Goal: Information Seeking & Learning: Learn about a topic

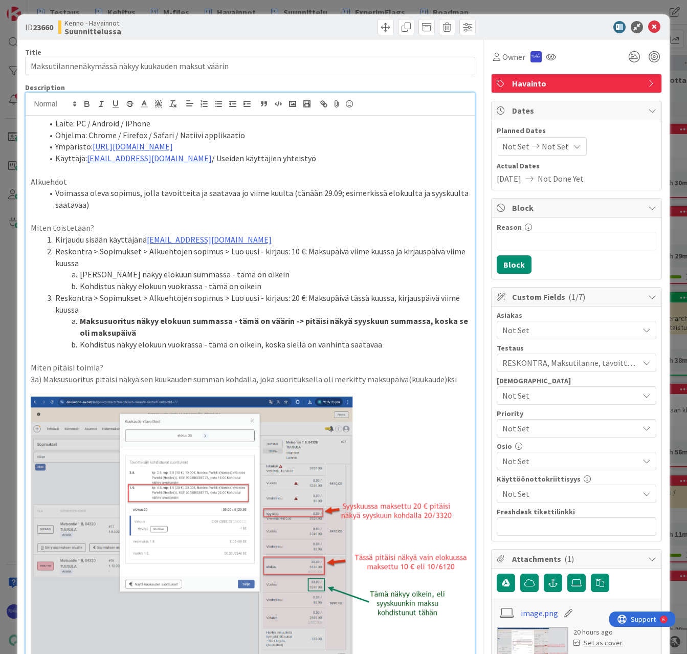
scroll to position [51, 0]
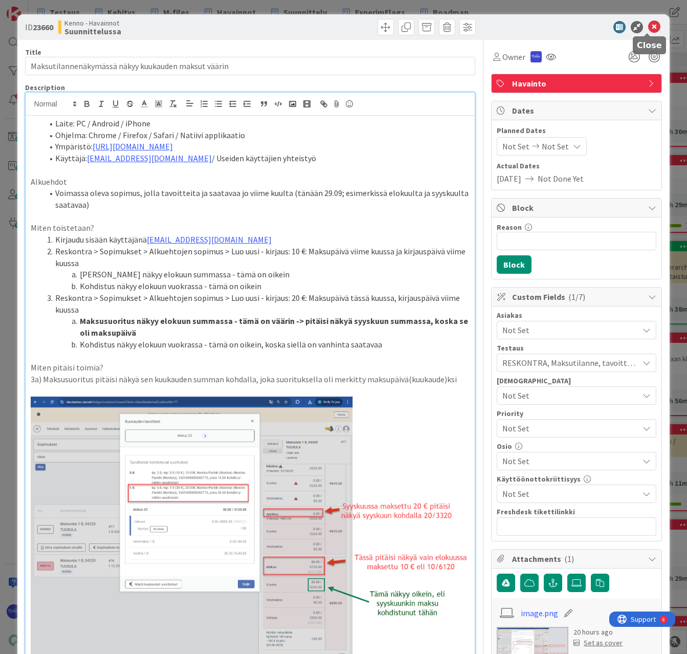
click at [651, 25] on icon at bounding box center [654, 27] width 12 height 12
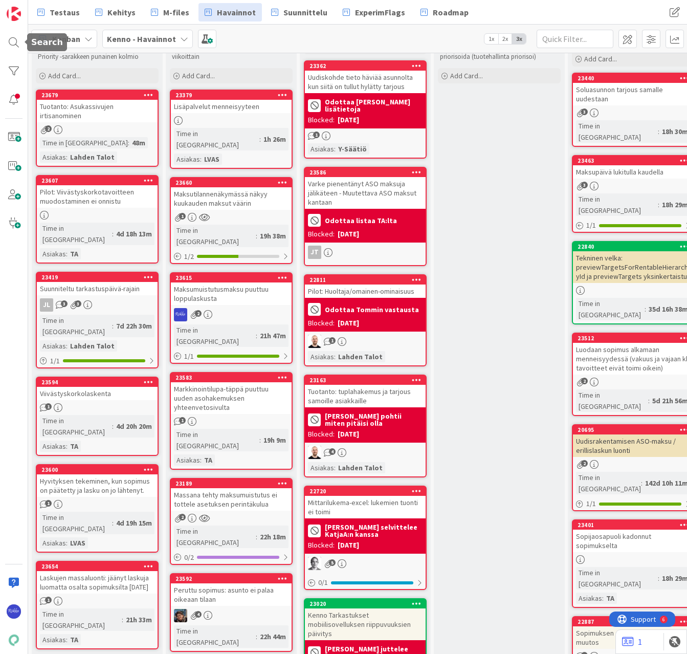
click at [15, 38] on div at bounding box center [14, 42] width 20 height 20
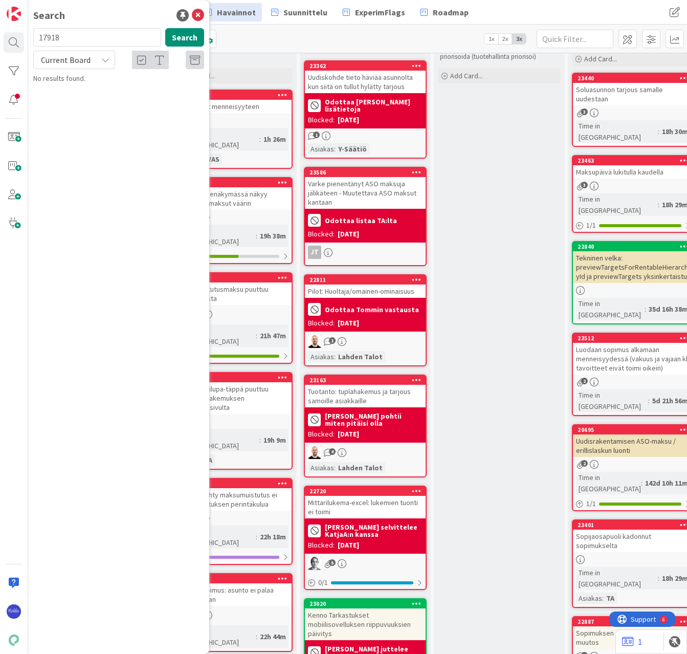
type input "17918"
click at [79, 58] on span "Current Board" at bounding box center [66, 60] width 50 height 10
click at [80, 100] on span "All Boards" at bounding box center [92, 102] width 106 height 15
click at [115, 88] on span "Loppuasiakkaan viite laskulle" at bounding box center [116, 89] width 89 height 9
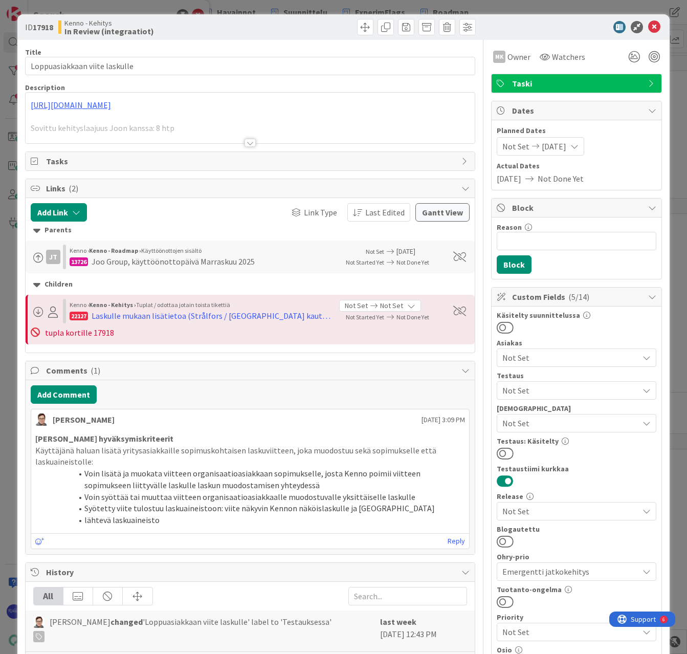
click at [248, 143] on div at bounding box center [250, 143] width 11 height 8
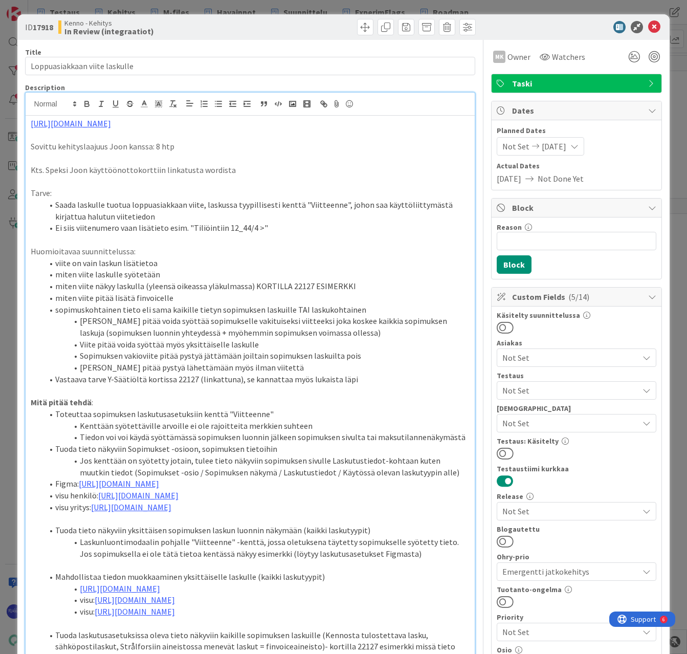
drag, startPoint x: 206, startPoint y: 125, endPoint x: 28, endPoint y: 123, distance: 178.6
click at [28, 123] on div "[URL][DOMAIN_NAME] Sovittu kehityslaajuus Joon kanssa: 8 htp Kts. Speksi Joon k…" at bounding box center [251, 494] width 450 height 756
copy link "[URL][DOMAIN_NAME]"
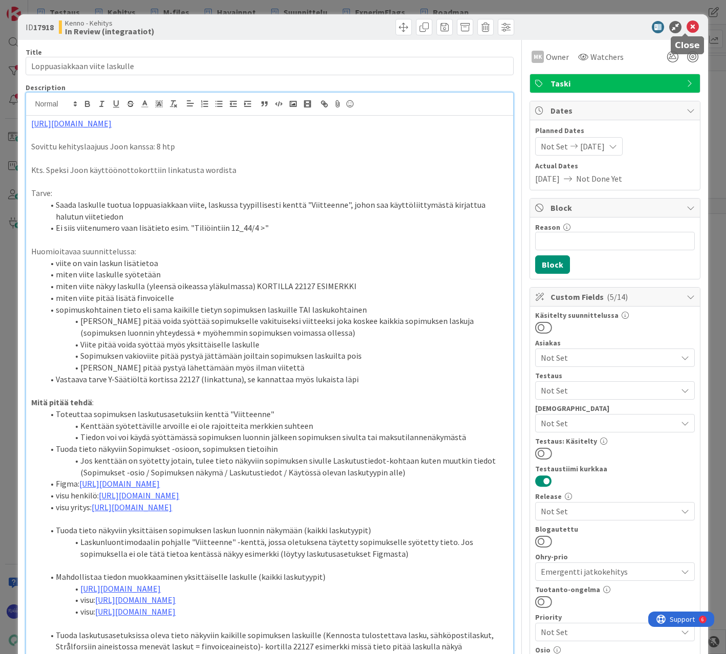
click at [687, 28] on icon at bounding box center [693, 27] width 12 height 12
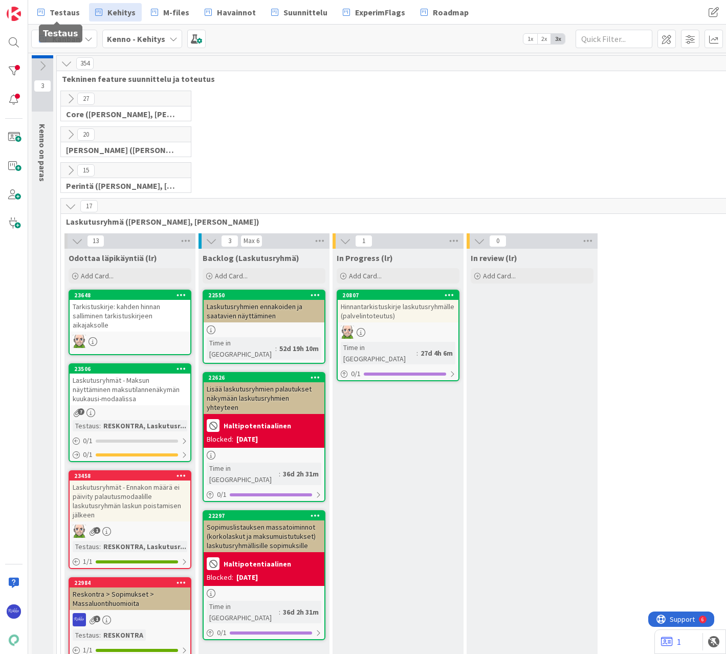
click at [67, 13] on span "Testaus" at bounding box center [65, 12] width 30 height 12
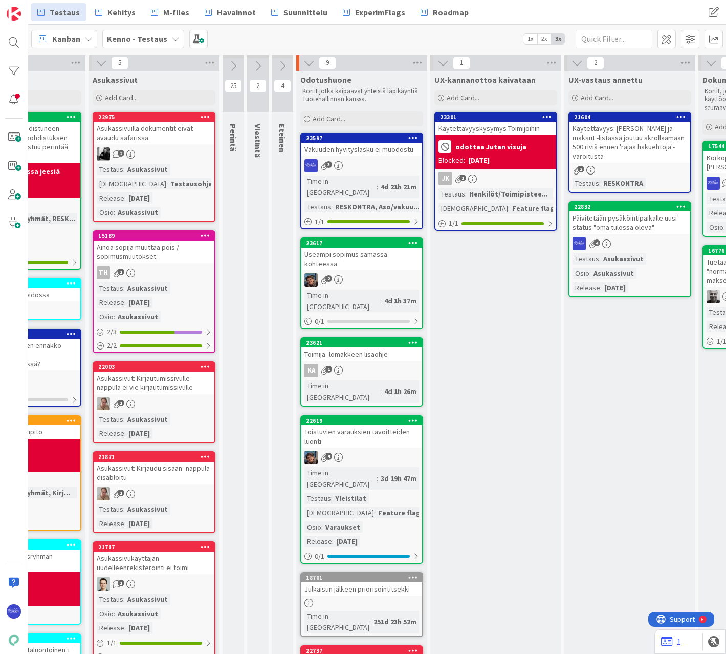
scroll to position [0, 241]
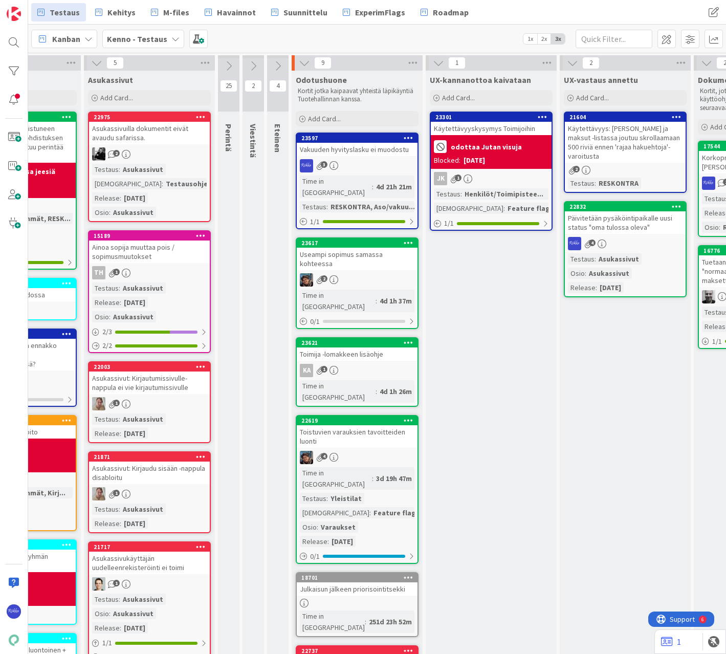
click at [327, 113] on div "Add Card..." at bounding box center [357, 118] width 123 height 15
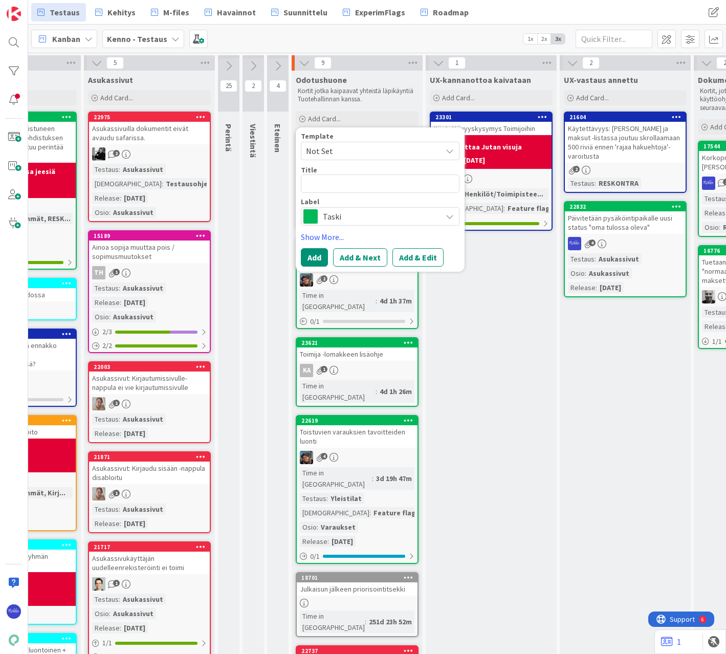
click at [338, 143] on span "Not Set" at bounding box center [380, 151] width 159 height 18
click at [343, 196] on span "Bugi" at bounding box center [388, 194] width 146 height 13
type textarea "x"
type textarea "Bugi"
drag, startPoint x: 348, startPoint y: 180, endPoint x: 305, endPoint y: 181, distance: 43.0
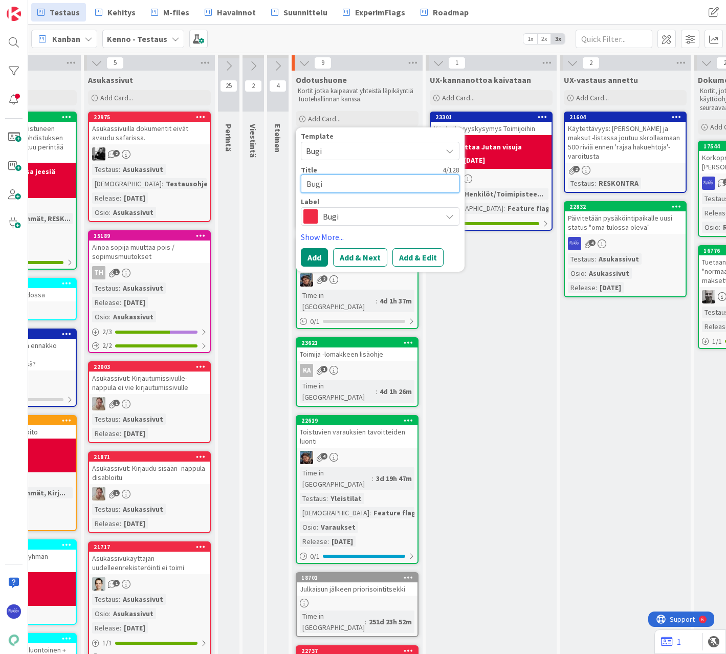
click at [305, 181] on textarea "Bugi" at bounding box center [380, 184] width 159 height 18
type textarea "x"
type textarea "H"
type textarea "x"
type textarea "Hu"
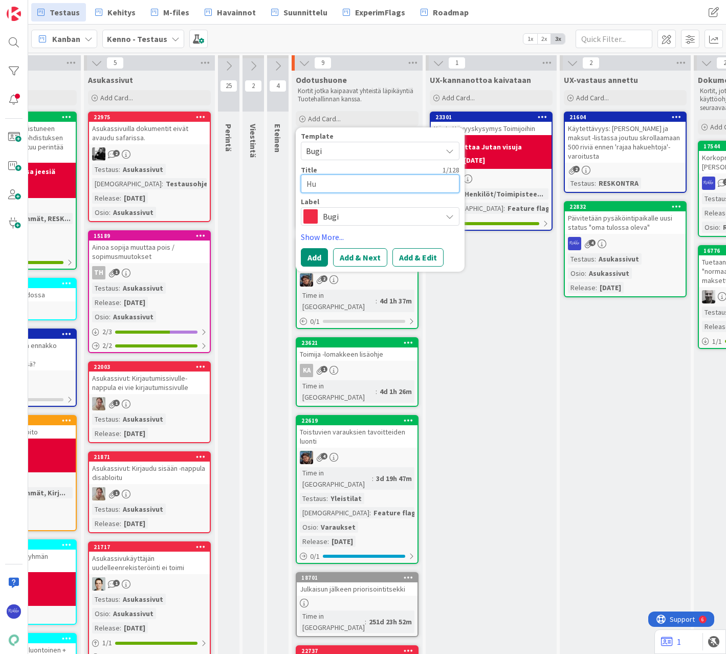
type textarea "x"
type textarea "Huo"
type textarea "x"
type textarea "Huon"
type textarea "x"
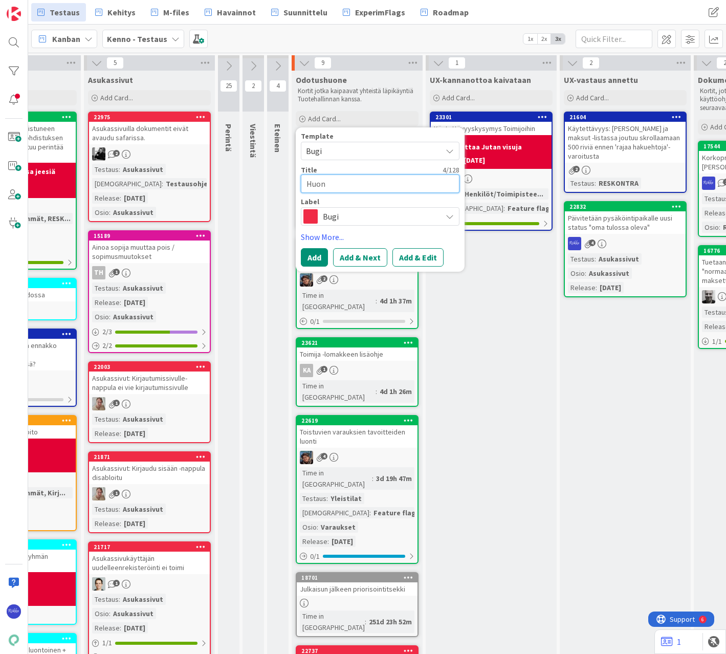
type textarea "Huone"
type textarea "x"
type textarea "Huonei"
type textarea "x"
type textarea "Huoneis"
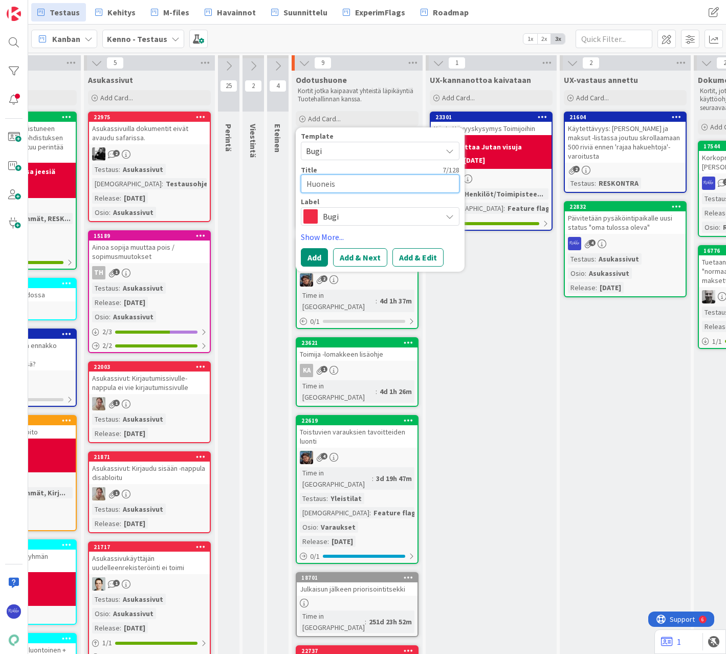
type textarea "x"
type textarea "Huoneist"
type textarea "x"
type textarea "Huoneisto"
type textarea "x"
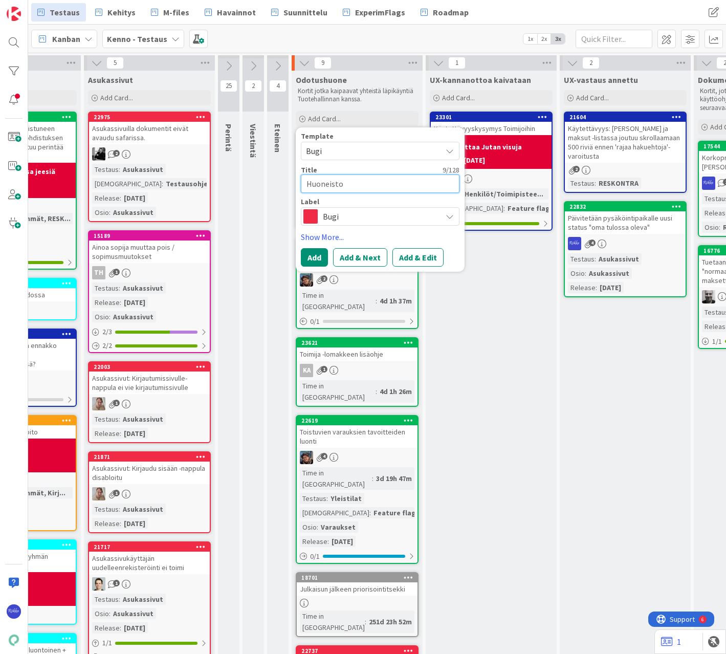
type textarea "Huoneistot"
type textarea "x"
type textarea "Huoneistota"
type textarea "x"
type textarea "Huoneistotar"
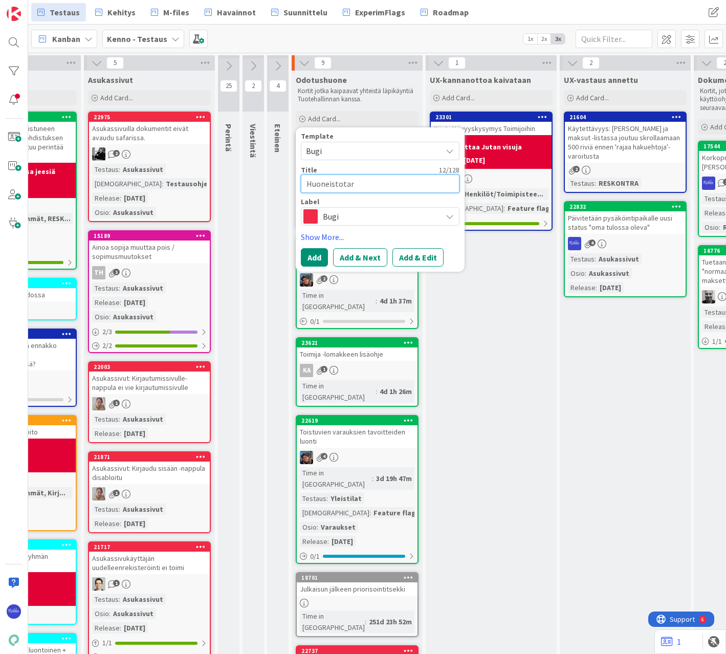
type textarea "x"
type textarea "Huoneistotark"
type textarea "x"
type textarea "Huoneistotarka"
type textarea "x"
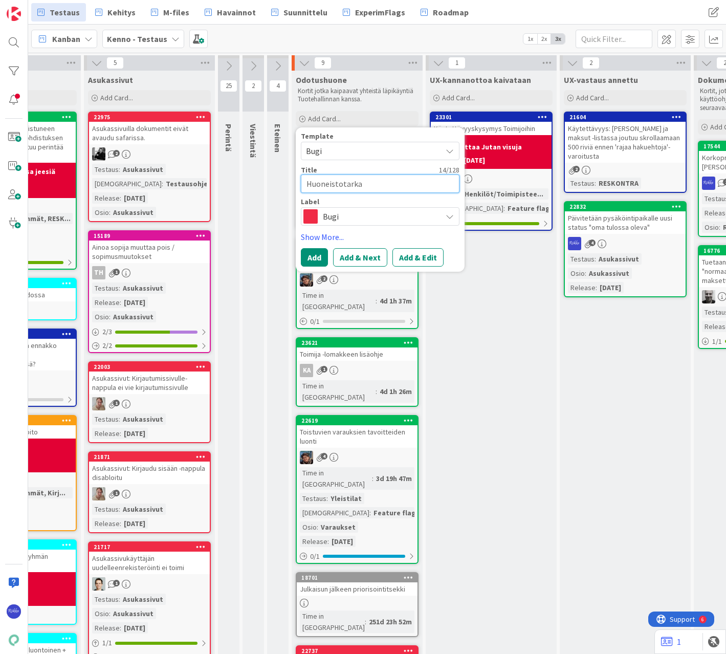
type textarea "Huoneistotarkas"
type textarea "x"
type textarea "Huoneistotarkasu"
type textarea "x"
type textarea "Huoneistotarkasus"
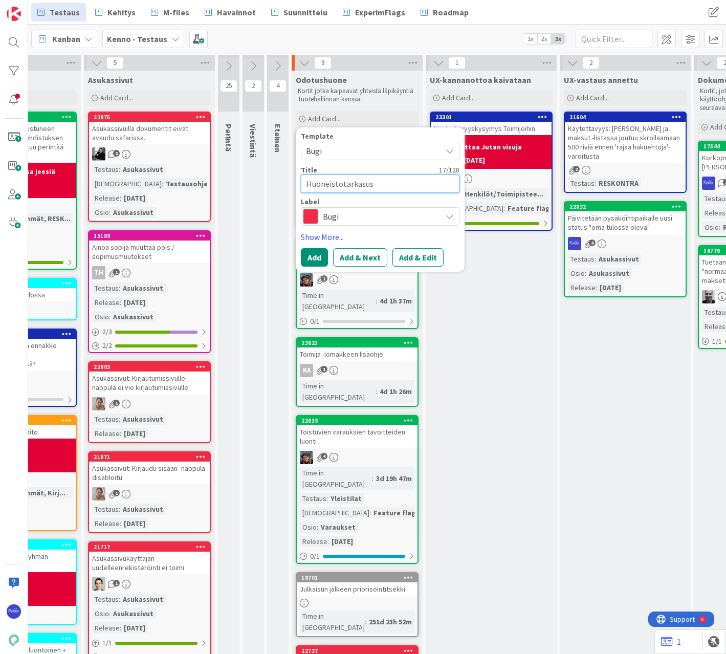
type textarea "x"
type textarea "Huoneistotarkasu"
type textarea "x"
type textarea "Huoneistotarkas"
type textarea "x"
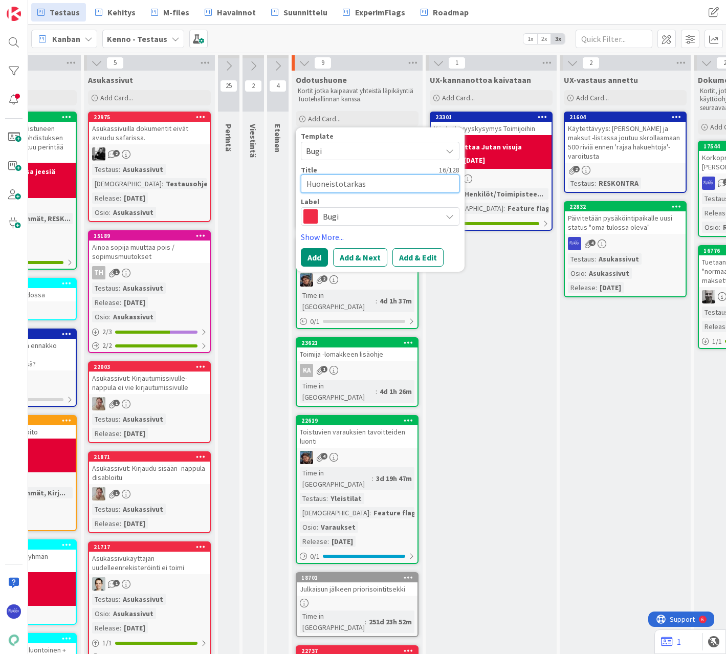
type textarea "Huoneistotarkast"
type textarea "x"
type textarea "Huoneistotarkastu"
type textarea "x"
type textarea "Huoneistotarkastus"
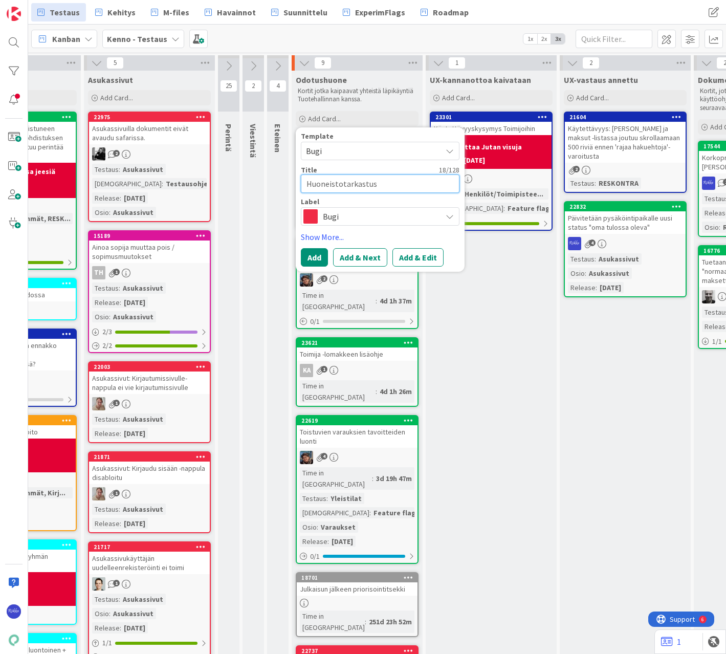
type textarea "x"
type textarea "Huoneistotarkastusr"
type textarea "x"
type textarea "Huoneistotarkastusra"
type textarea "x"
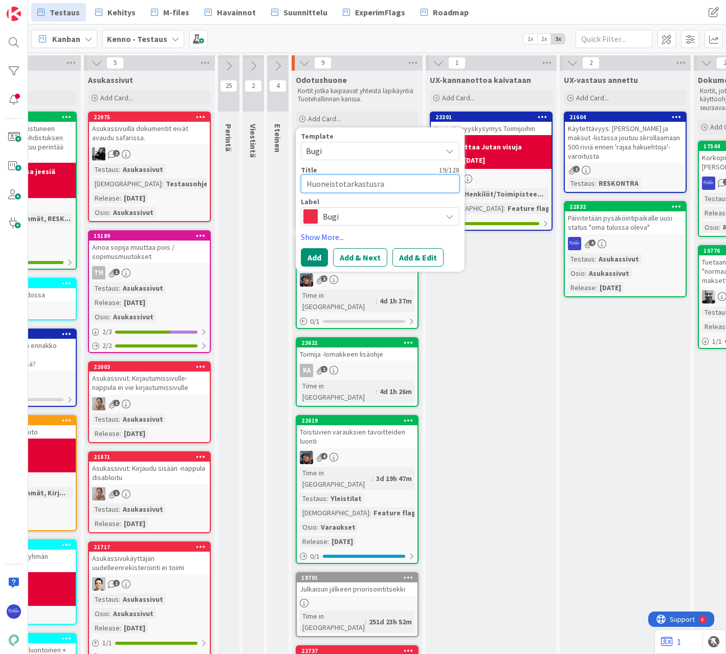
type textarea "Huoneistotarkastusrap"
type textarea "x"
type textarea "Huoneistotarkastusrapo"
type textarea "x"
type textarea "Huoneistotarkastusrapor"
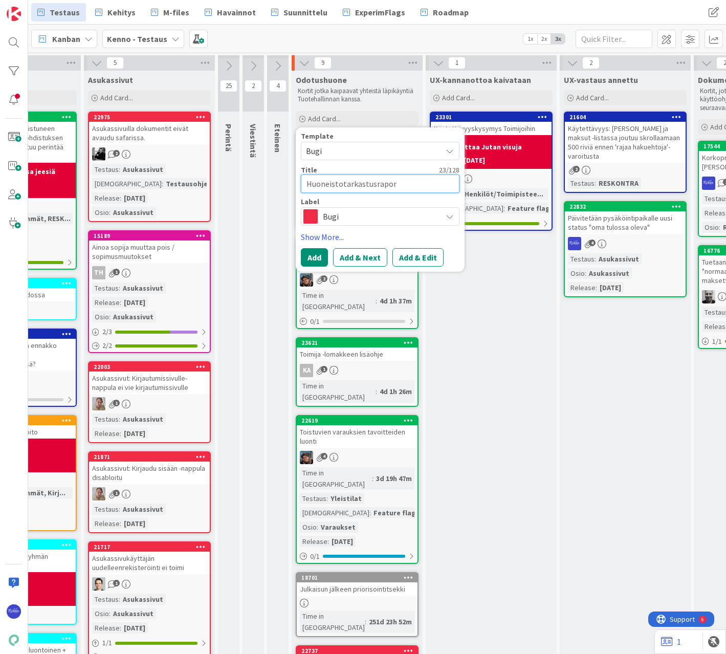
type textarea "x"
type textarea "Huoneistotarkastusraport"
type textarea "x"
type textarea "Huoneistotarkastusraportt"
type textarea "x"
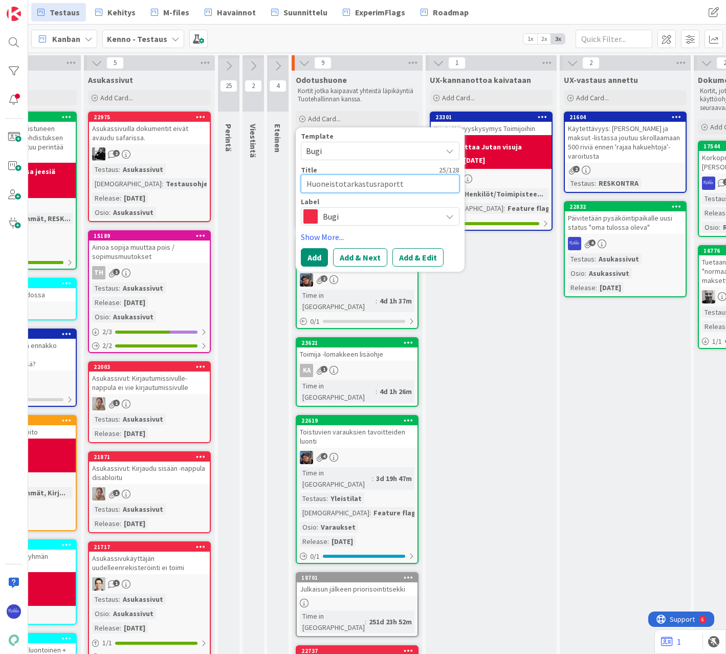
type textarea "Huoneistotarkastusraportti"
type textarea "x"
type textarea "Huoneistotarkastusraportti e"
type textarea "x"
type textarea "Huoneistotarkastusraportti ei"
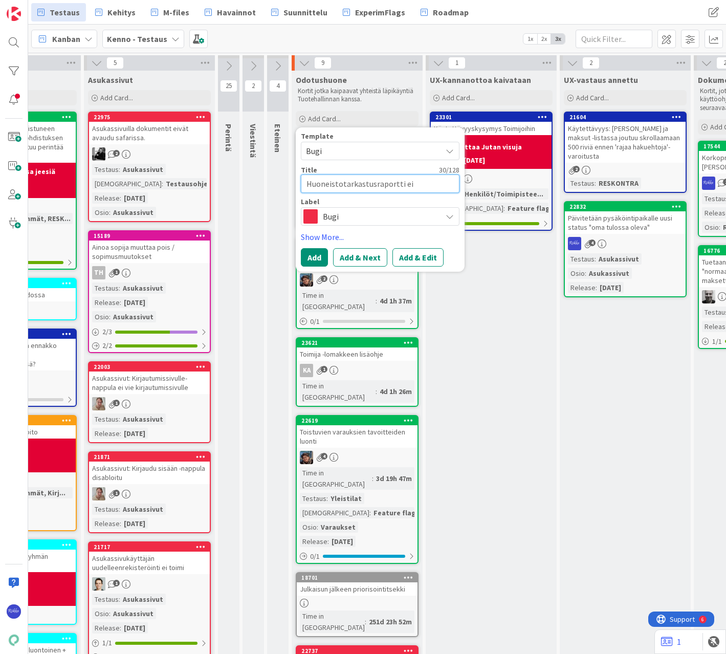
type textarea "x"
type textarea "Huoneistotarkastusraportti ei p"
type textarea "x"
type textarea "Huoneistotarkastusraportti ei py"
type textarea "x"
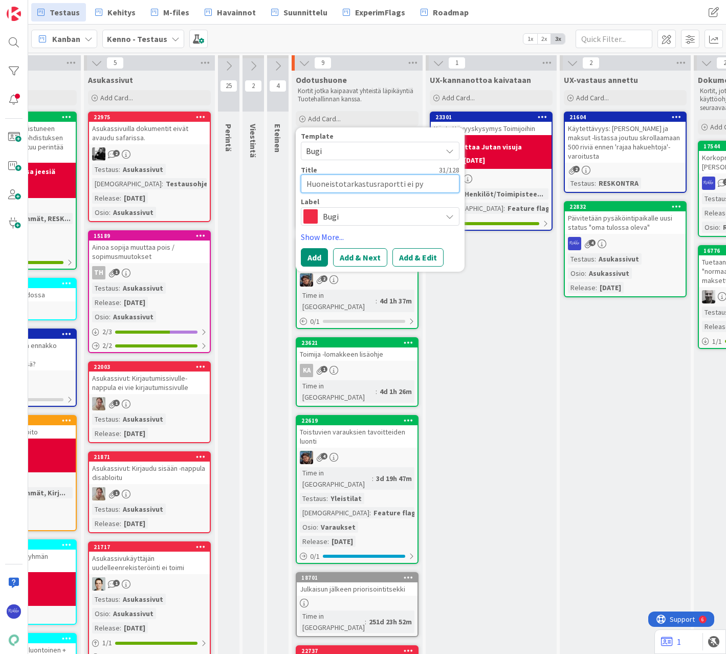
type textarea "Huoneistotarkastusraportti ei pys"
type textarea "x"
type textarea "Huoneistotarkastusraportti ei pysty"
type textarea "x"
type textarea "Huoneistotarkastusraportti ei pysty"
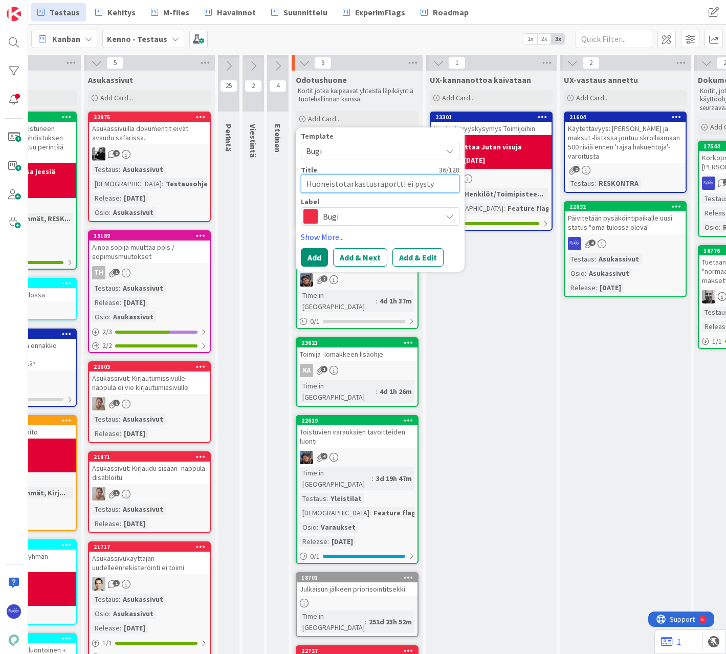
type textarea "x"
type textarea "Huoneistotarkastusraportti ei pysty l"
type textarea "x"
type textarea "Huoneistotarkastusraportti ei pysty lä"
type textarea "x"
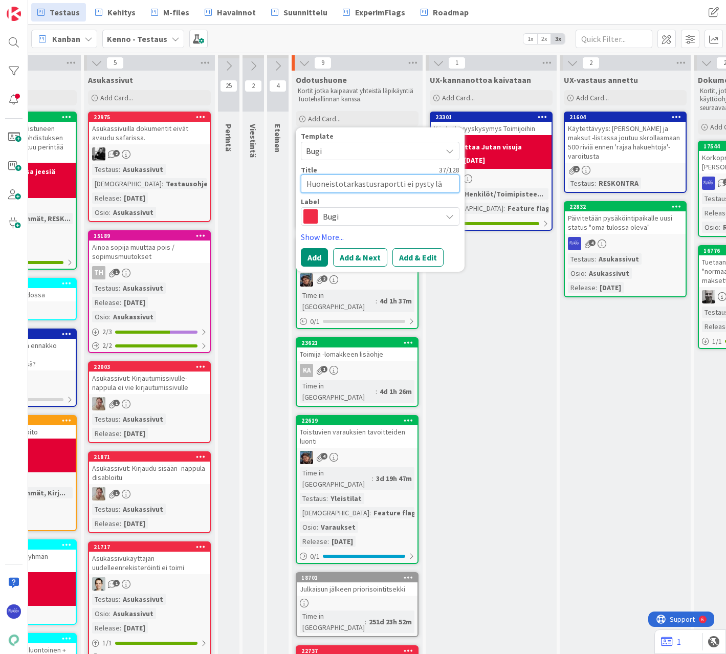
type textarea "Huoneistotarkastusraportti ei pysty läh"
type textarea "x"
type textarea "Huoneistotarkastusraportti ei pysty lähe"
type textarea "x"
type textarea "Huoneistotarkastusraportti ei pysty lähet"
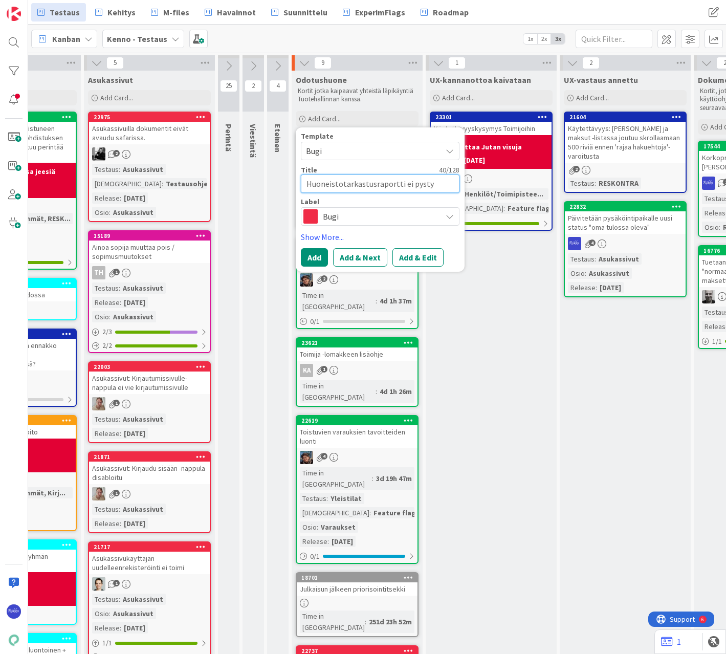
type textarea "x"
type textarea "Huoneistotarkastusraportti ei pysty lähett"
type textarea "x"
type textarea "Huoneistotarkastusraportti ei pysty lähettä"
type textarea "x"
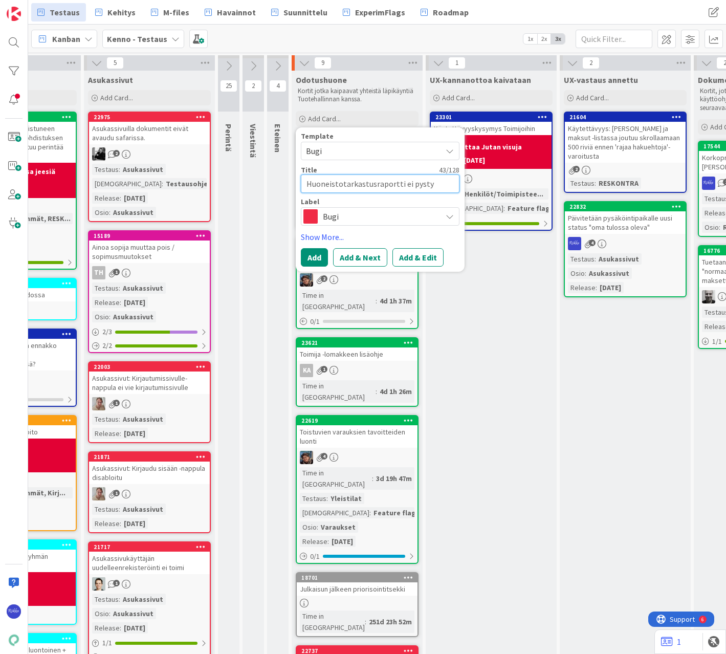
type textarea "Huoneistotarkastusraportti ei pysty lähettäm"
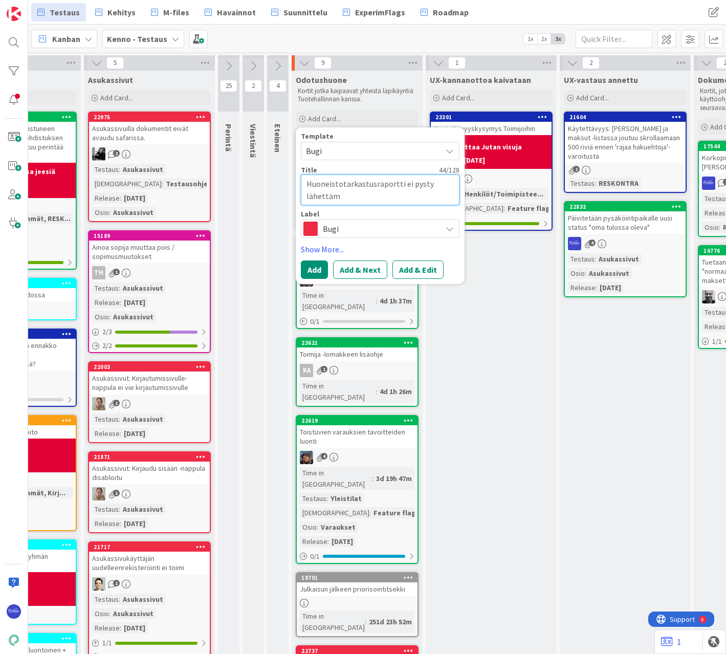
type textarea "x"
type textarea "Huoneistotarkastusraportti ei pysty lähettämä"
type textarea "x"
type textarea "Huoneistotarkastusraportti ei pysty lähettämää"
type textarea "x"
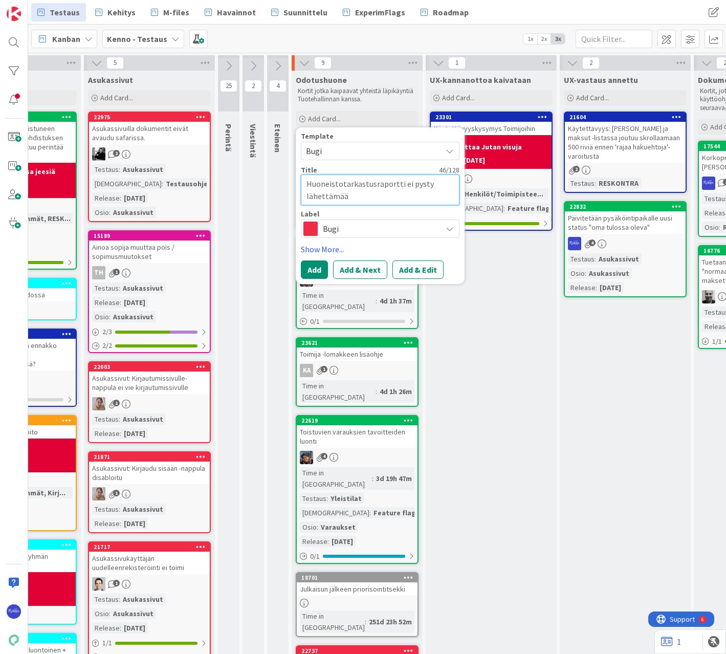
type textarea "Huoneistotarkastusraportti ei pysty lähettämään"
type textarea "x"
type textarea "Huoneistotarkastusraportti ei pysty lähettämään"
type textarea "x"
type textarea "Huoneistotarkastusraportti ei pysty lähettämään i"
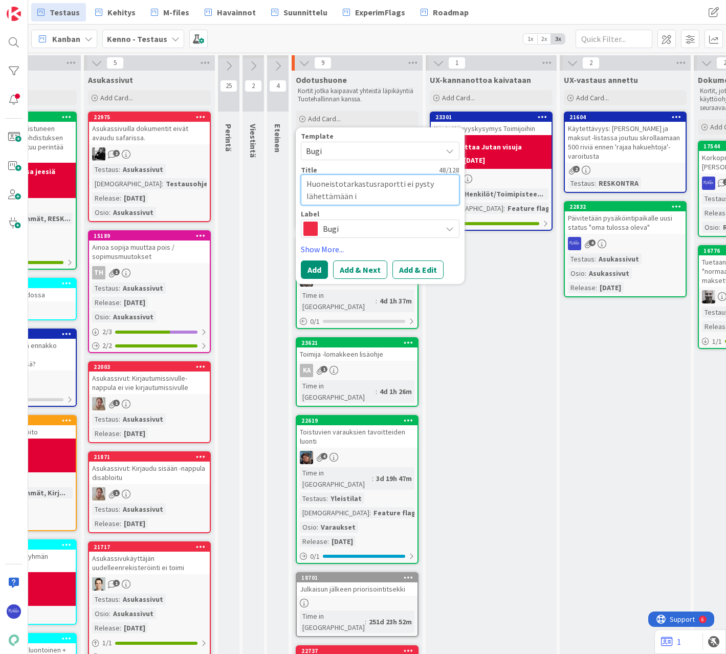
type textarea "x"
type textarea "Huoneistotarkastusraportti ei pysty lähettämään is"
type textarea "x"
type textarea "Huoneistotarkastusraportti ei pysty lähettämään iso"
type textarea "x"
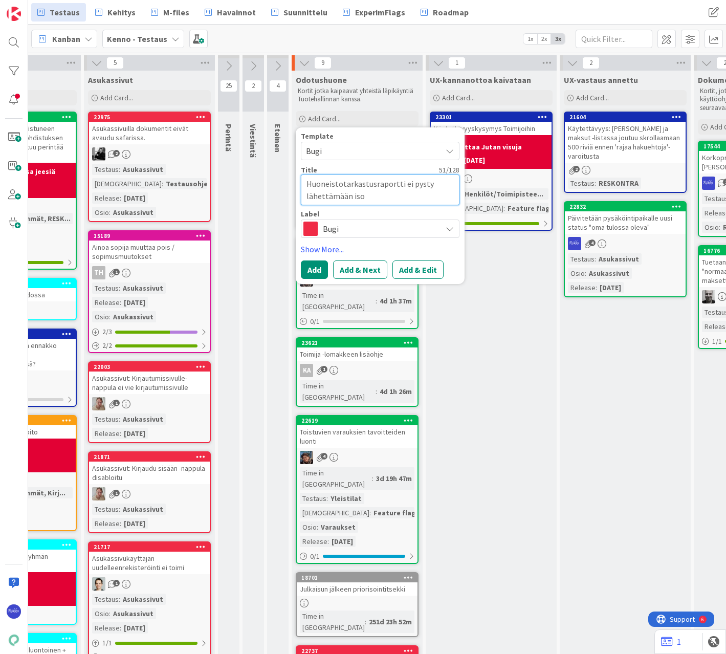
type textarea "Huoneistotarkastusraportti ei pysty lähettämään isol"
type textarea "x"
type textarea "Huoneistotarkastusraportti ei pysty lähettämään isoll"
type textarea "x"
type textarea "Huoneistotarkastusraportti ei pysty lähettämään isolla"
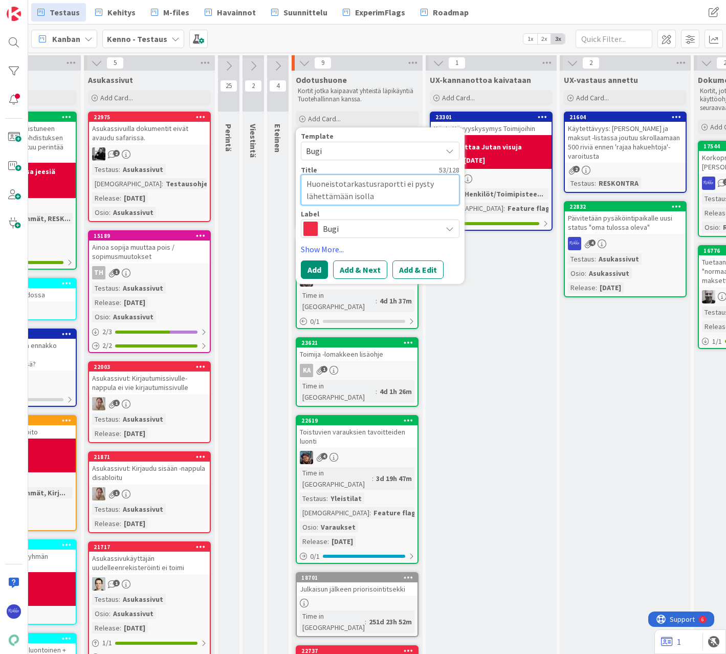
type textarea "x"
type textarea "Huoneistotarkastusraportti ei pysty lähettämään isolla"
type textarea "x"
type textarea "Huoneistotarkastusraportti ei pysty lähettämään isolla k"
type textarea "x"
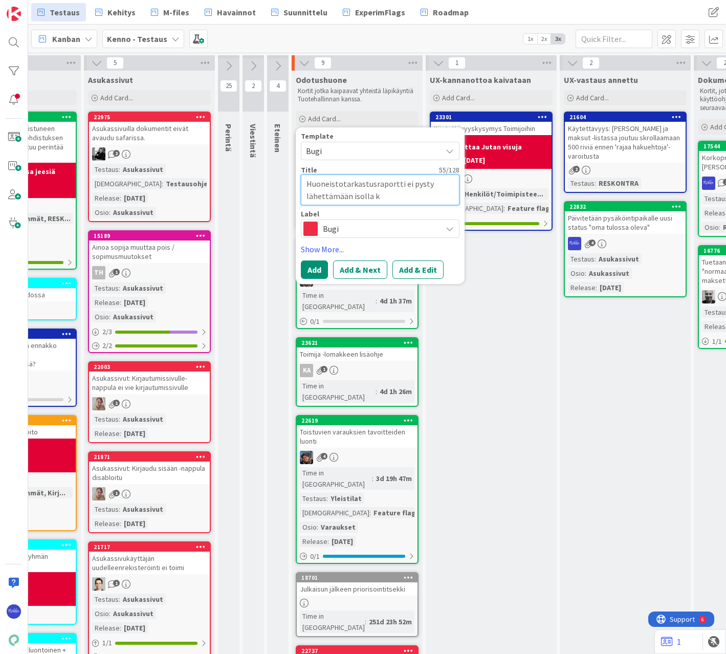
type textarea "Huoneistotarkastusraportti ei pysty lähettämään isolla ku"
type textarea "x"
type textarea "Huoneistotarkastusraportti ei pysty lähettämään isolla kuv"
type textarea "x"
type textarea "Huoneistotarkastusraportti ei pysty lähettämään isolla kuva"
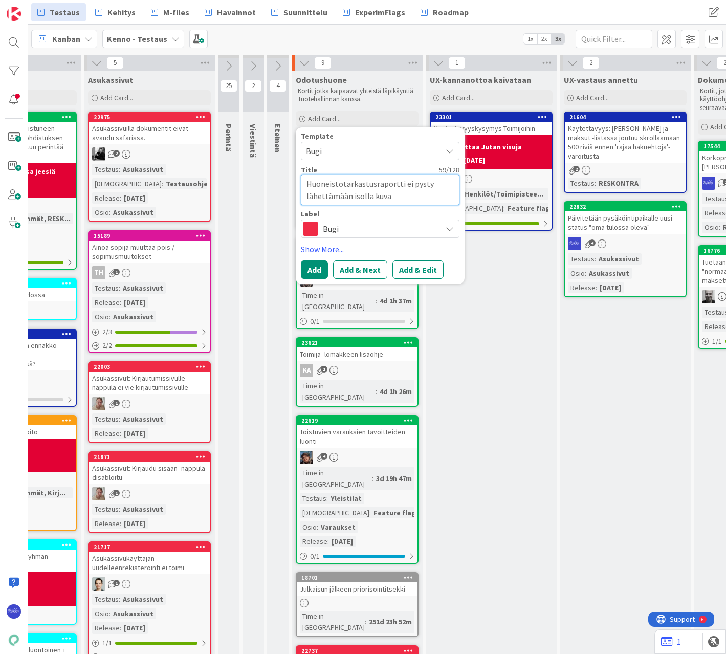
type textarea "x"
type textarea "Huoneistotarkastusraportti ei pysty lähettämään isolla kuvam"
type textarea "x"
type textarea "Huoneistotarkastusraportti ei pysty lähettämään isolla kuvamä"
type textarea "x"
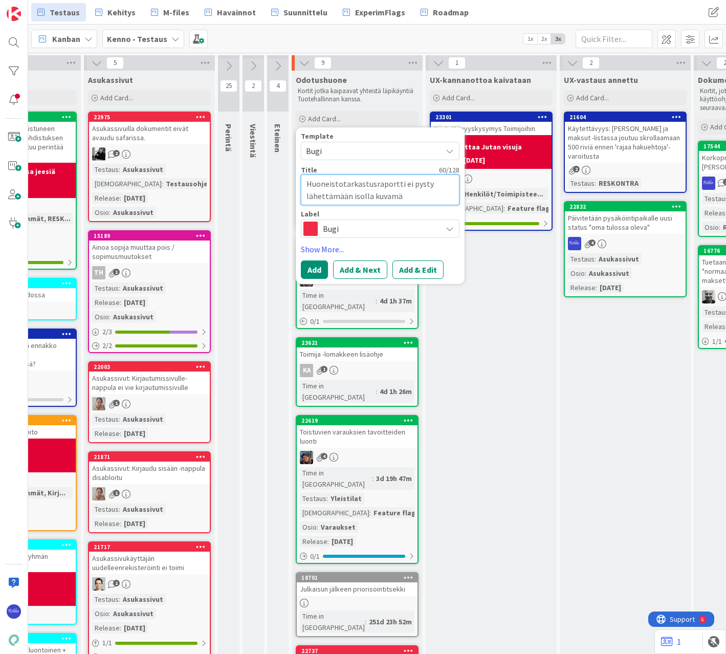
type textarea "Huoneistotarkastusraportti ei pysty lähettämään isolla kuvamää"
type textarea "x"
type textarea "Huoneistotarkastusraportti ei pysty lähettämään isolla kuvamäär"
type textarea "x"
type textarea "Huoneistotarkastusraportti ei pysty lähettämään isolla kuvamäärä"
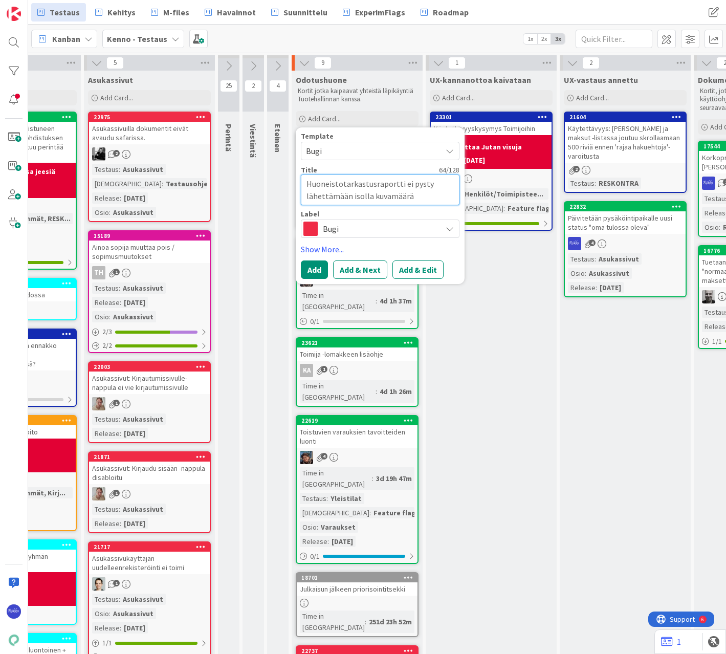
type textarea "x"
type textarea "Huoneistotarkastusraportti ei pysty lähettämään isolla kuvamääräl"
type textarea "x"
type textarea "Huoneistotarkastusraportti ei pysty lähettämään isolla kuvamääräll"
type textarea "x"
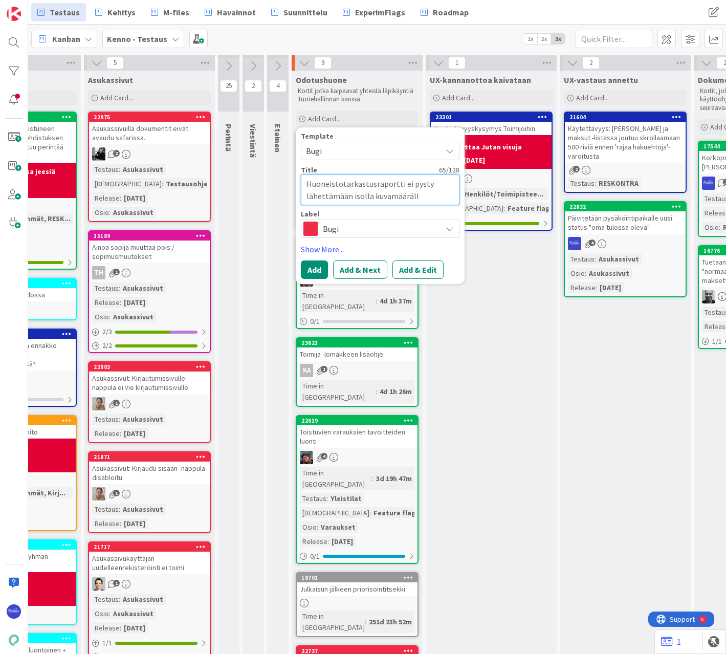
type textarea "Huoneistotarkastusraportti ei pysty lähettämään isolla kuvamäärällä"
click at [399, 185] on textarea "Huoneistotarkastusraportti ei pysty lähettämään isolla kuvamäärällä" at bounding box center [380, 190] width 159 height 31
type textarea "x"
type textarea "Huoneistotarkastusraporttia ei pysty lähettämään isolla kuvamäärällä"
click at [415, 268] on button "Add & Edit" at bounding box center [418, 270] width 51 height 18
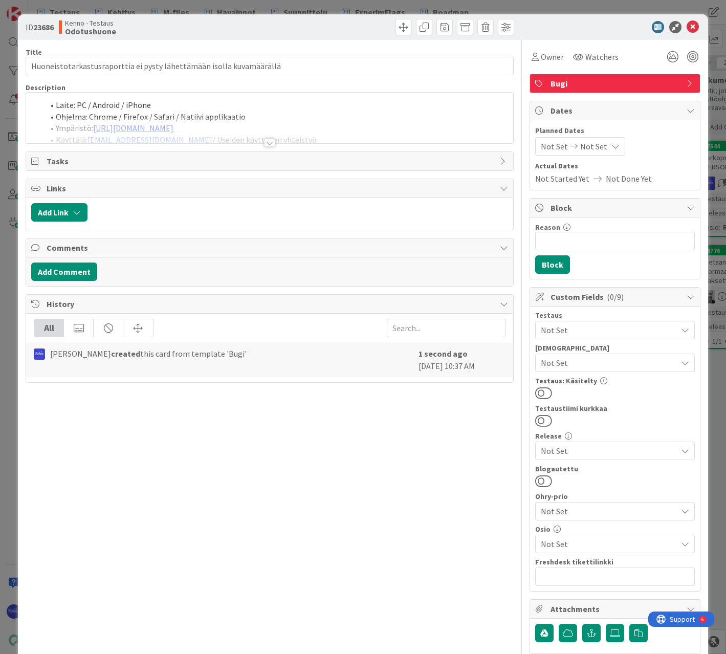
click at [265, 142] on div at bounding box center [269, 143] width 11 height 8
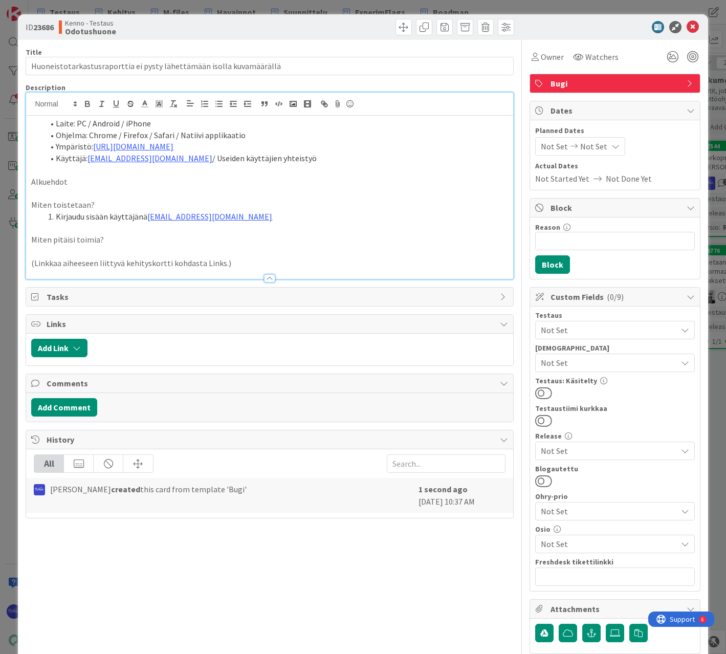
click at [106, 183] on p "Alkuehdot" at bounding box center [269, 182] width 477 height 12
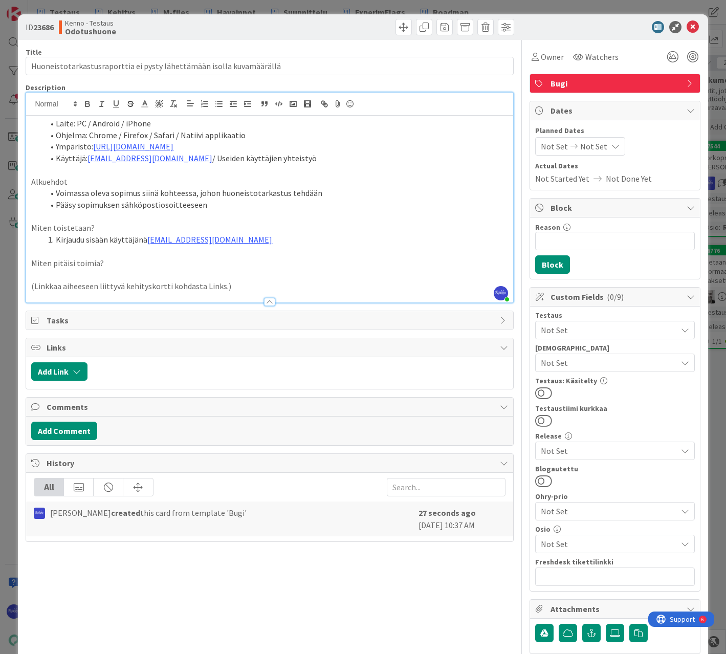
click at [259, 234] on li "Kirjaudu sisään käyttäjänä [EMAIL_ADDRESS][DOMAIN_NAME]" at bounding box center [276, 240] width 464 height 12
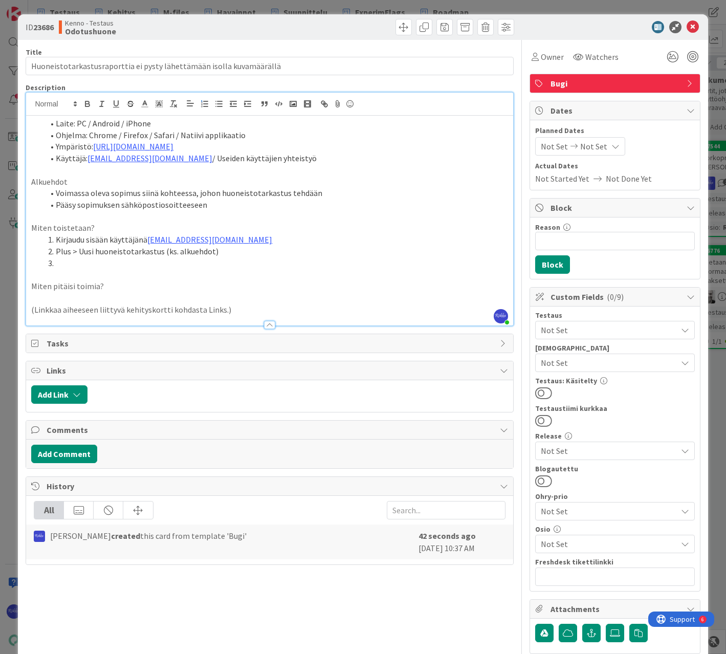
click at [268, 264] on li at bounding box center [276, 263] width 464 height 12
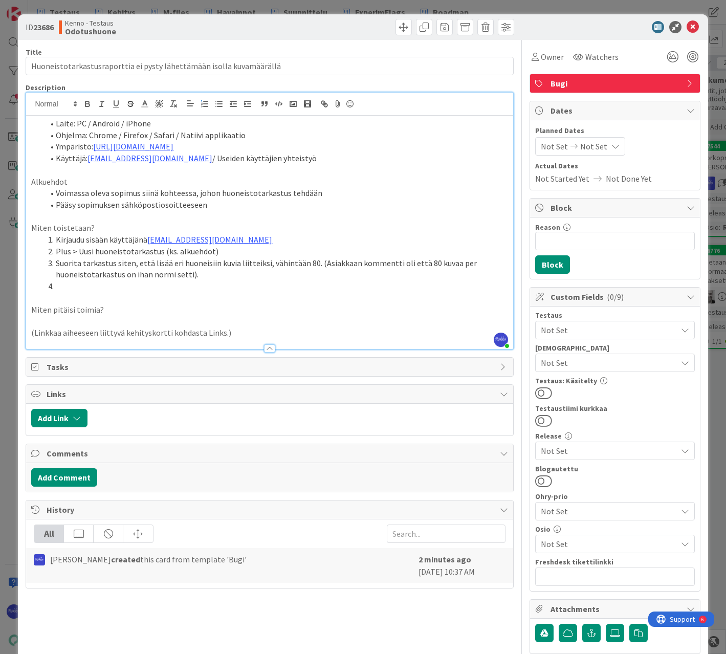
click at [198, 311] on p "Miten pitäisi toimia?" at bounding box center [269, 310] width 477 height 12
click at [76, 285] on li at bounding box center [276, 286] width 464 height 12
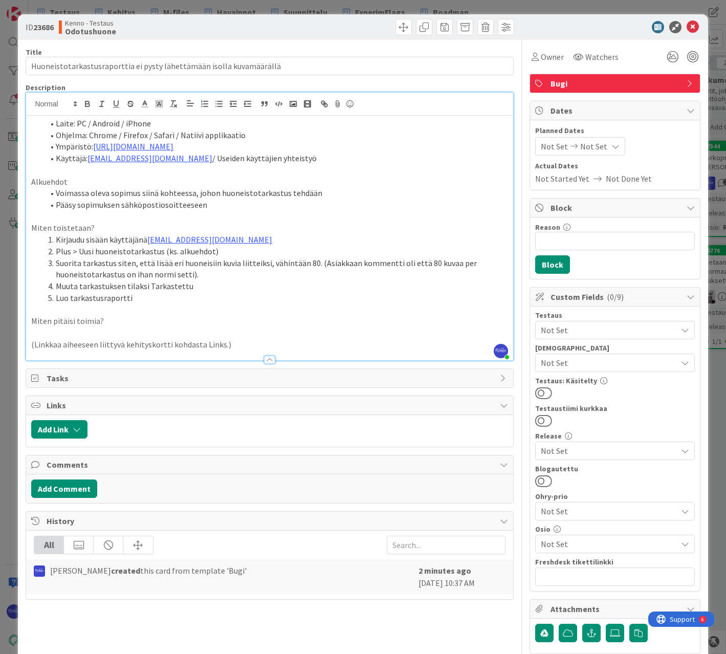
click at [56, 261] on li "Suorita tarkastus siten, että lisää eri huoneisiin kuvia liitteiksi, vähintään …" at bounding box center [276, 268] width 464 height 23
click at [268, 260] on li "Tehtävät > Avoimet tehtävät > Suorita tarkastus siten, että lisää eri huoneisii…" at bounding box center [276, 268] width 464 height 23
click at [146, 298] on li "Luo tarkastusraportti" at bounding box center [276, 298] width 464 height 12
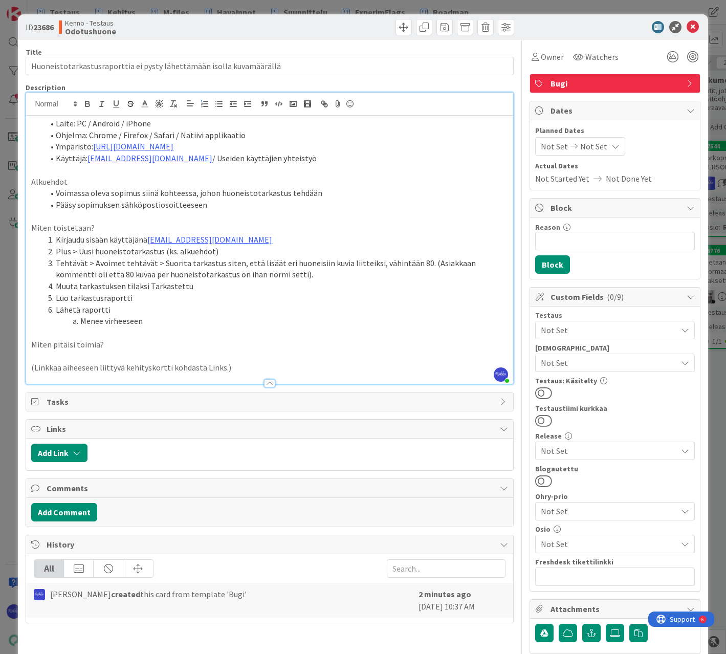
click at [118, 345] on p "Miten pitäisi toimia?" at bounding box center [269, 345] width 477 height 12
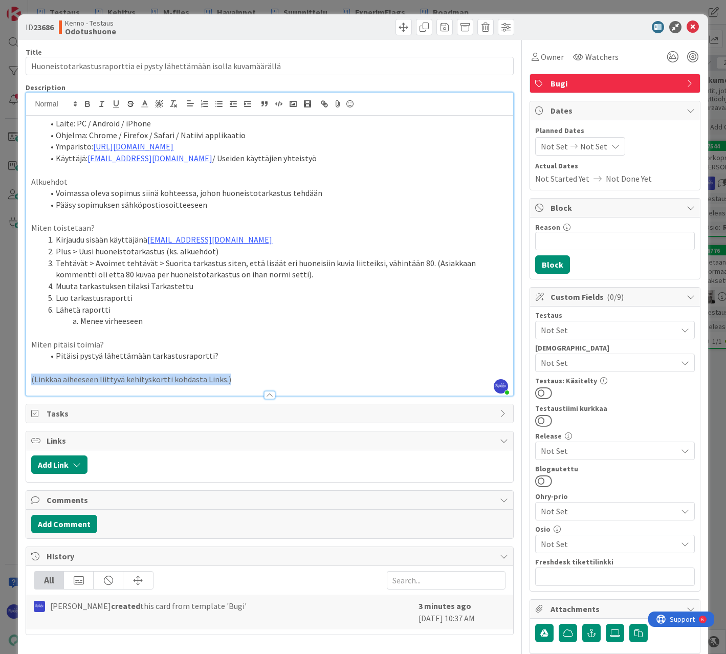
drag, startPoint x: 199, startPoint y: 384, endPoint x: 29, endPoint y: 381, distance: 170.0
click at [29, 381] on div "Laite: PC / Android / iPhone Ohjelma: Chrome / Firefox / Safari / Natiivi appli…" at bounding box center [269, 256] width 487 height 280
click at [90, 377] on p at bounding box center [269, 380] width 477 height 12
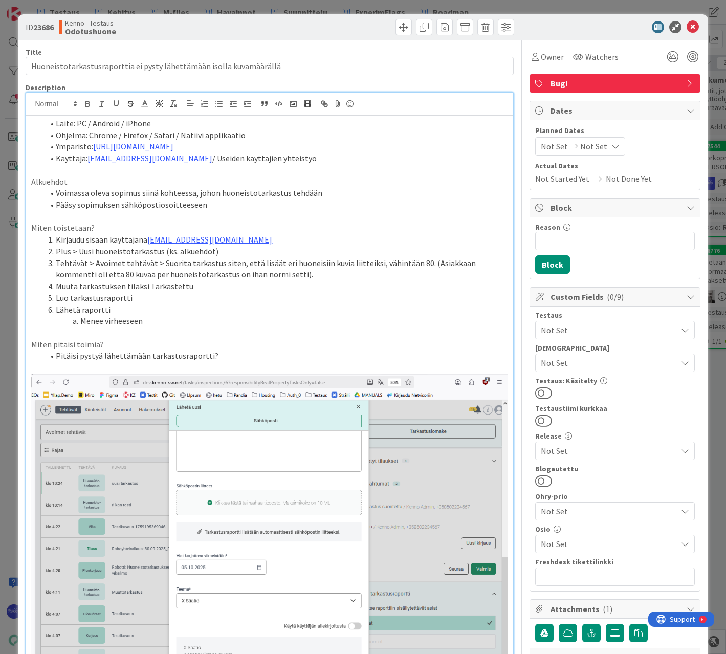
click at [601, 361] on span "Not Set" at bounding box center [609, 363] width 136 height 12
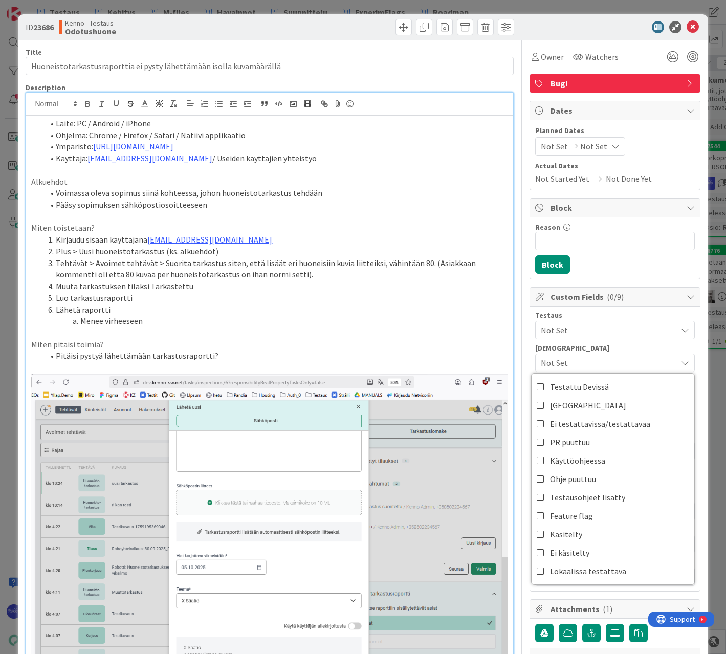
click at [609, 343] on div "Testaus Not Set Testaushuomiot Not Set Testattu Devissä Lahti Ei testattavissa/…" at bounding box center [615, 449] width 160 height 274
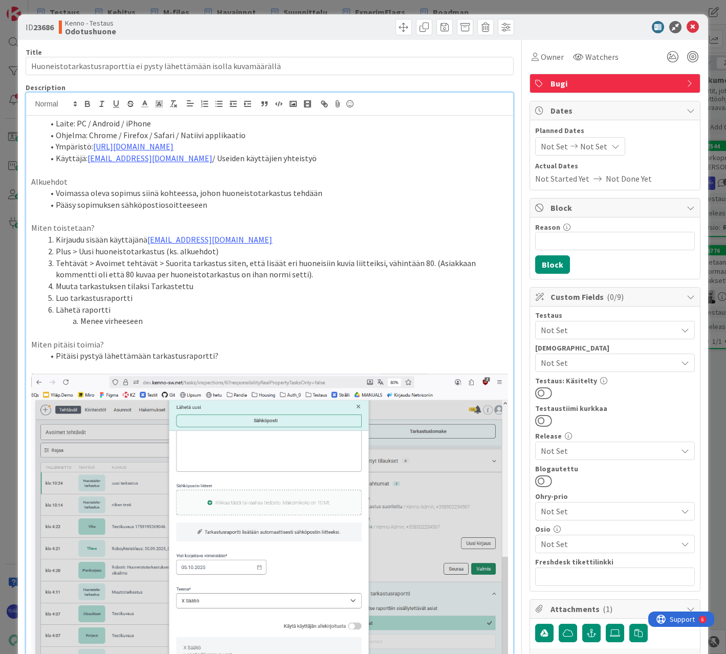
click at [603, 328] on span "Not Set" at bounding box center [609, 330] width 136 height 12
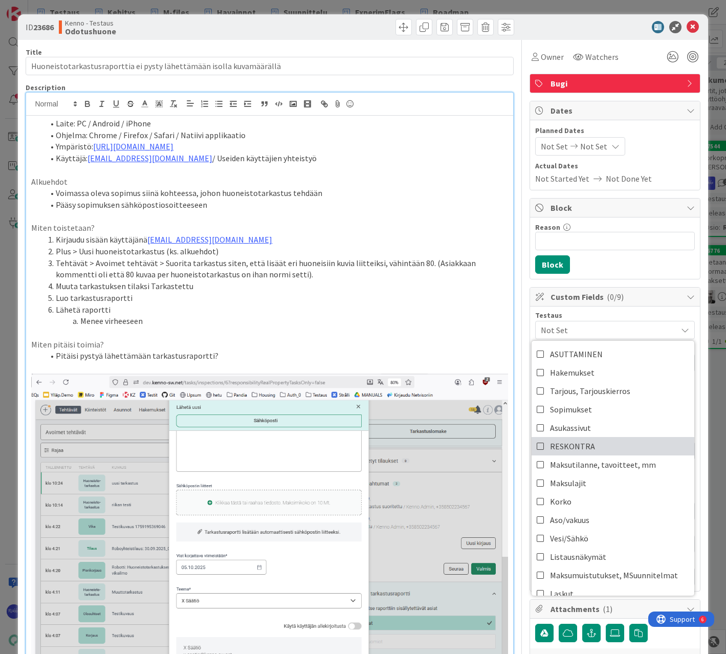
click at [591, 442] on link "RESKONTRA" at bounding box center [613, 446] width 163 height 18
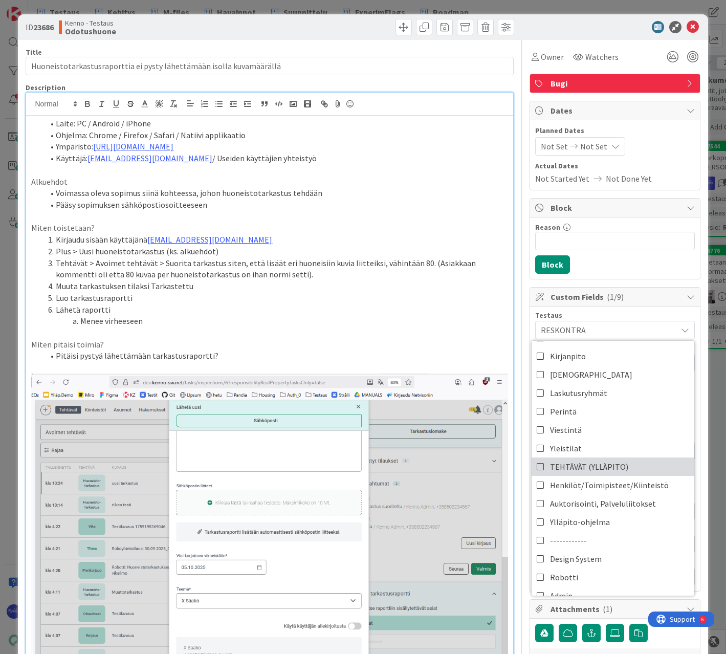
click at [590, 461] on span "TEHTÄVÄT (YLLÄPITO)" at bounding box center [589, 466] width 78 height 15
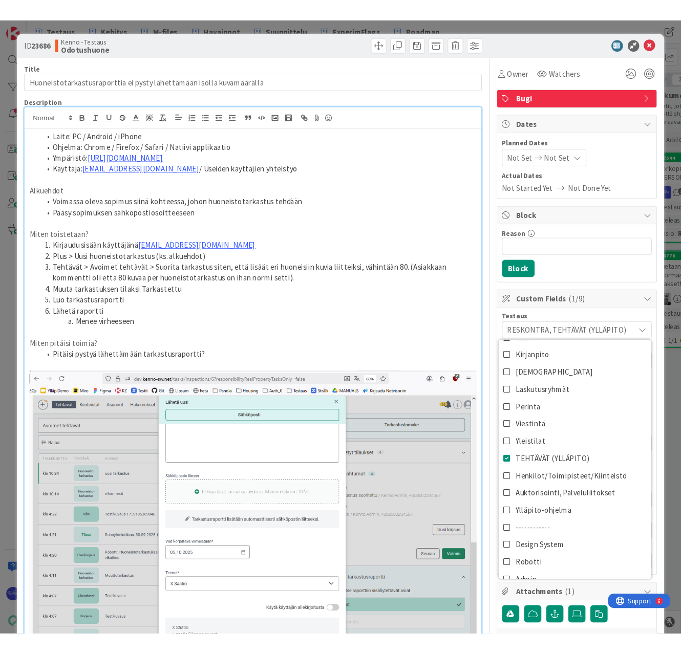
scroll to position [0, 0]
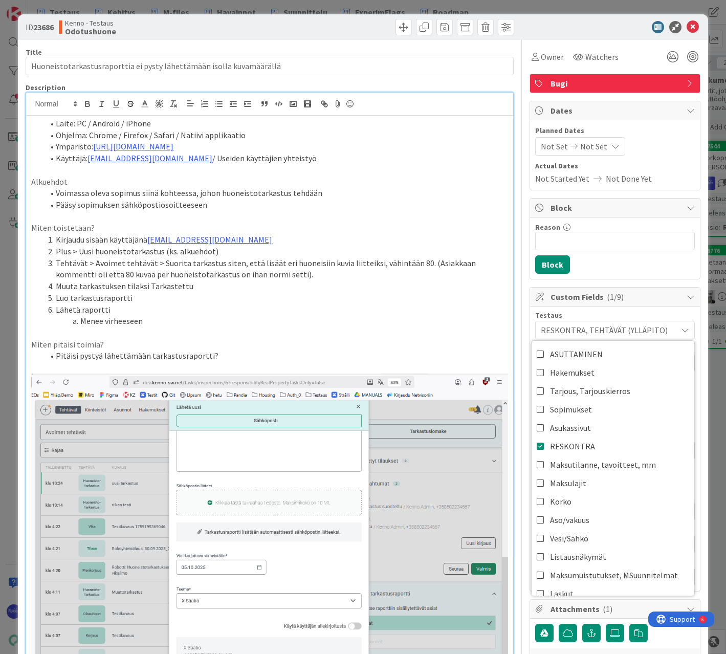
click at [619, 261] on div "Reason 0 / 256 Block" at bounding box center [615, 248] width 170 height 61
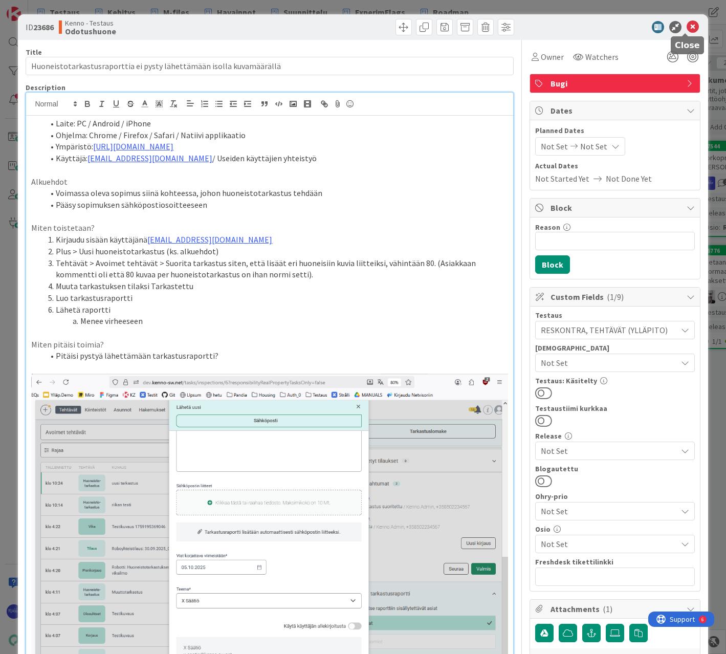
click at [687, 29] on icon at bounding box center [693, 27] width 12 height 12
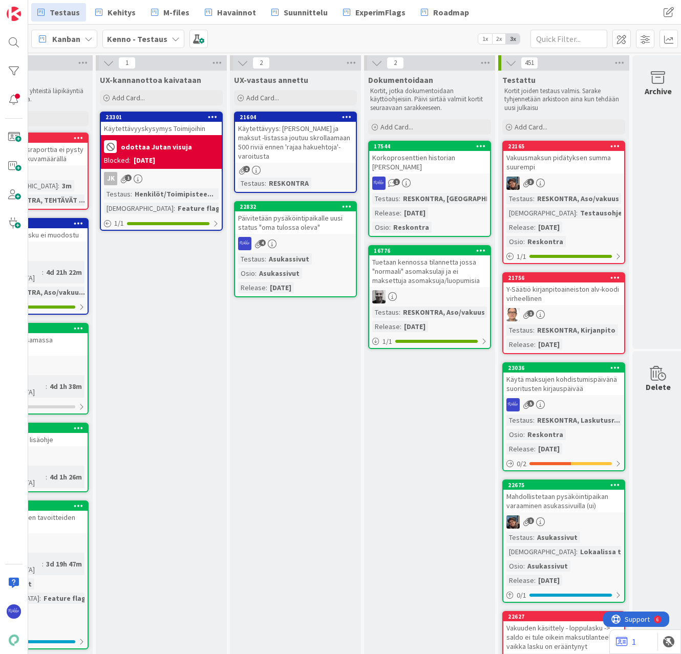
scroll to position [0, 584]
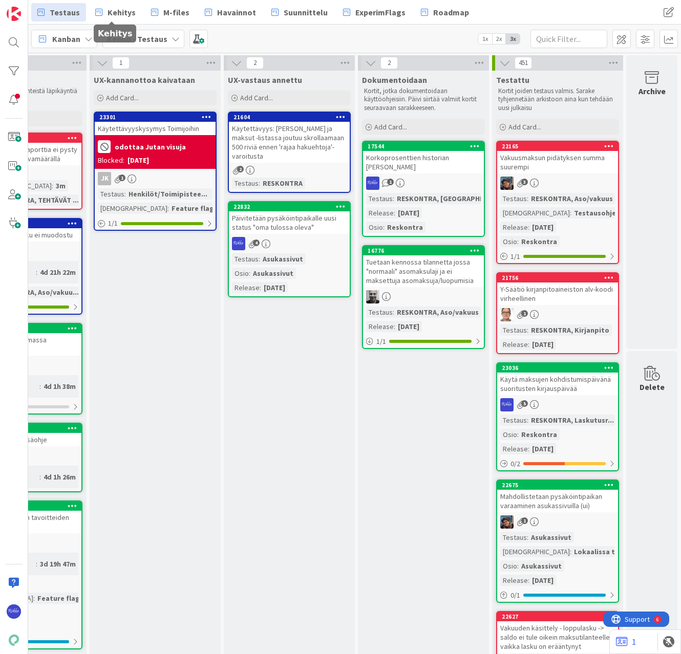
click at [115, 12] on span "Kehitys" at bounding box center [121, 12] width 28 height 12
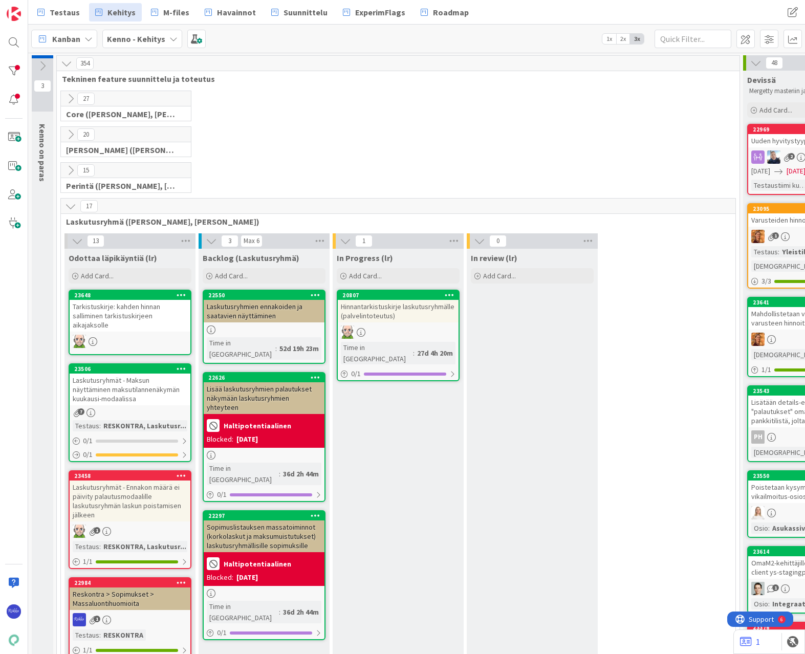
scroll to position [0, 135]
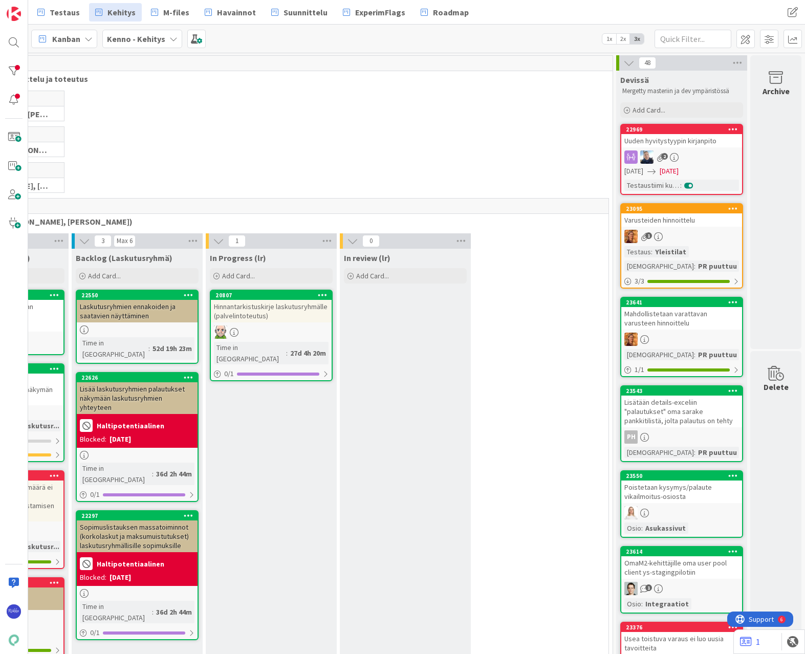
click at [681, 151] on div "2" at bounding box center [681, 156] width 121 height 13
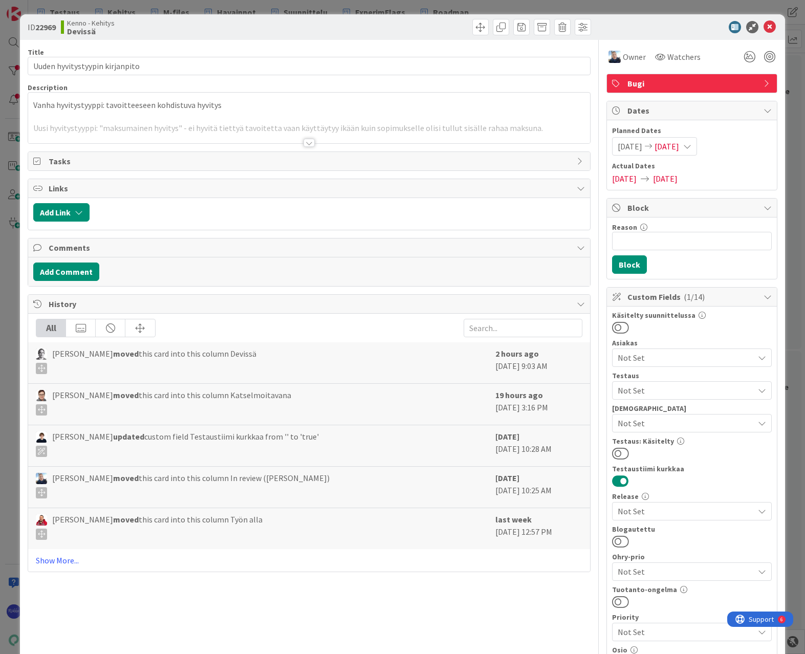
click at [680, 386] on span "Not Set" at bounding box center [686, 390] width 136 height 12
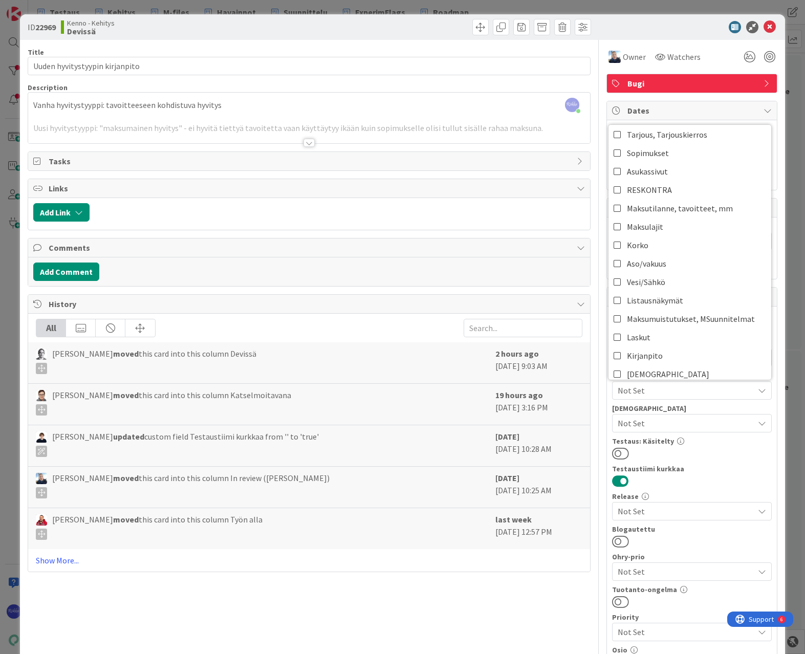
scroll to position [102, 0]
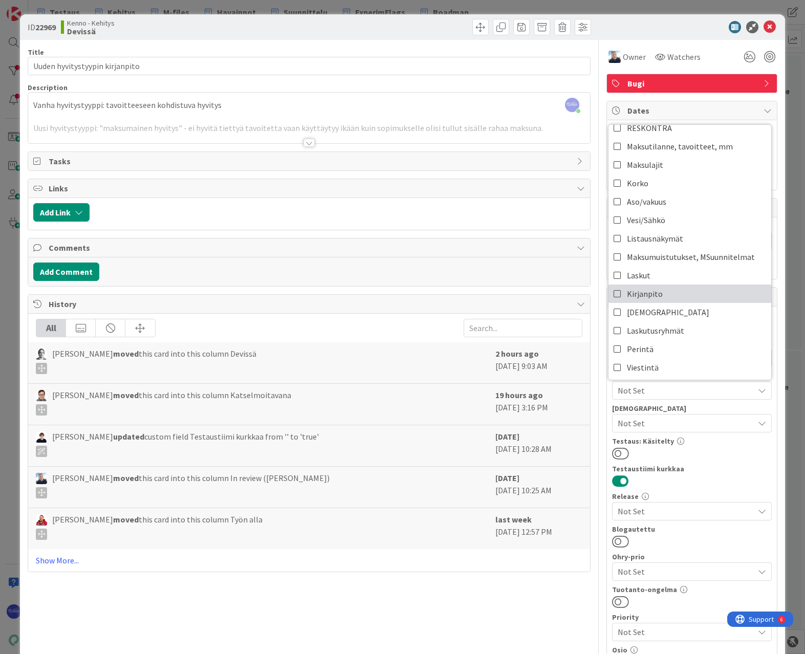
click at [683, 296] on link "Kirjanpito" at bounding box center [690, 294] width 163 height 18
click at [687, 456] on div at bounding box center [692, 453] width 160 height 13
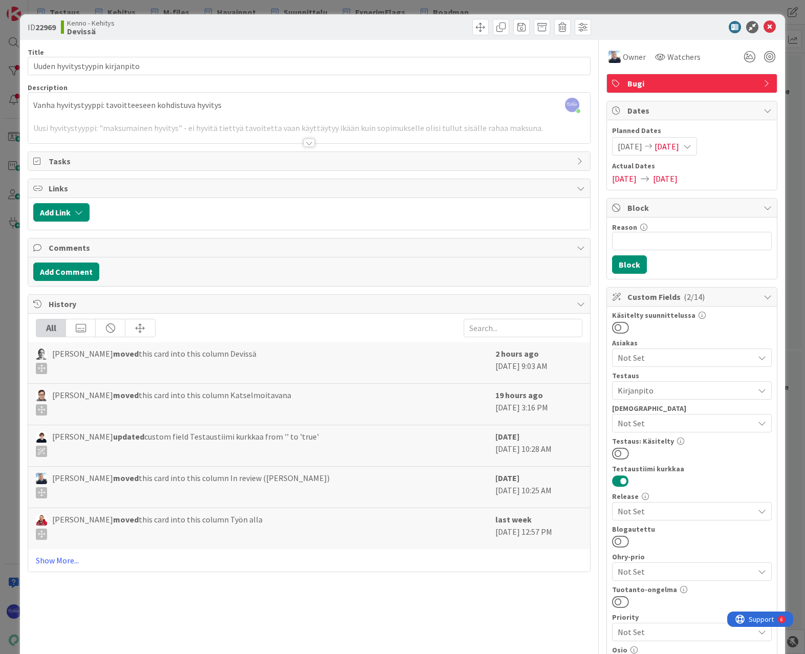
click at [306, 143] on div at bounding box center [309, 143] width 11 height 8
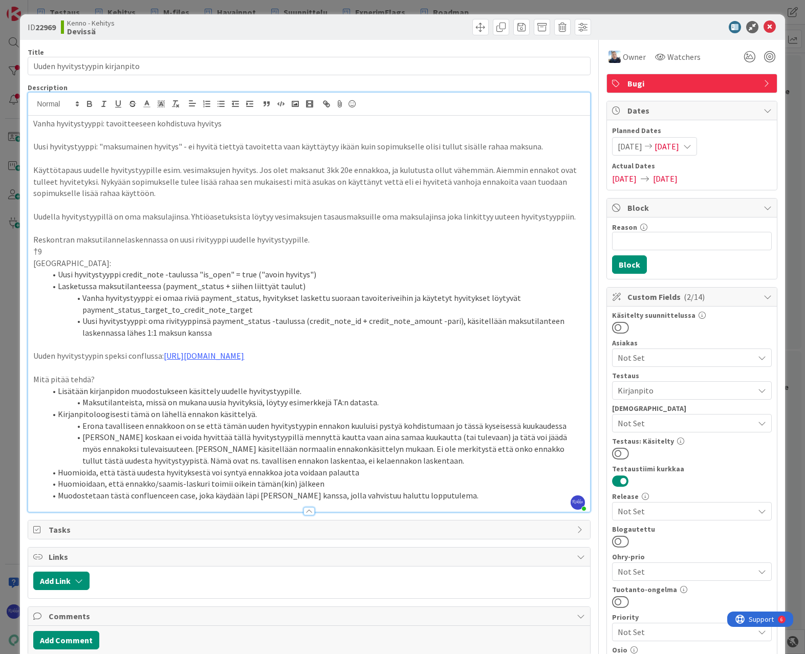
click at [687, 419] on span "Not Set" at bounding box center [686, 423] width 136 height 12
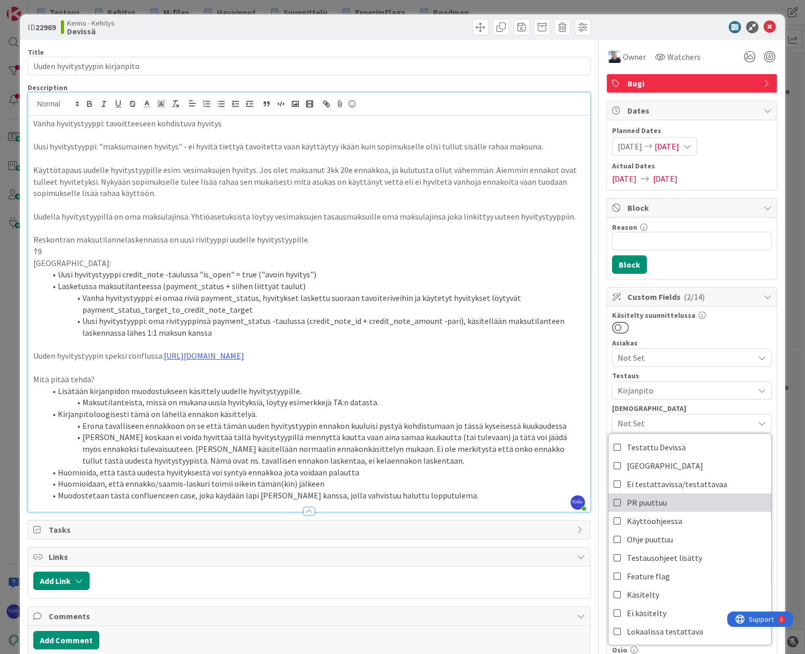
click at [685, 501] on link "PR puuttuu" at bounding box center [690, 502] width 163 height 18
click at [687, 327] on div at bounding box center [692, 327] width 160 height 13
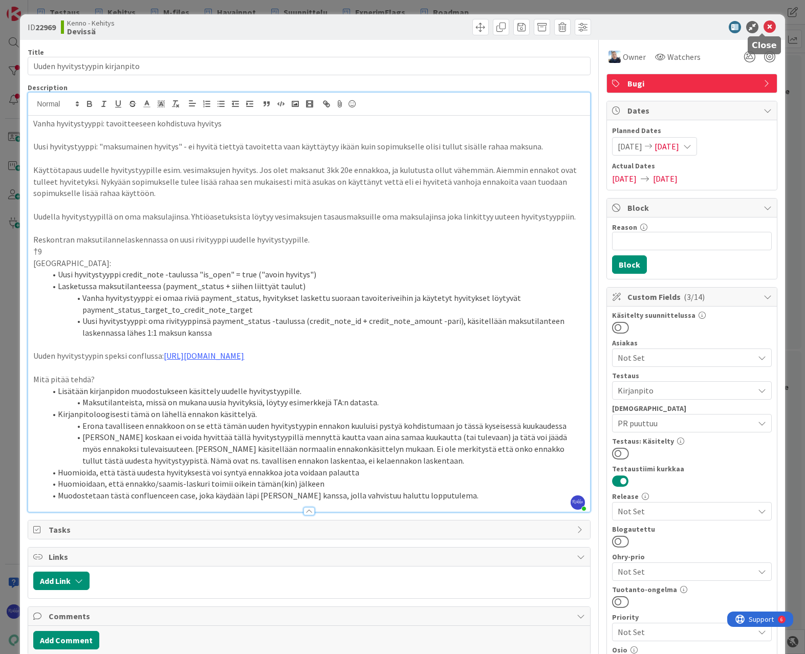
click at [687, 23] on icon at bounding box center [770, 27] width 12 height 12
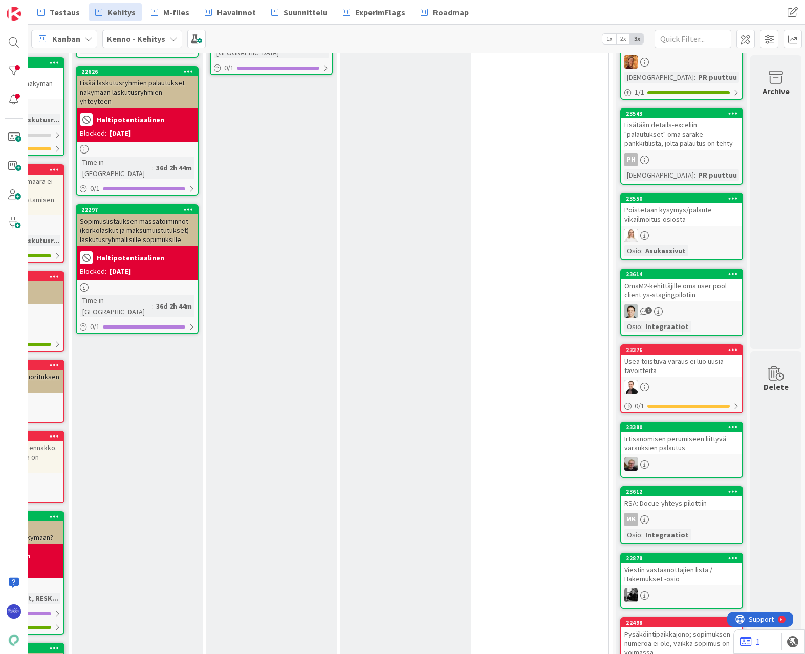
scroll to position [307, 135]
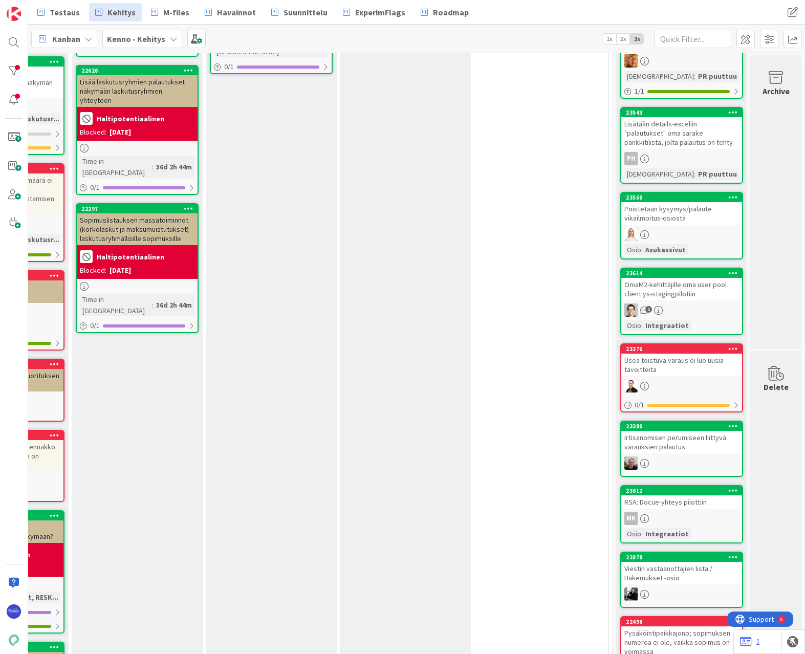
click at [687, 213] on div "Poistetaan kysymys/palaute vikailmoitus-osiosta" at bounding box center [681, 213] width 121 height 23
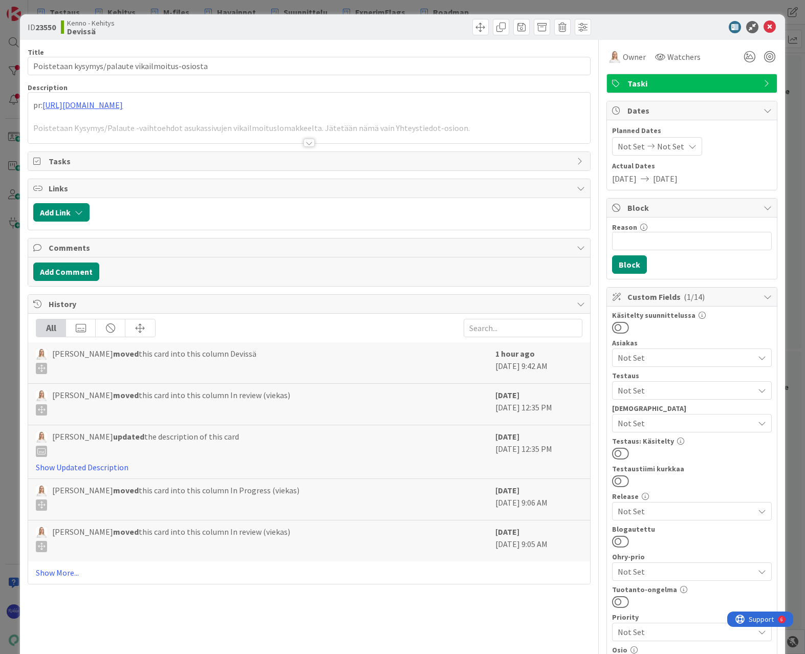
click at [309, 140] on div at bounding box center [309, 143] width 11 height 8
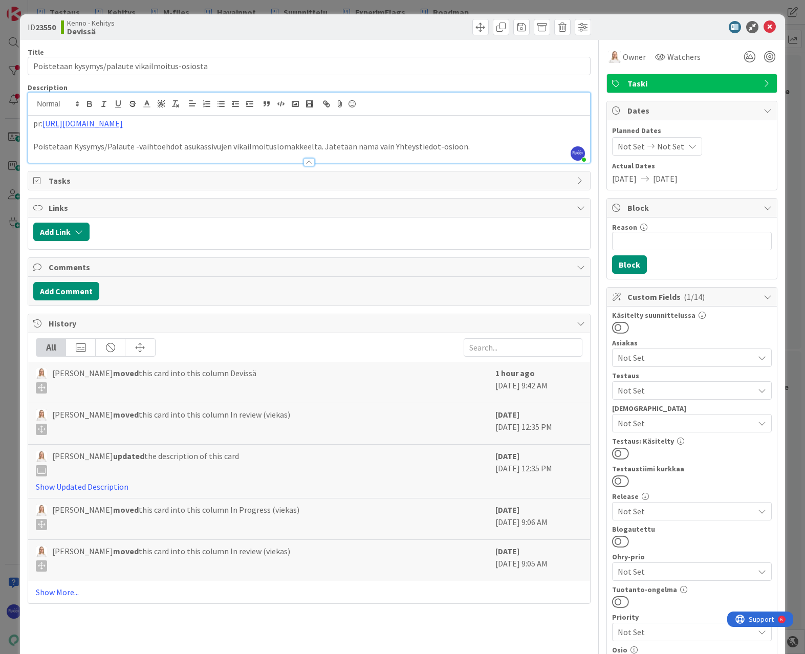
drag, startPoint x: 211, startPoint y: 125, endPoint x: 46, endPoint y: 125, distance: 165.3
click at [46, 125] on p "pr: [URL][DOMAIN_NAME]" at bounding box center [308, 124] width 551 height 12
click at [287, 37] on div "ID 23550 Kenno - Kehitys Devissä" at bounding box center [402, 27] width 765 height 26
drag, startPoint x: 203, startPoint y: 120, endPoint x: 45, endPoint y: 123, distance: 158.7
click at [45, 123] on p "pr: [URL][DOMAIN_NAME]" at bounding box center [308, 124] width 551 height 12
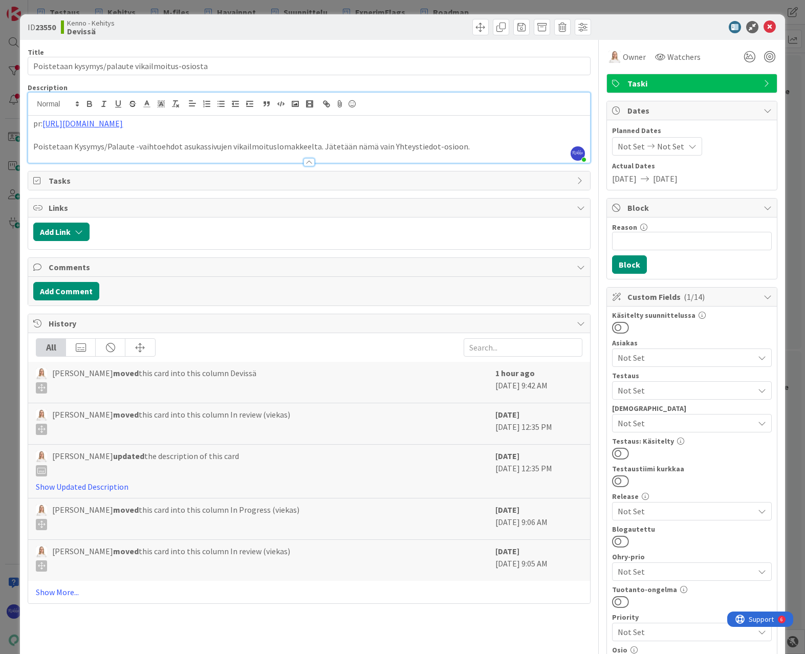
copy link "[URL][DOMAIN_NAME]"
click at [422, 41] on div "Title 47 / 128 Poistetaan kysymys/palaute vikailmoitus-osiosta Description [PER…" at bounding box center [309, 490] width 562 height 901
click at [663, 387] on span "Not Set" at bounding box center [686, 390] width 136 height 12
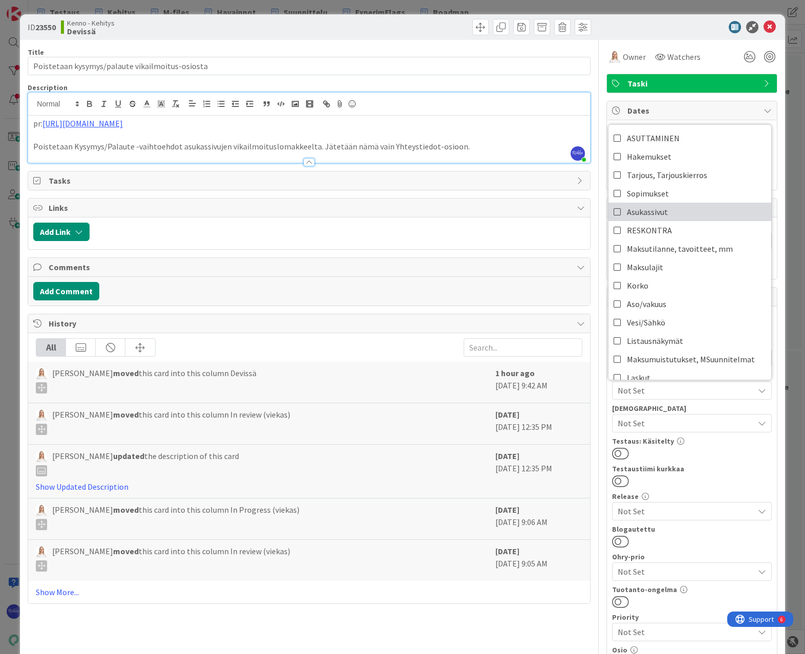
click at [677, 209] on link "Asukassivut" at bounding box center [690, 212] width 163 height 18
click at [687, 451] on div at bounding box center [692, 453] width 160 height 13
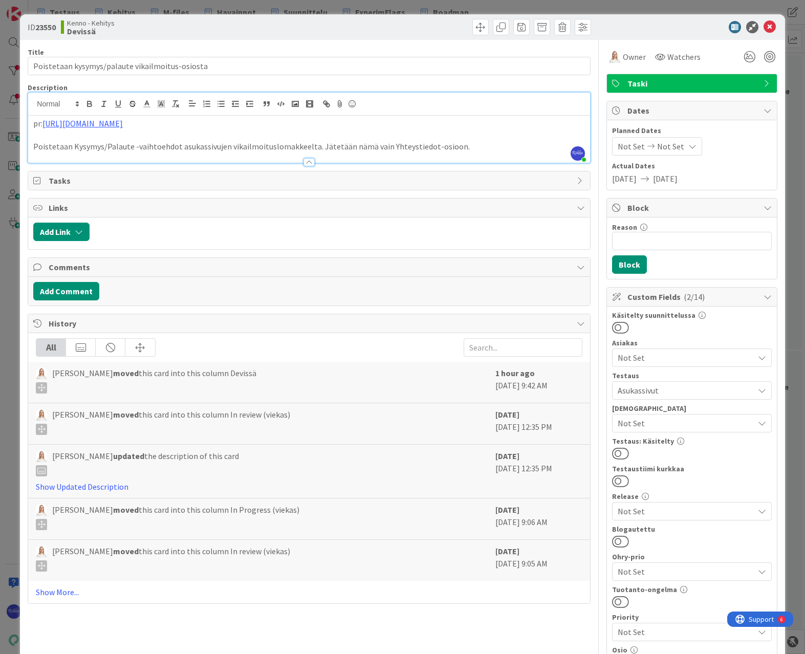
drag, startPoint x: 619, startPoint y: 452, endPoint x: 694, endPoint y: 284, distance: 184.7
click at [621, 450] on button at bounding box center [620, 453] width 17 height 13
click at [687, 26] on icon at bounding box center [770, 27] width 12 height 12
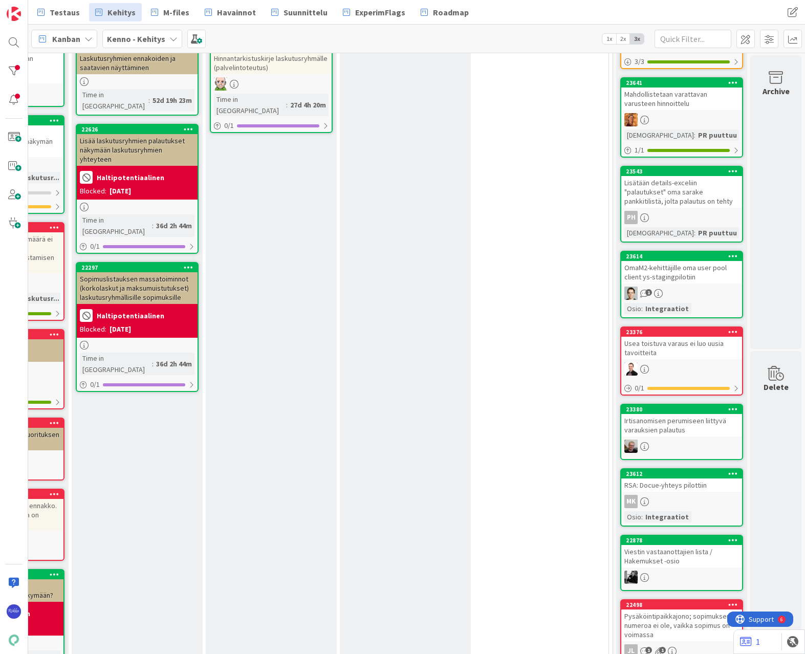
scroll to position [307, 135]
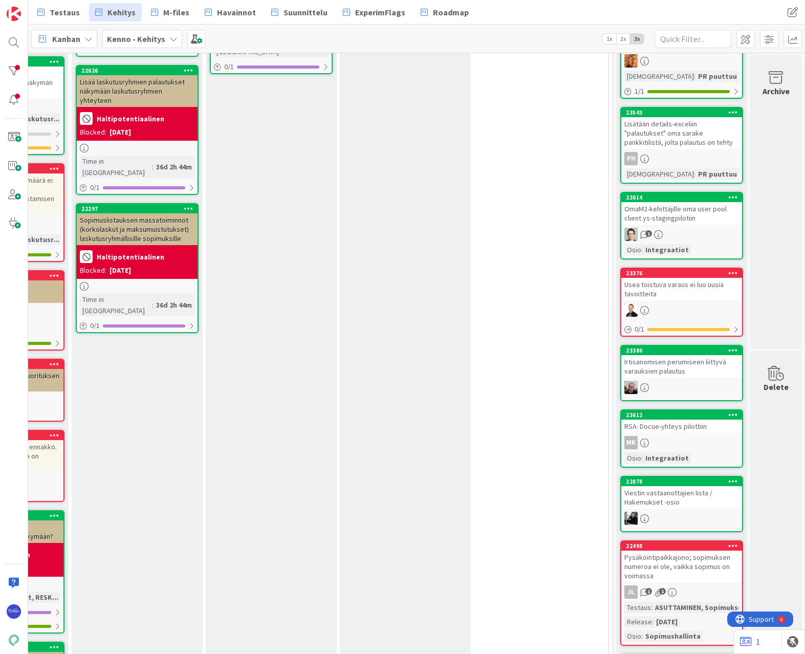
click at [677, 229] on div "1" at bounding box center [681, 234] width 121 height 13
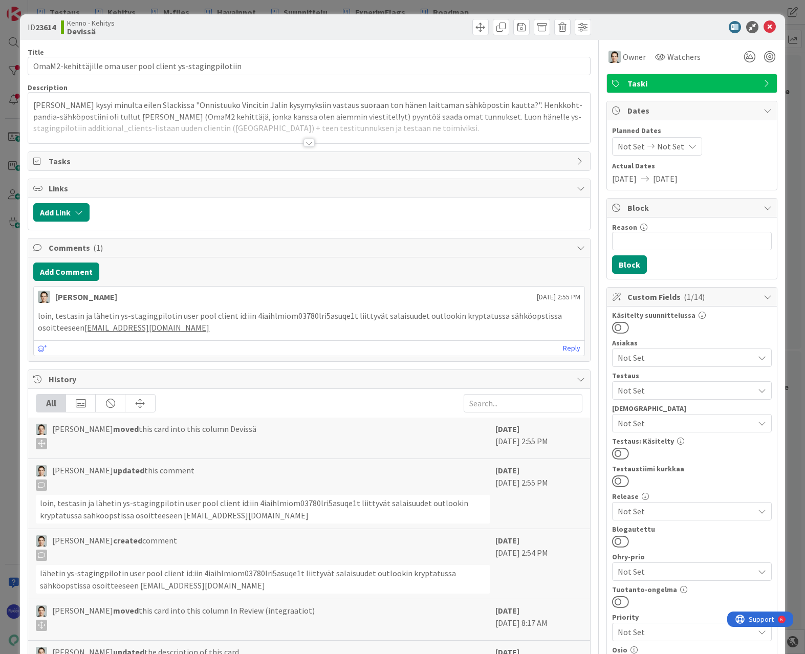
click at [304, 144] on div at bounding box center [309, 143] width 11 height 8
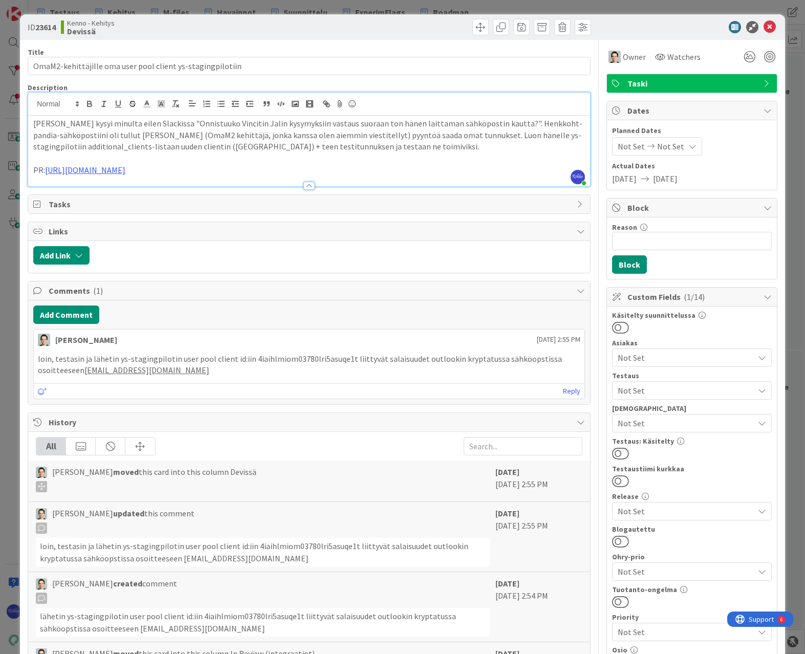
click at [678, 418] on span "Not Set" at bounding box center [686, 423] width 136 height 12
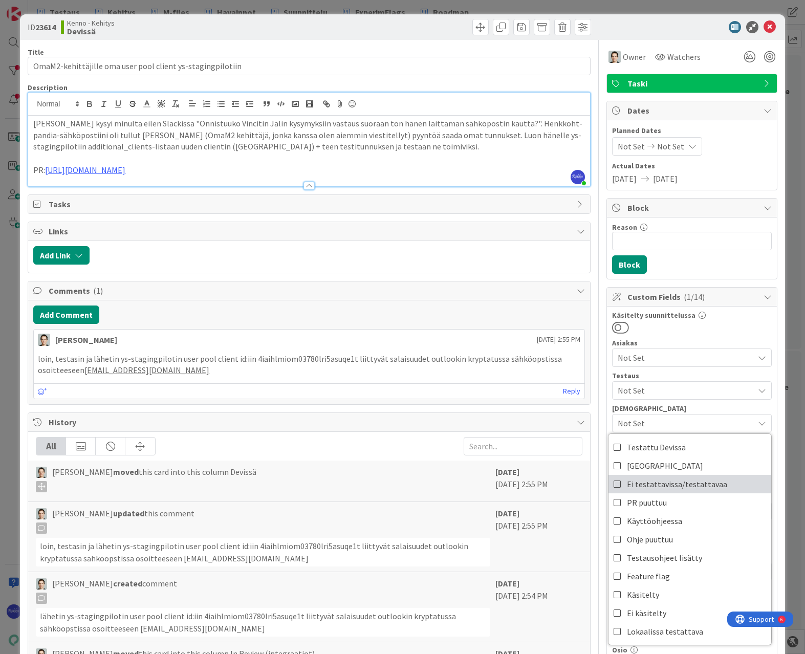
click at [676, 486] on span "Ei testattavissa/testattavaa" at bounding box center [677, 484] width 100 height 15
click at [676, 383] on div "Not Set" at bounding box center [692, 390] width 160 height 18
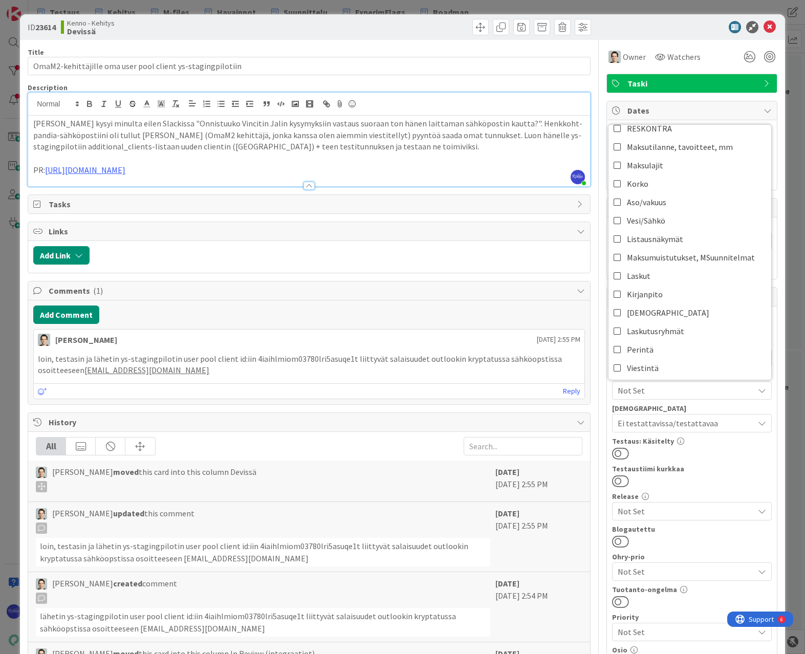
scroll to position [102, 0]
click at [687, 471] on div "Testaustiimi kurkkaa" at bounding box center [692, 468] width 160 height 7
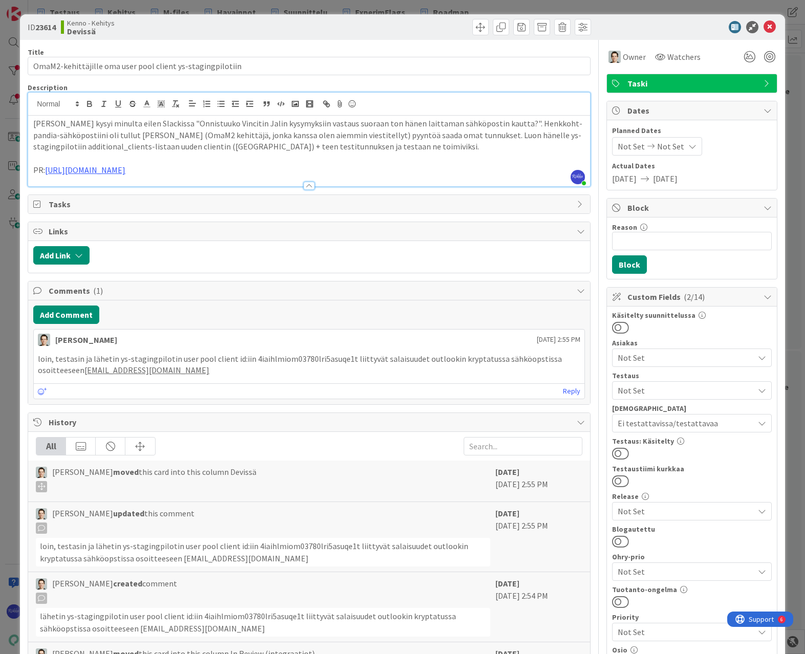
click at [617, 451] on button at bounding box center [620, 453] width 17 height 13
click at [687, 25] on icon at bounding box center [770, 27] width 12 height 12
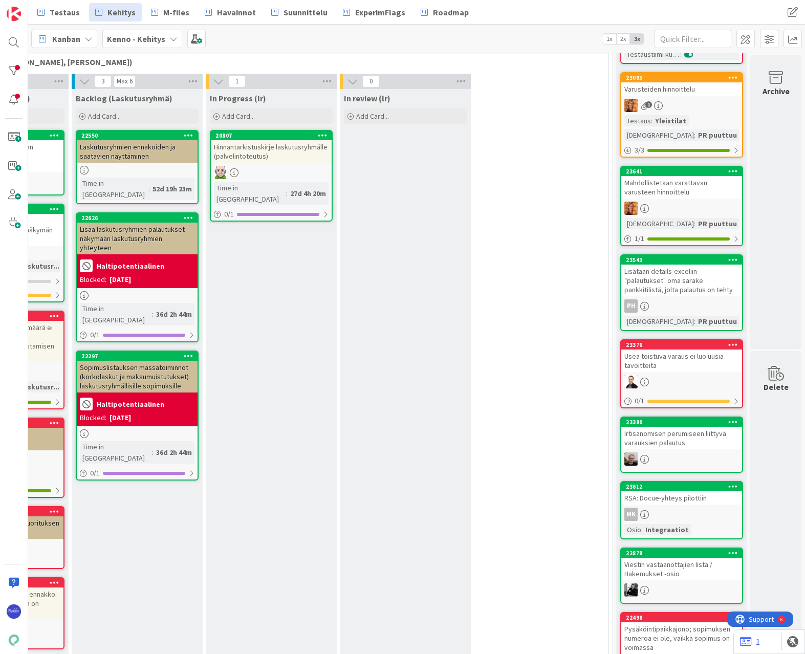
scroll to position [154, 135]
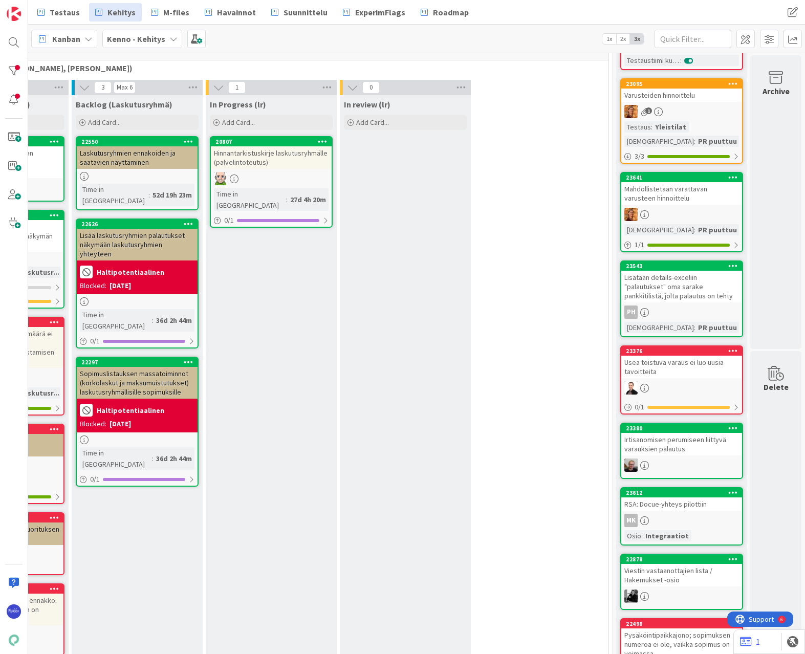
click at [675, 371] on div "Usea toistuva varaus ei luo uusia tavoitteita" at bounding box center [681, 367] width 121 height 23
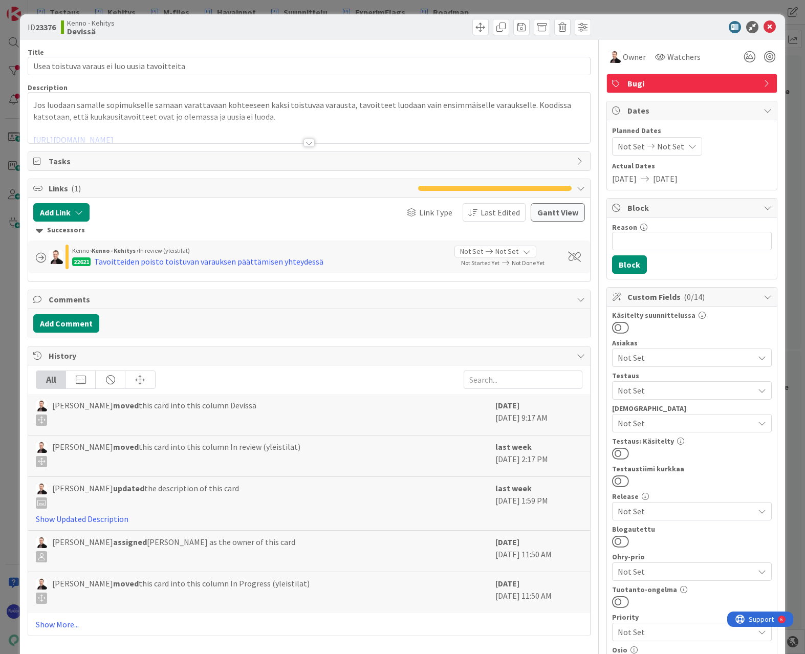
click at [308, 143] on div at bounding box center [309, 143] width 11 height 8
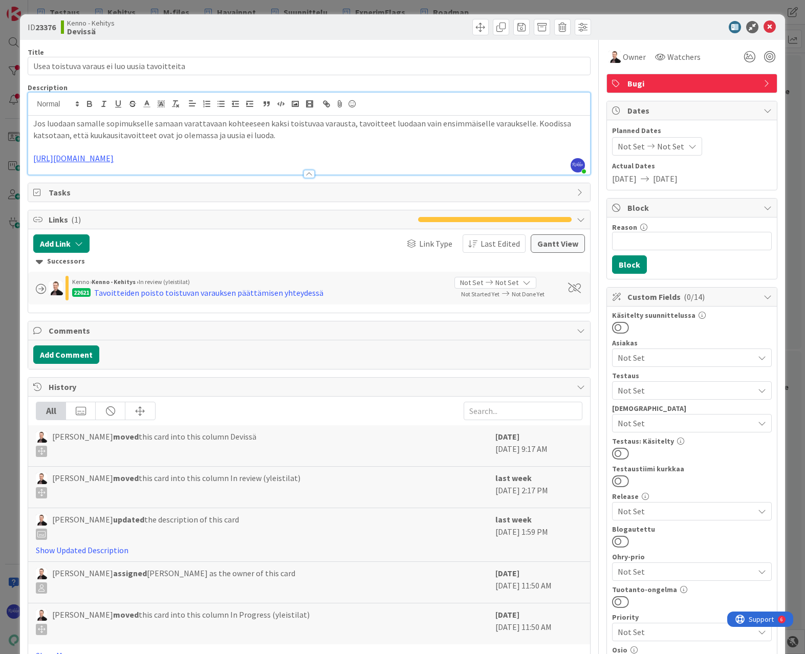
drag, startPoint x: 214, startPoint y: 156, endPoint x: 33, endPoint y: 158, distance: 181.2
click at [33, 158] on p "[URL][DOMAIN_NAME]" at bounding box center [308, 159] width 551 height 12
copy link "[URL][DOMAIN_NAME]"
click at [306, 172] on div at bounding box center [309, 174] width 11 height 8
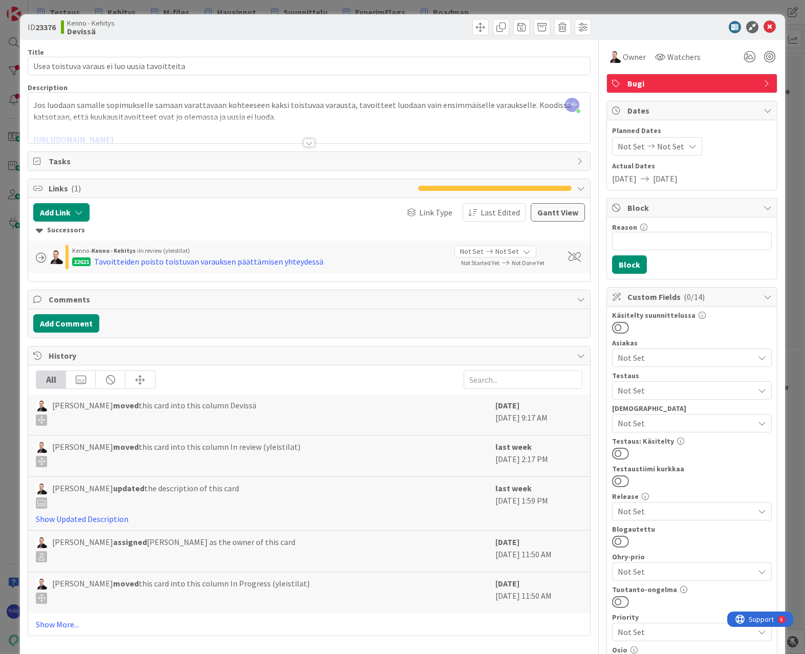
click at [307, 141] on div at bounding box center [309, 143] width 11 height 8
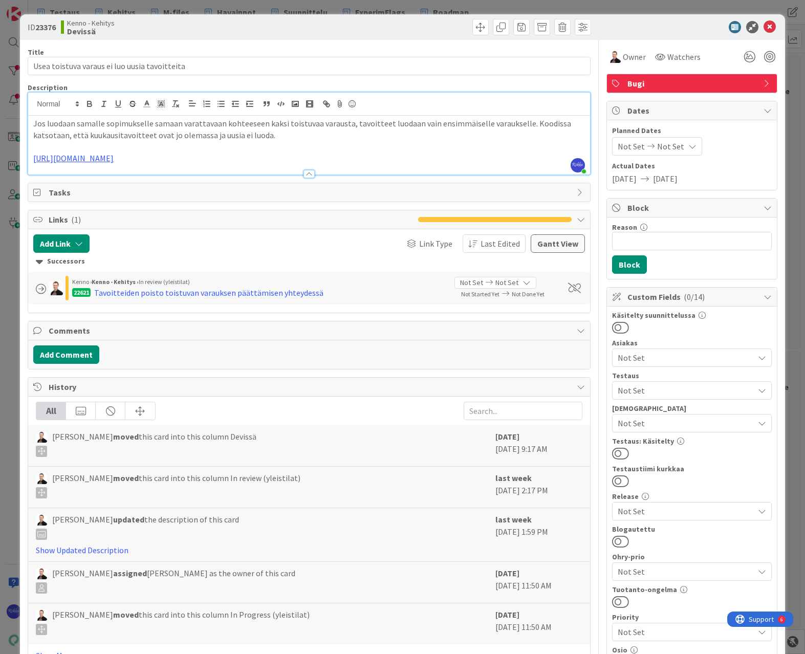
click at [232, 158] on p "[URL][DOMAIN_NAME]" at bounding box center [308, 159] width 551 height 12
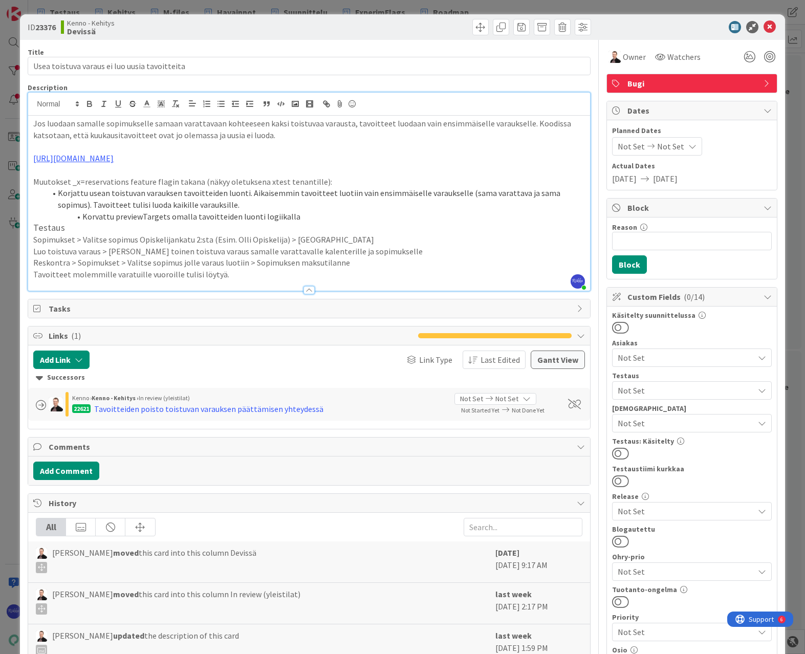
click at [674, 420] on span "Not Set" at bounding box center [686, 423] width 136 height 12
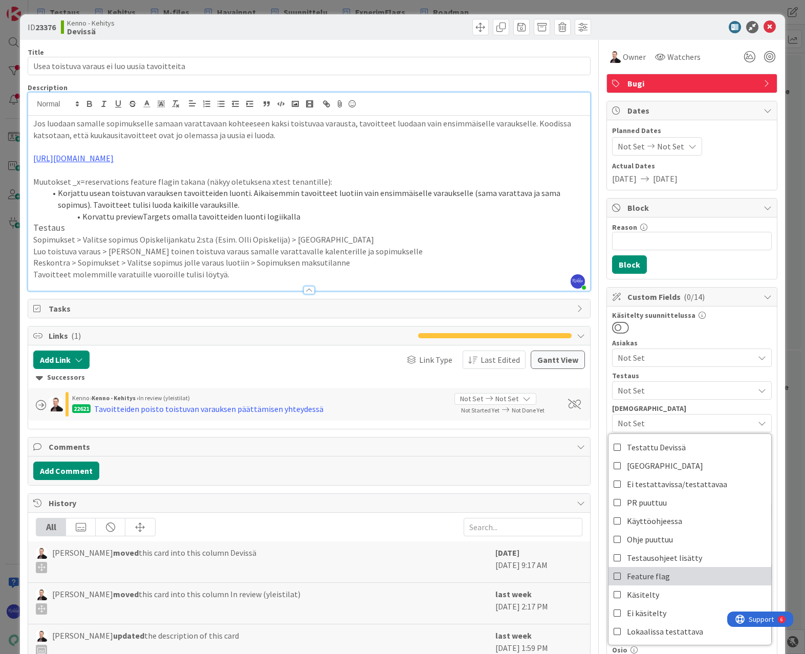
click at [676, 577] on link "Feature flag" at bounding box center [690, 576] width 163 height 18
click at [687, 331] on div at bounding box center [692, 327] width 160 height 13
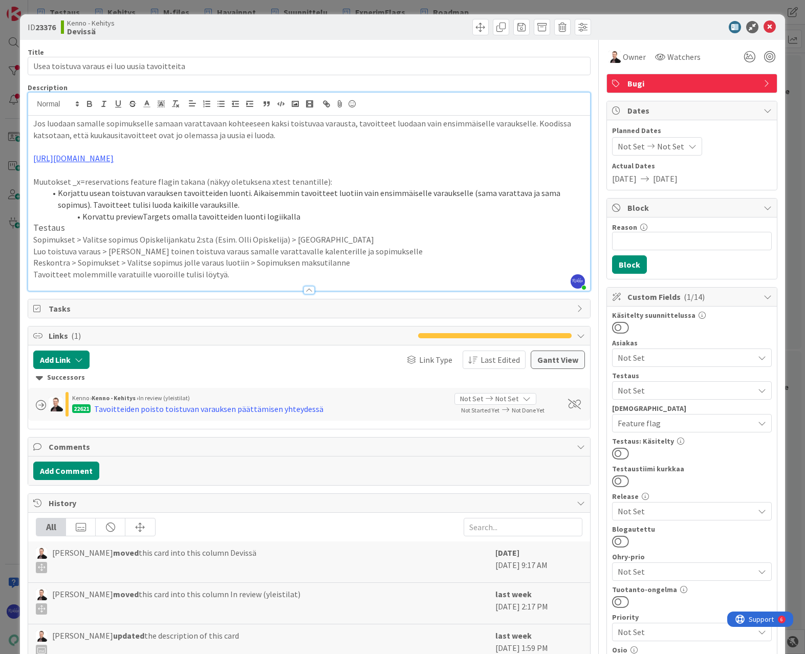
click at [679, 425] on span "Feature flag" at bounding box center [686, 423] width 136 height 12
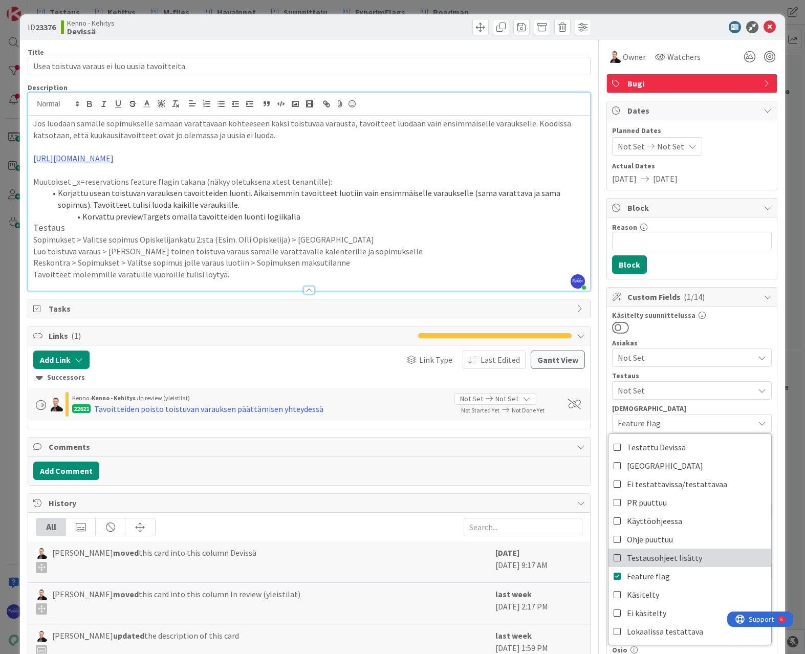
click at [686, 557] on span "Testausohjeet lisätty" at bounding box center [664, 557] width 75 height 15
click at [687, 322] on div at bounding box center [692, 327] width 160 height 13
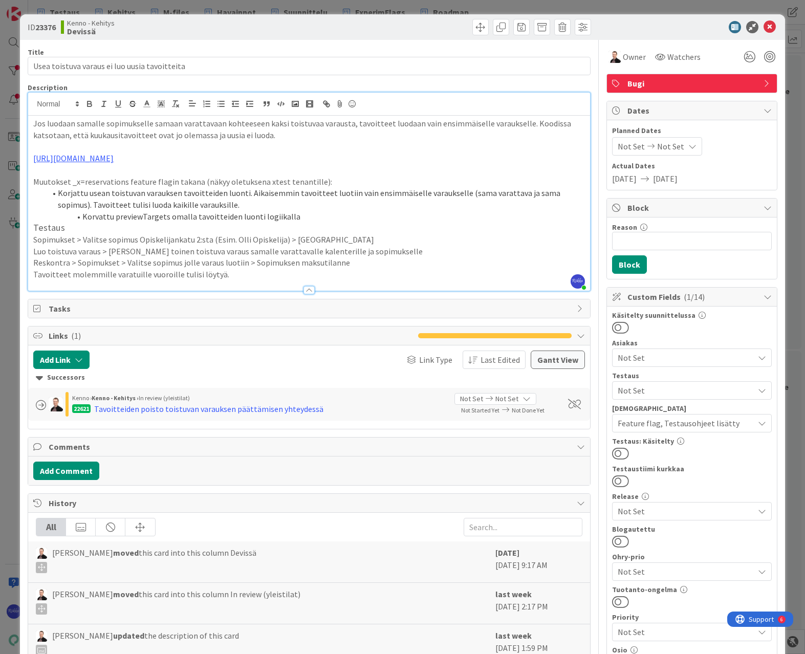
click at [643, 384] on span "Not Set" at bounding box center [686, 390] width 136 height 12
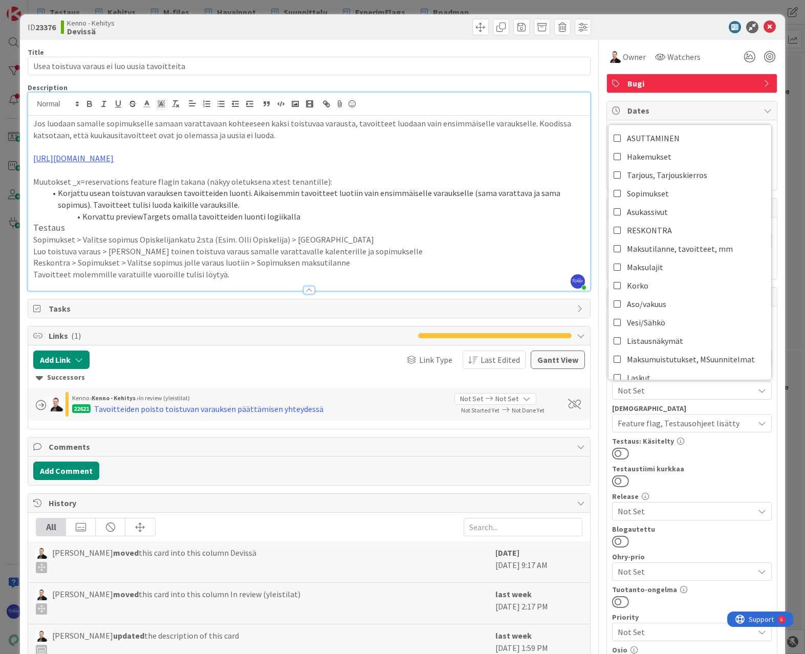
scroll to position [205, 0]
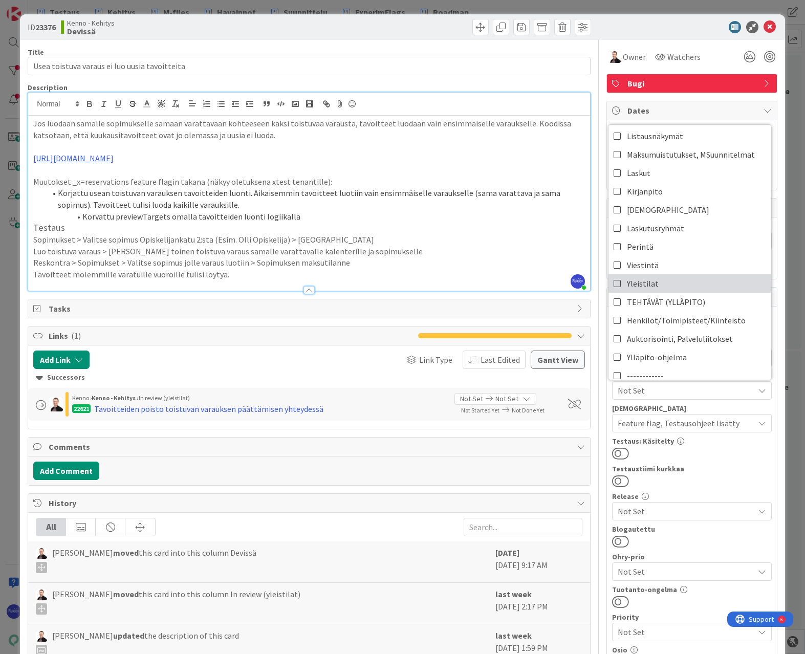
click at [676, 278] on link "Yleistilat" at bounding box center [690, 283] width 163 height 18
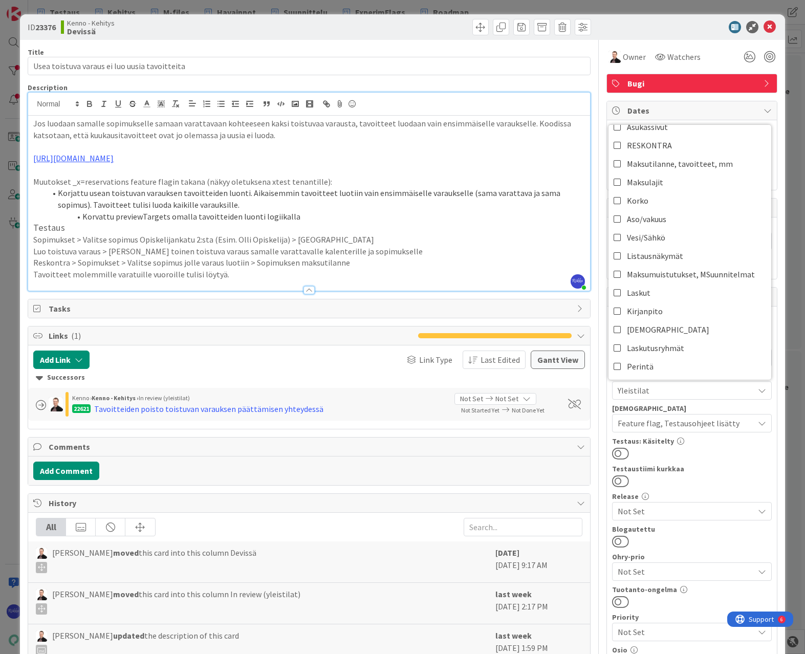
click at [687, 469] on div "Testaustiimi kurkkaa" at bounding box center [692, 468] width 160 height 7
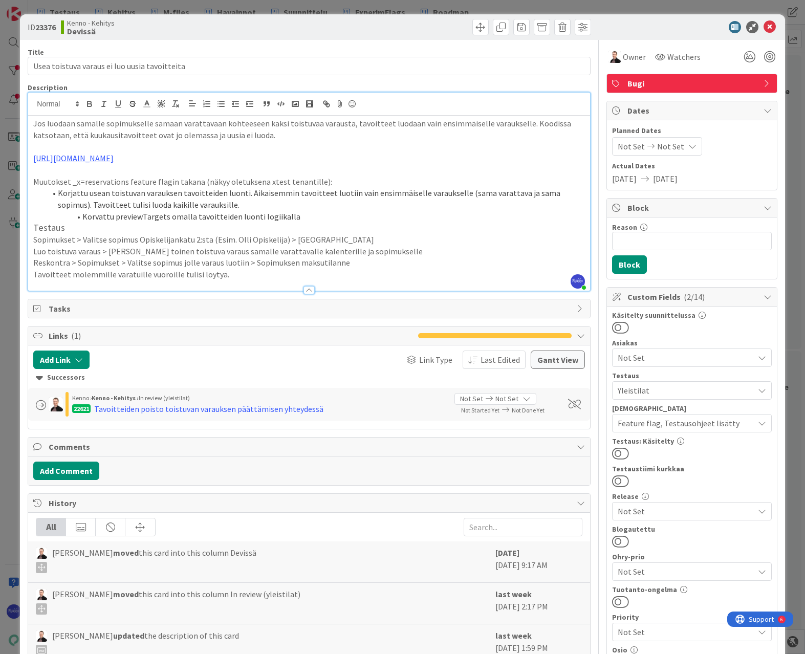
click at [617, 452] on button at bounding box center [620, 453] width 17 height 13
click at [687, 26] on icon at bounding box center [770, 27] width 12 height 12
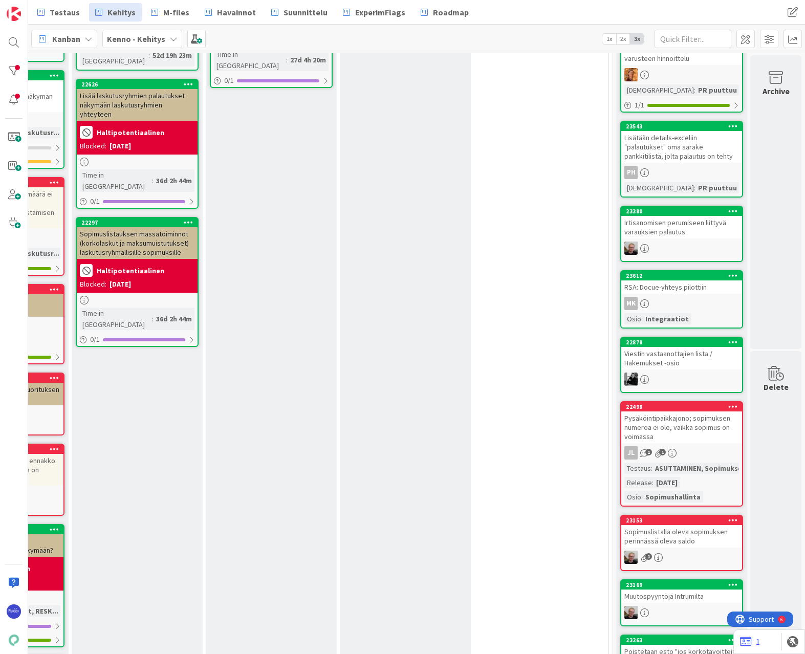
scroll to position [307, 135]
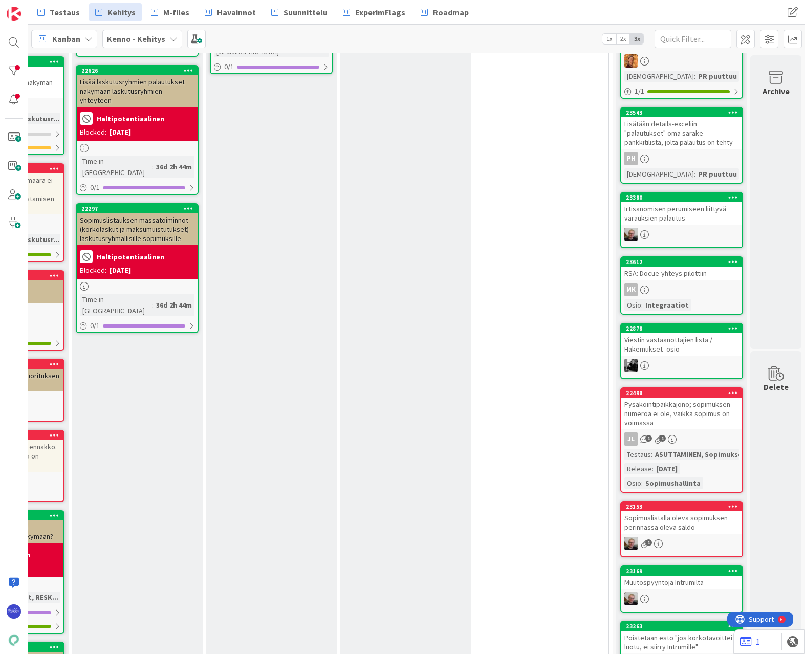
click at [687, 209] on div "Irtisanomisen perumiseen liittyvä varauksien palautus" at bounding box center [681, 213] width 121 height 23
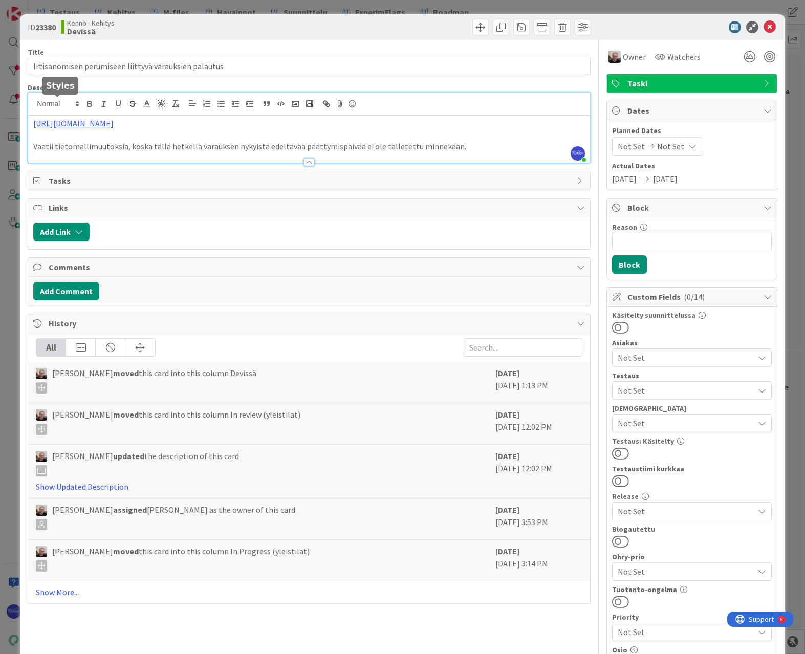
drag, startPoint x: 219, startPoint y: 105, endPoint x: 33, endPoint y: 107, distance: 186.3
click at [33, 107] on div "[PERSON_NAME] just joined [URL][DOMAIN_NAME] Vaatii tietomallimuutoksia, koska …" at bounding box center [308, 128] width 561 height 70
copy link "[URL][DOMAIN_NAME]"
click at [478, 145] on p "Vaatii tietomallimuutoksia, koska tällä hetkellä varauksen nykyistä edeltävää p…" at bounding box center [308, 147] width 551 height 12
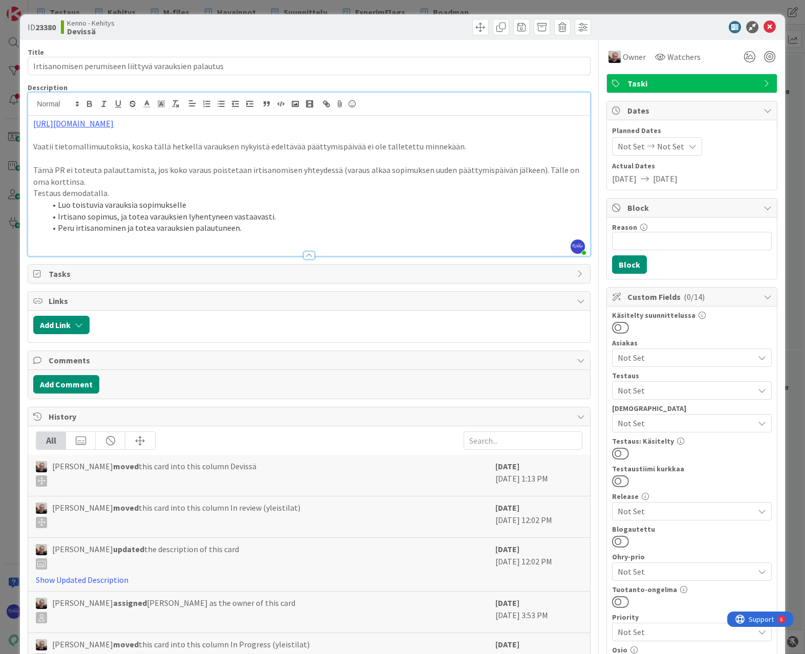
click at [656, 426] on span "Not Set" at bounding box center [686, 423] width 136 height 12
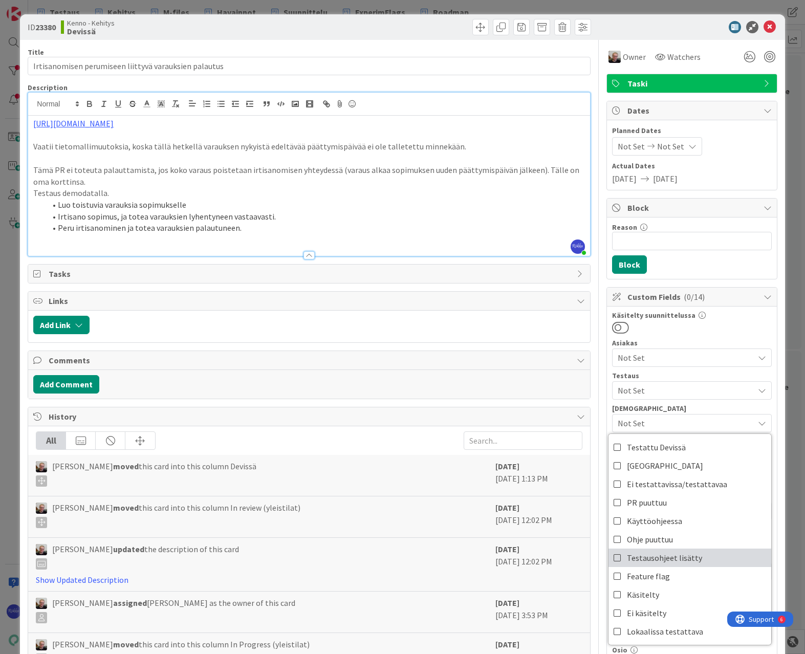
click at [677, 555] on span "Testausohjeet lisätty" at bounding box center [664, 557] width 75 height 15
click at [683, 390] on span "Not Set" at bounding box center [686, 390] width 136 height 12
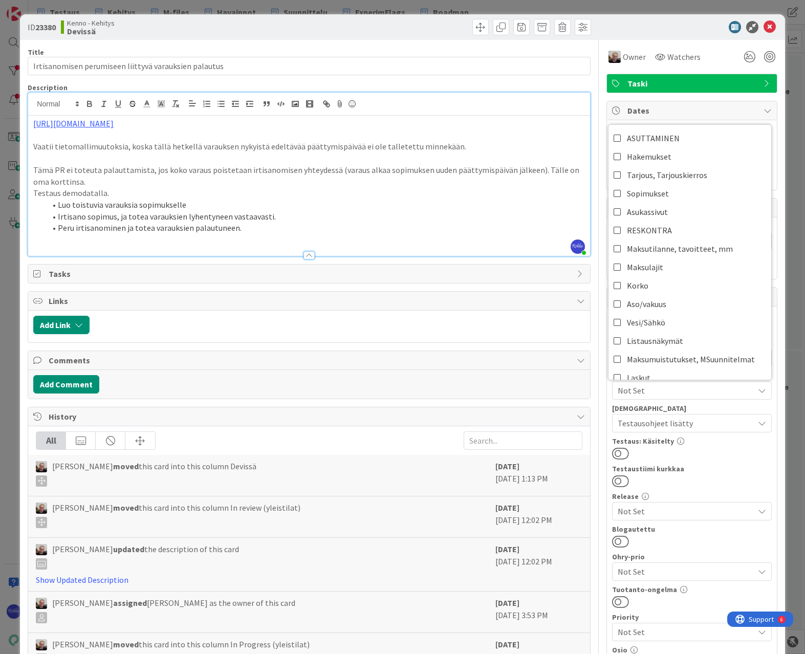
scroll to position [154, 0]
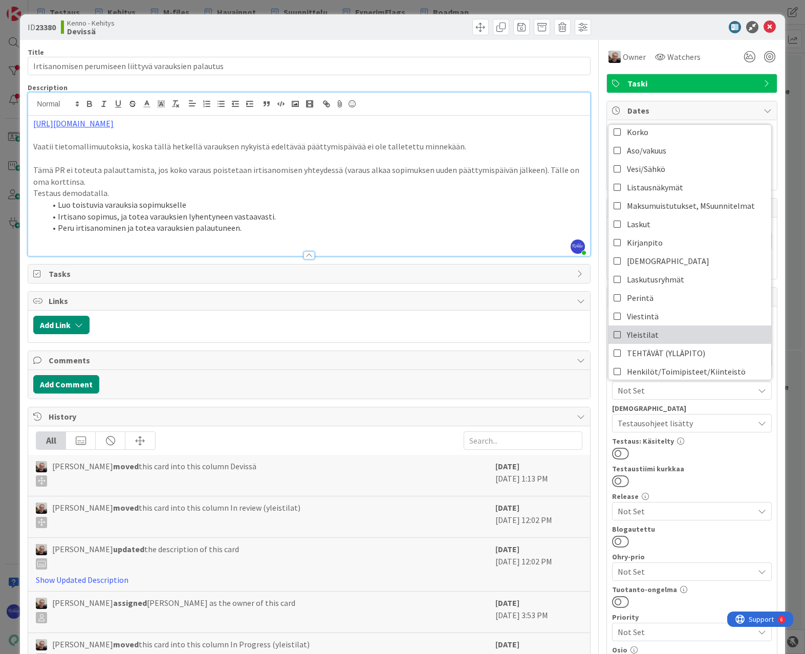
click at [675, 327] on link "Yleistilat" at bounding box center [690, 335] width 163 height 18
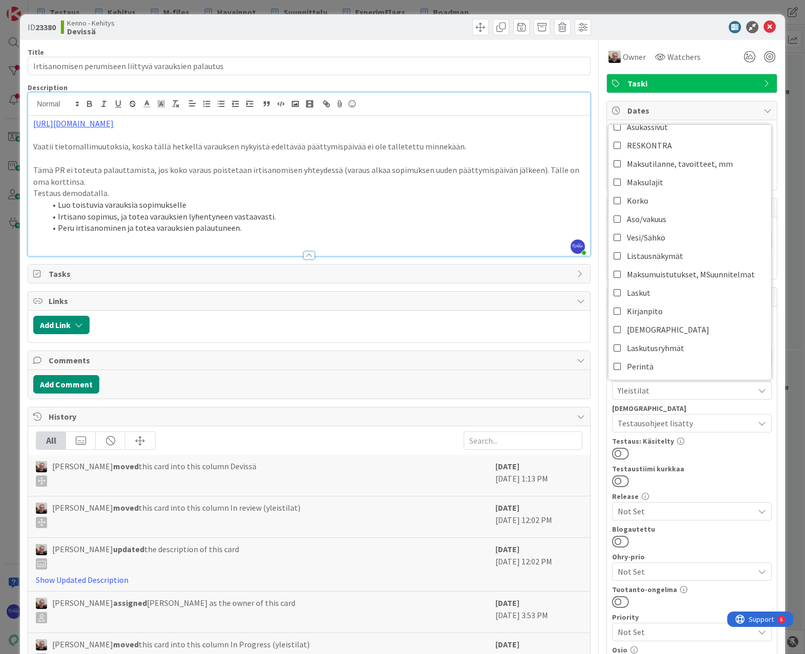
click at [687, 462] on div "Käsitelty suunnittelussa Asiakas Not Set Testaus Yleistilat ASUTTAMINEN Hakemuk…" at bounding box center [692, 526] width 160 height 428
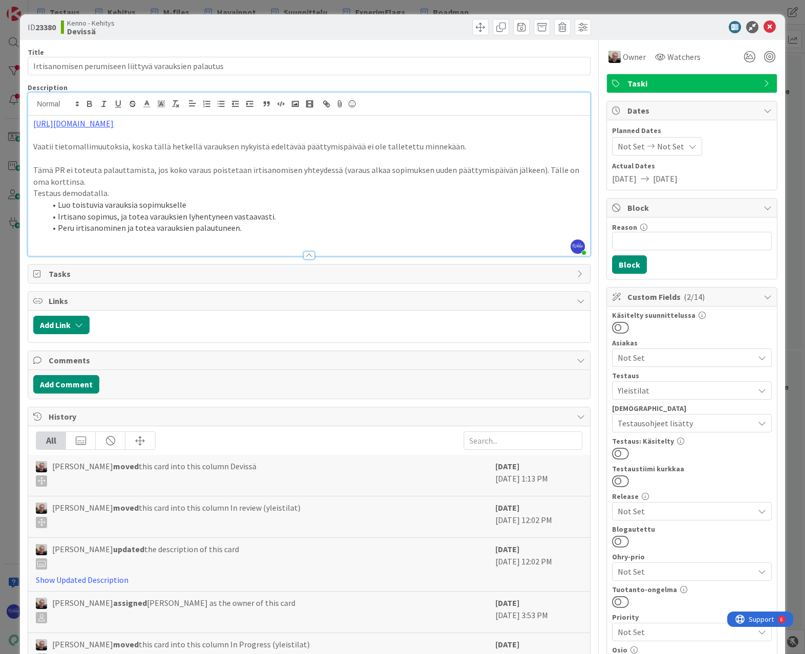
drag, startPoint x: 614, startPoint y: 456, endPoint x: 681, endPoint y: 320, distance: 151.3
click at [615, 453] on button at bounding box center [620, 453] width 17 height 13
click at [687, 25] on icon at bounding box center [770, 27] width 12 height 12
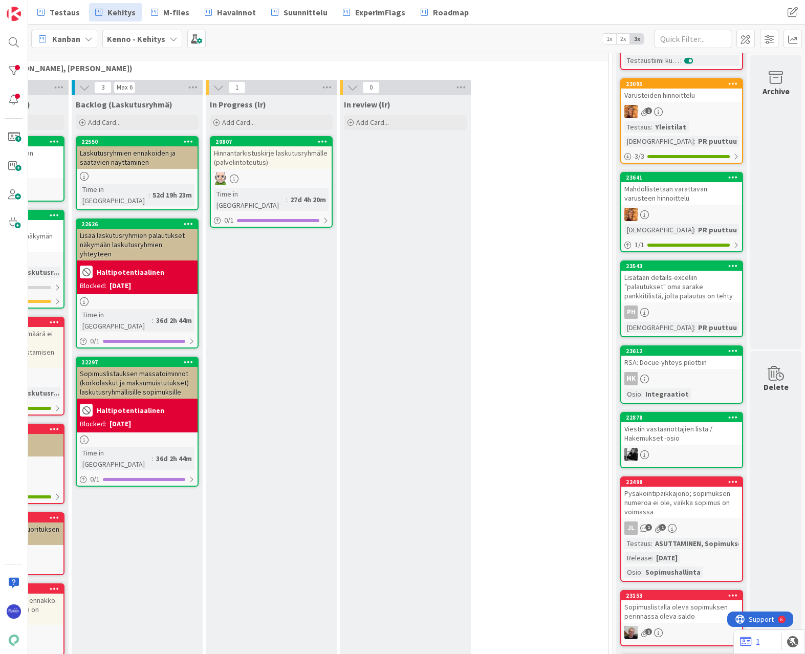
click at [680, 375] on div "MK" at bounding box center [681, 378] width 121 height 13
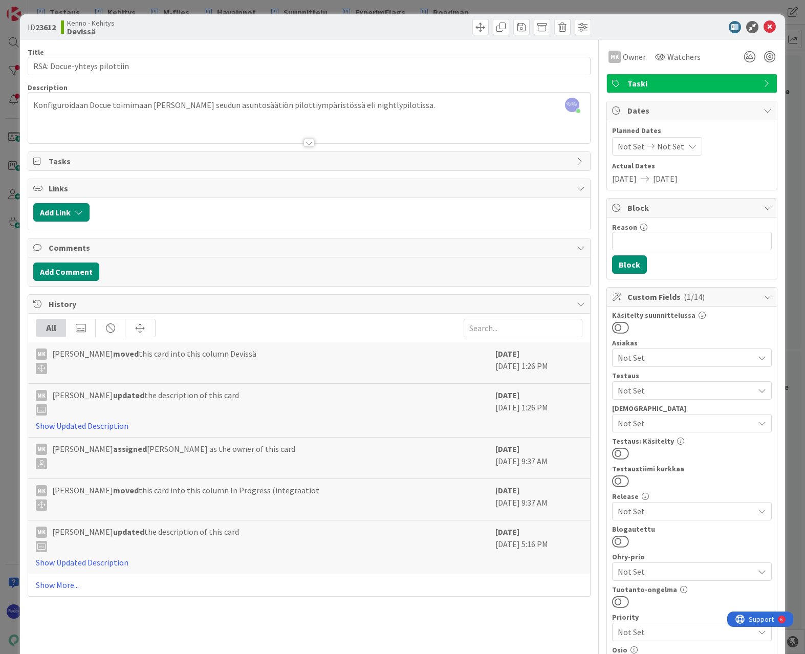
click at [687, 425] on span "Not Set" at bounding box center [686, 423] width 136 height 12
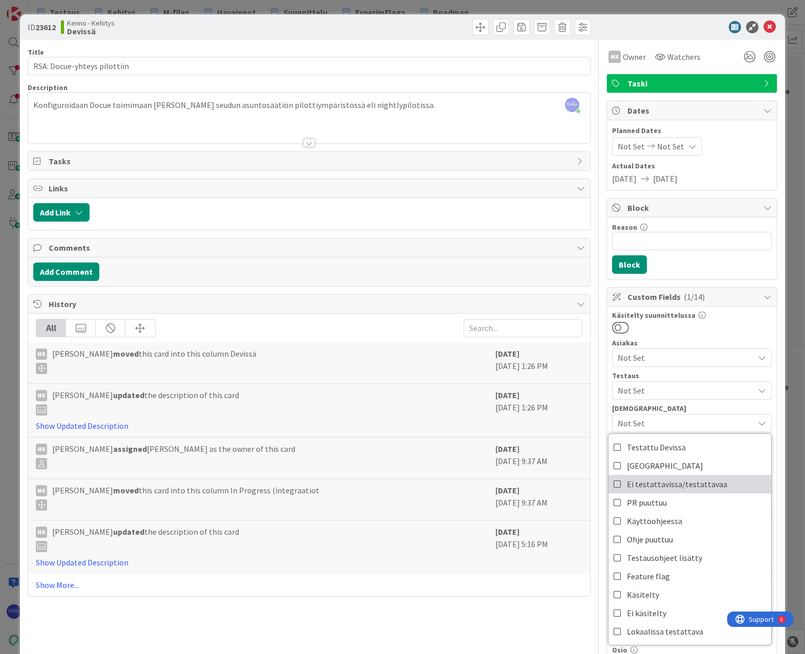
click at [687, 478] on span "Ei testattavissa/testattavaa" at bounding box center [677, 484] width 100 height 15
click at [687, 313] on div "Käsitelty suunnittelussa" at bounding box center [692, 315] width 160 height 7
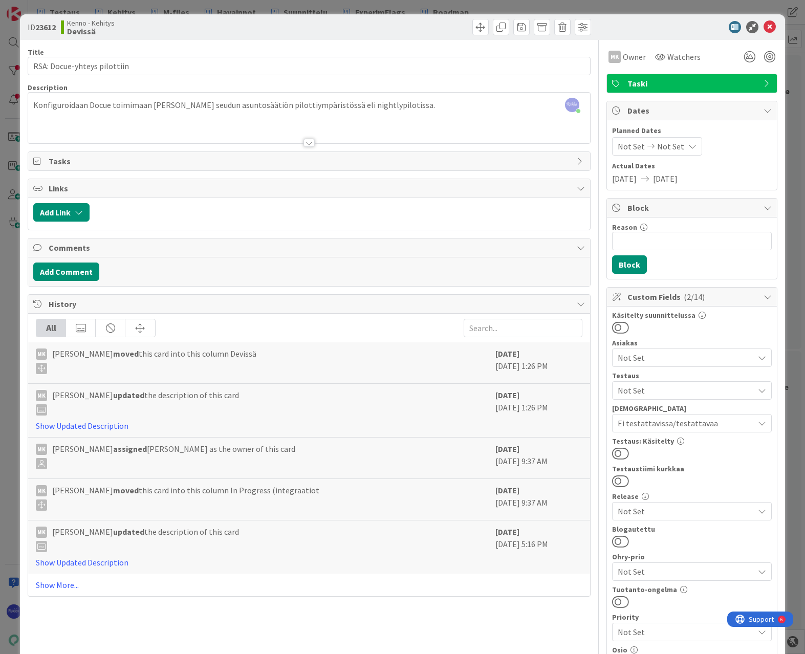
click at [616, 453] on button at bounding box center [620, 453] width 17 height 13
click at [687, 27] on icon at bounding box center [770, 27] width 12 height 12
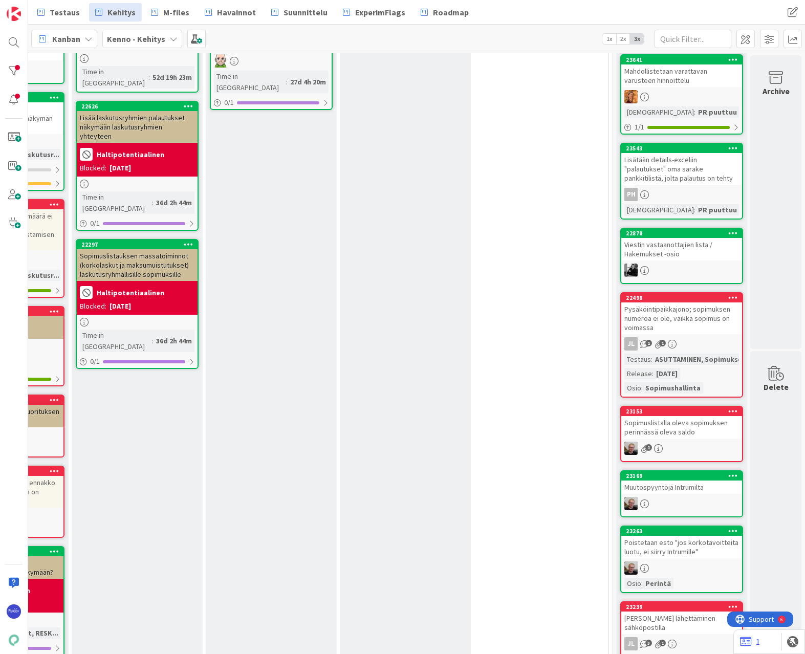
scroll to position [307, 135]
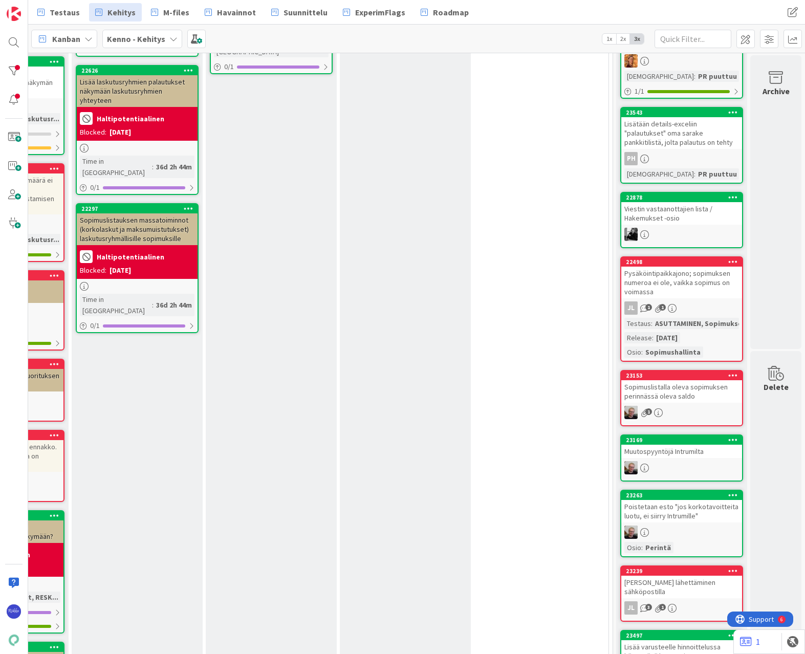
click at [687, 211] on div "Viestin vastaanottajien lista / Hakemukset -osio" at bounding box center [681, 213] width 121 height 23
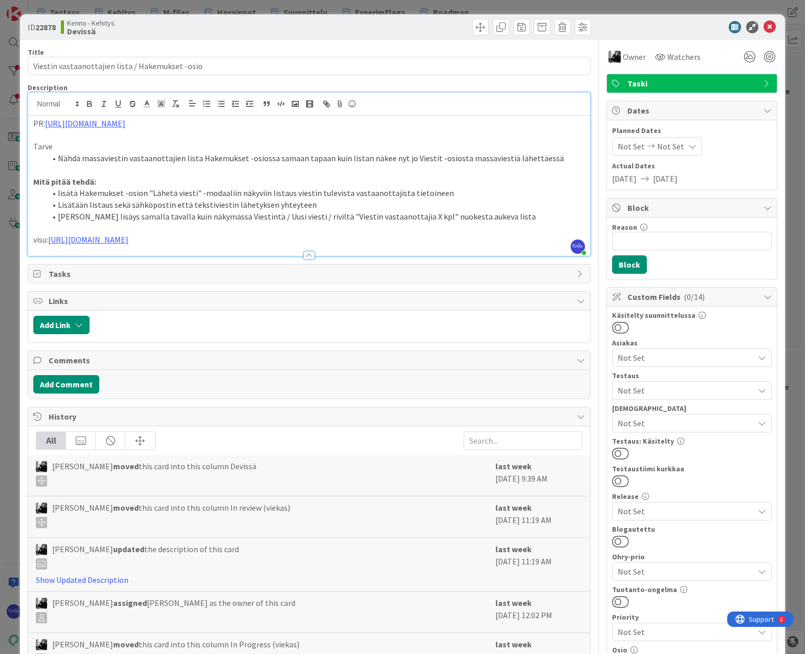
drag, startPoint x: 208, startPoint y: 102, endPoint x: 48, endPoint y: 123, distance: 162.1
click at [48, 123] on p "PR: [URL][DOMAIN_NAME]" at bounding box center [308, 124] width 551 height 12
copy link "[URL][DOMAIN_NAME]"
click at [525, 199] on li "Lisätään listaus sekä sähköpostin että tekstiviestin lähetyksen yhteyteen" at bounding box center [315, 205] width 539 height 12
click at [678, 392] on span "Not Set" at bounding box center [686, 390] width 136 height 12
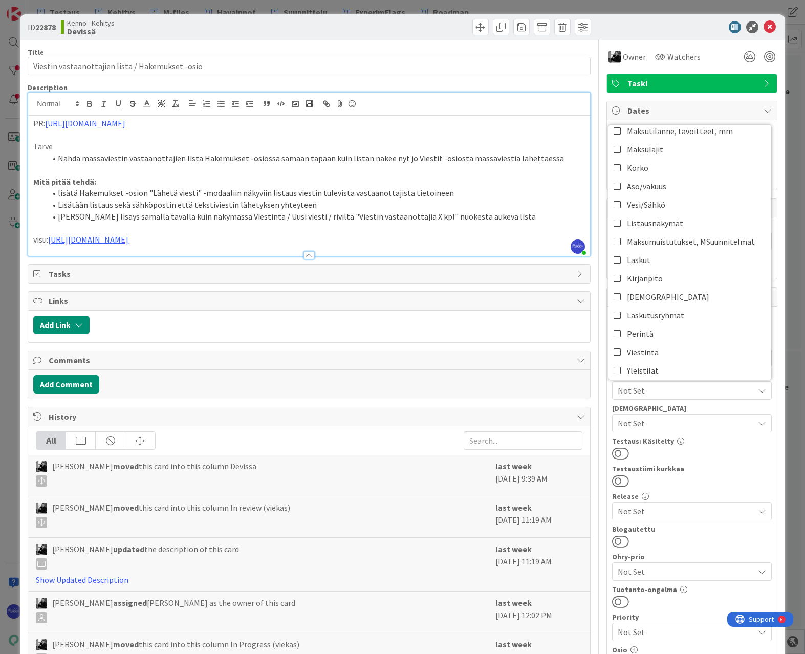
scroll to position [154, 0]
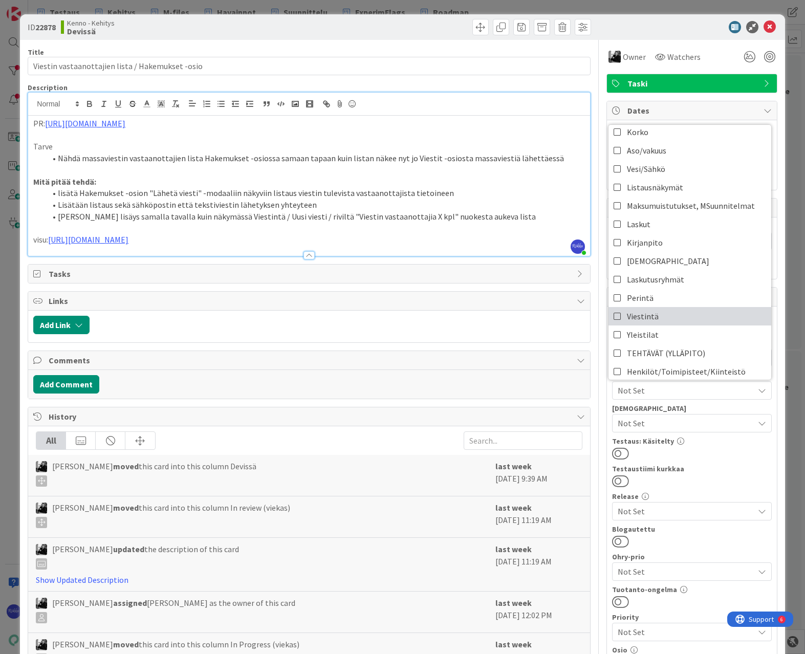
click at [683, 311] on link "Viestintä" at bounding box center [690, 316] width 163 height 18
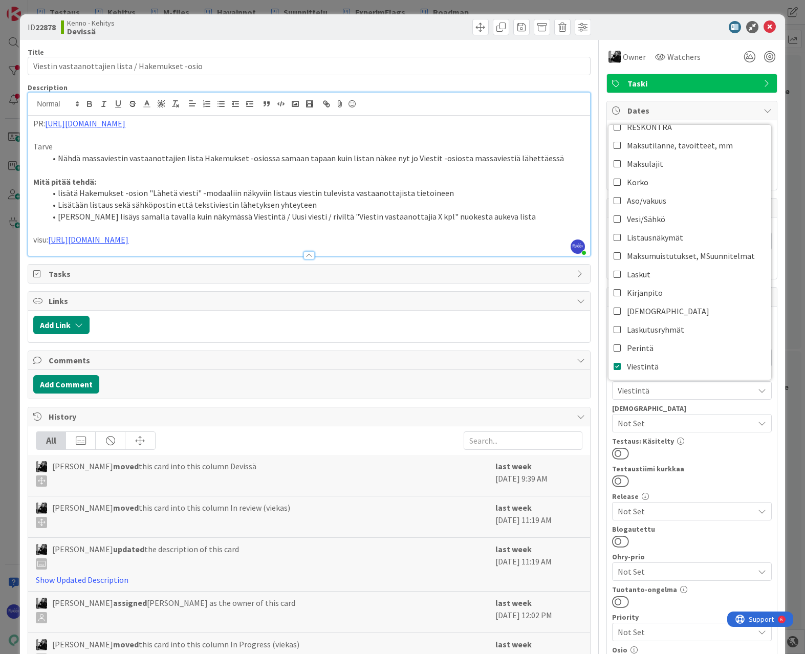
drag, startPoint x: 696, startPoint y: 442, endPoint x: 683, endPoint y: 443, distance: 12.9
click at [687, 442] on div "Testaus: Käsitelty" at bounding box center [692, 441] width 160 height 7
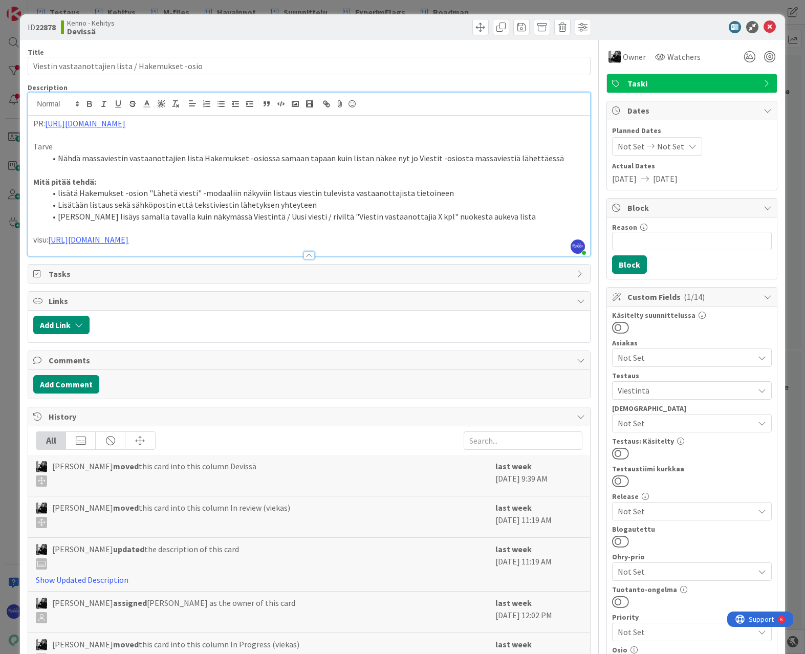
click at [615, 454] on button at bounding box center [620, 453] width 17 height 13
click at [687, 25] on icon at bounding box center [770, 27] width 12 height 12
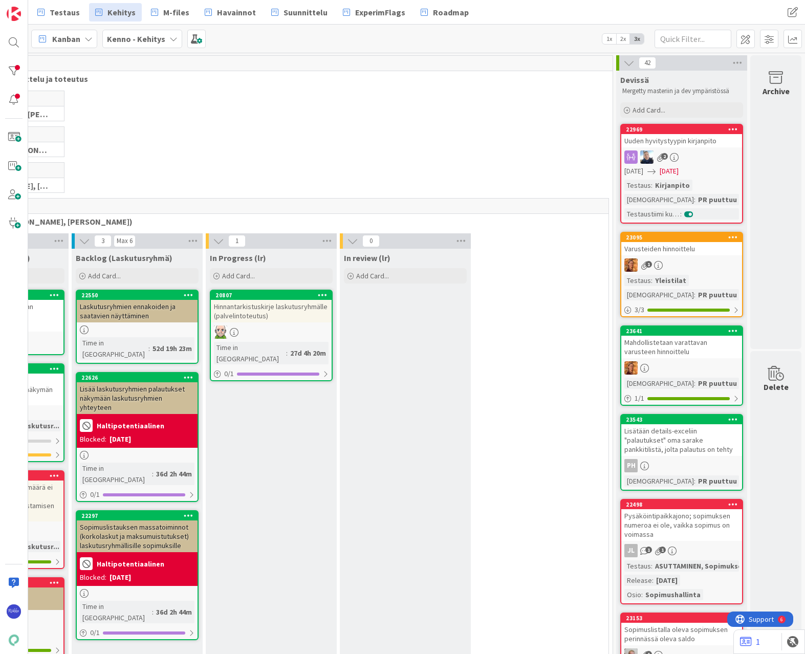
scroll to position [205, 135]
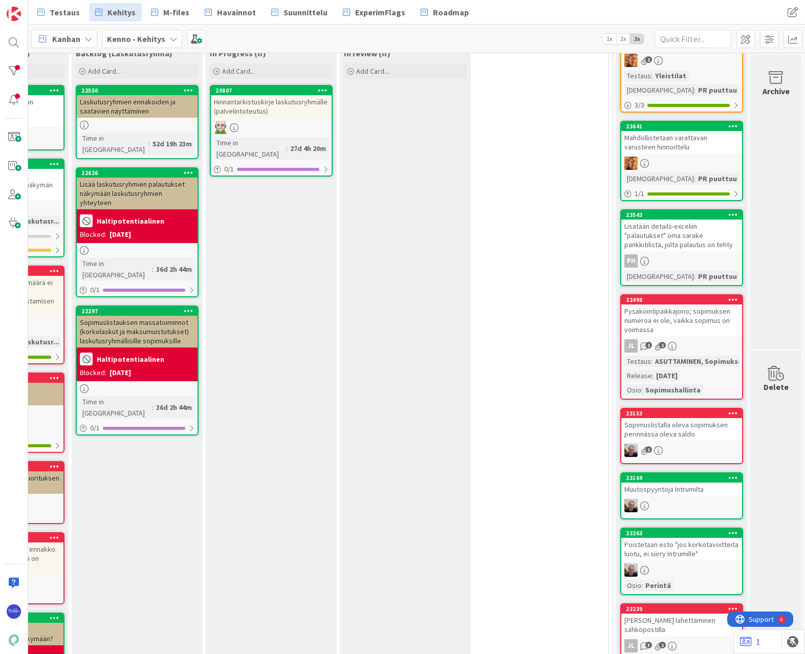
click at [687, 324] on div "Pysäköintipaikkajono; sopimuksen numeroa ei ole, vaikka sopimus on voimassa" at bounding box center [681, 321] width 121 height 32
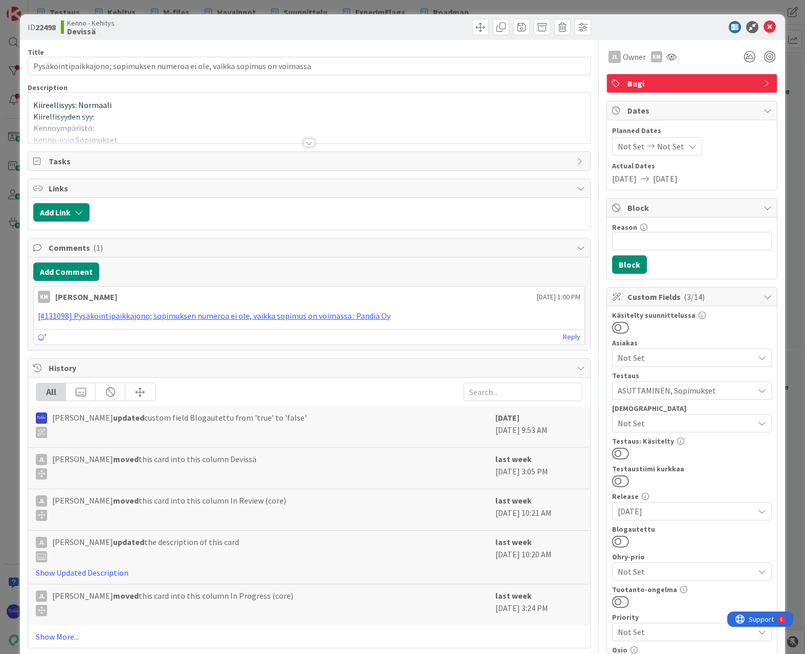
click at [307, 140] on div at bounding box center [309, 143] width 11 height 8
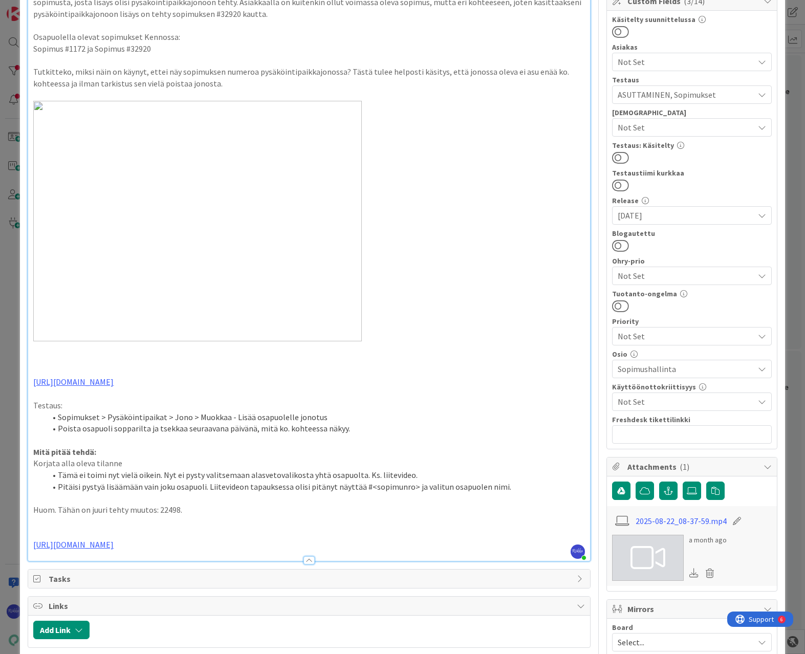
scroll to position [307, 0]
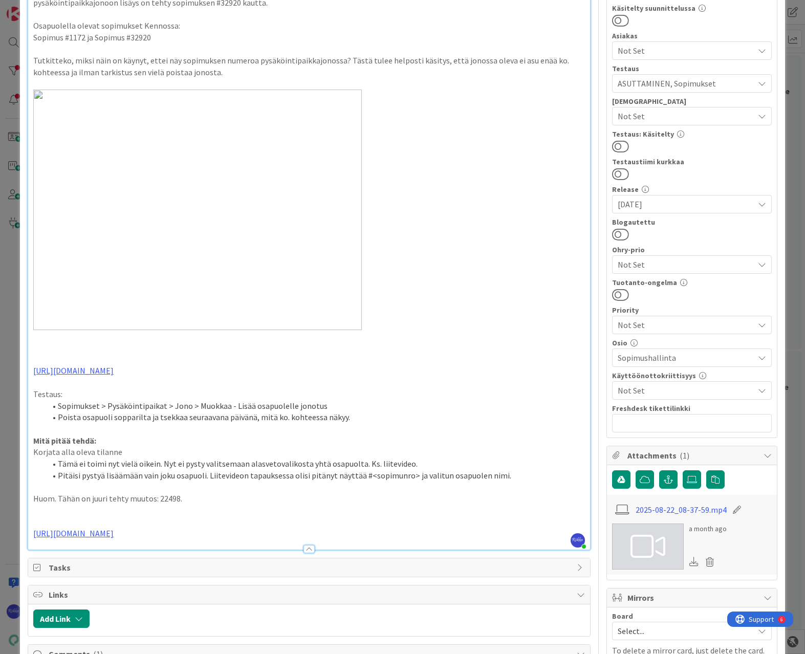
drag, startPoint x: 207, startPoint y: 535, endPoint x: 35, endPoint y: 537, distance: 172.5
click at [35, 537] on p "[URL][DOMAIN_NAME]" at bounding box center [308, 534] width 551 height 12
copy link "[URL][DOMAIN_NAME]"
click at [435, 357] on p at bounding box center [308, 360] width 551 height 12
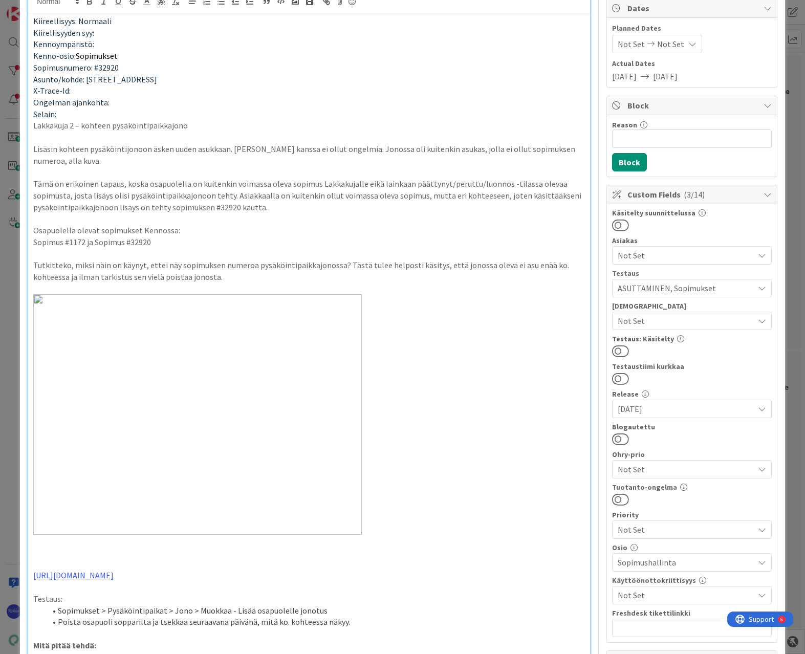
click at [619, 349] on button at bounding box center [620, 350] width 17 height 13
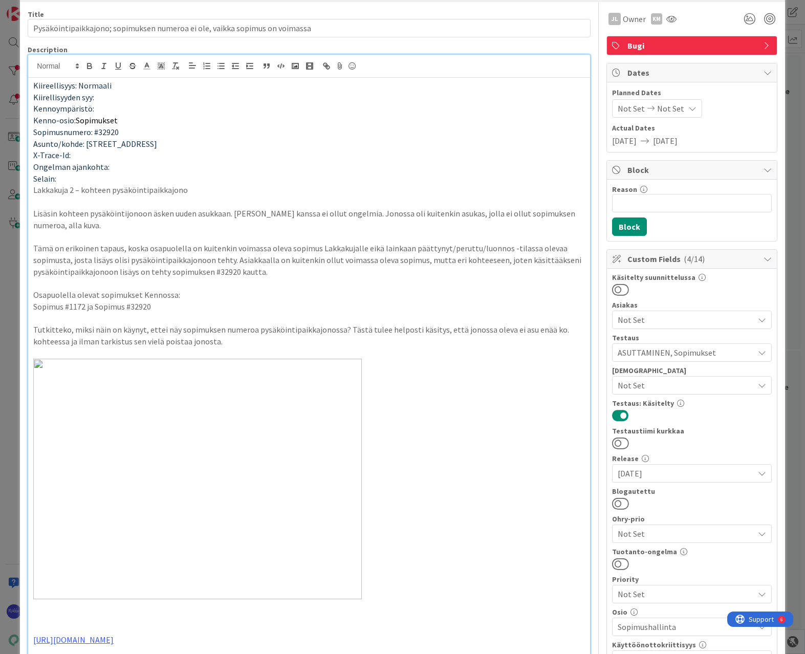
scroll to position [0, 0]
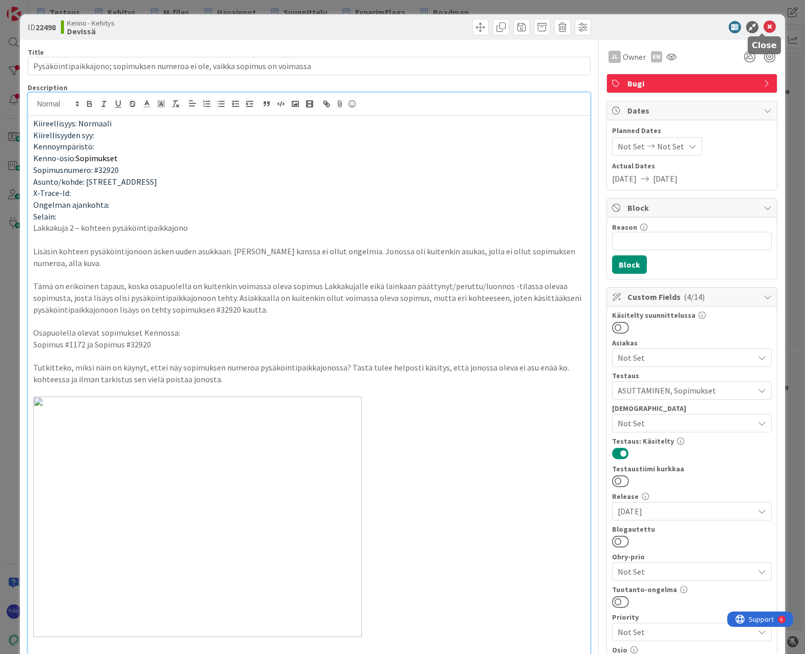
click at [687, 25] on icon at bounding box center [770, 27] width 12 height 12
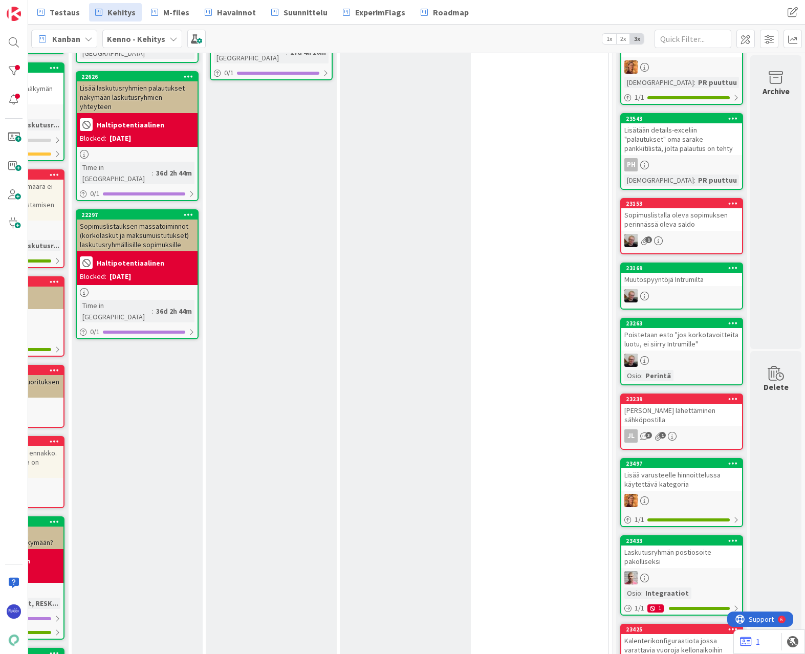
scroll to position [307, 135]
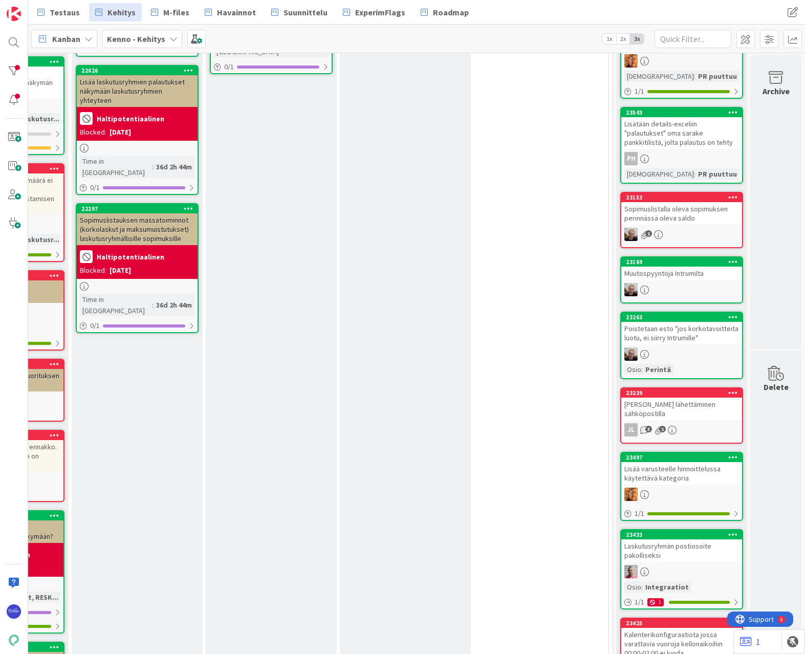
click at [684, 211] on div "Sopimuslistalla oleva sopimuksen perinnässä oleva saldo" at bounding box center [681, 213] width 121 height 23
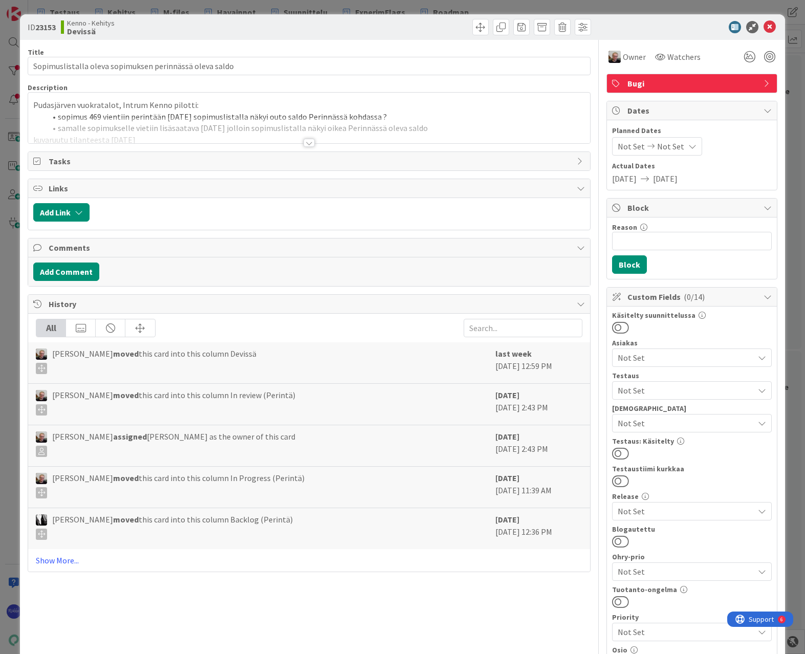
click at [308, 143] on div at bounding box center [309, 143] width 11 height 8
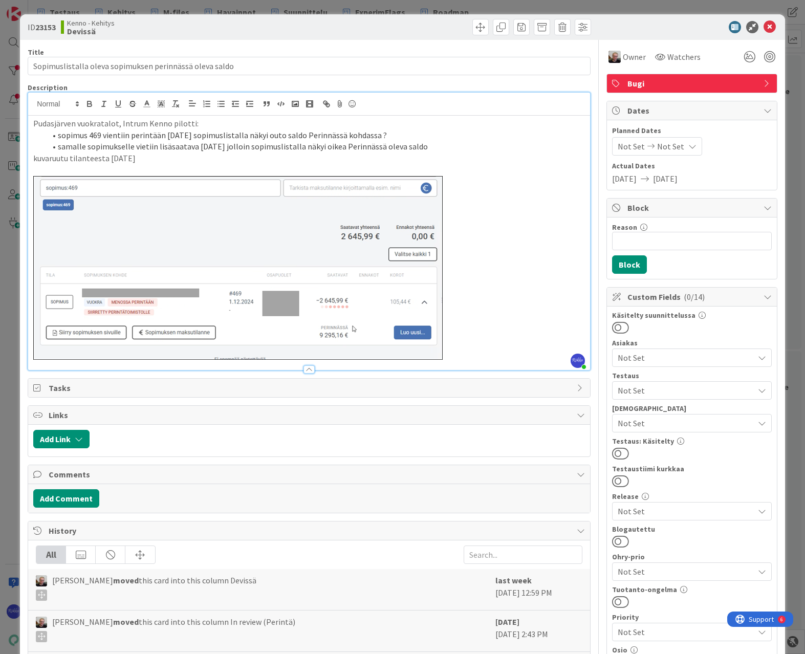
click at [683, 421] on span "Not Set" at bounding box center [686, 423] width 136 height 12
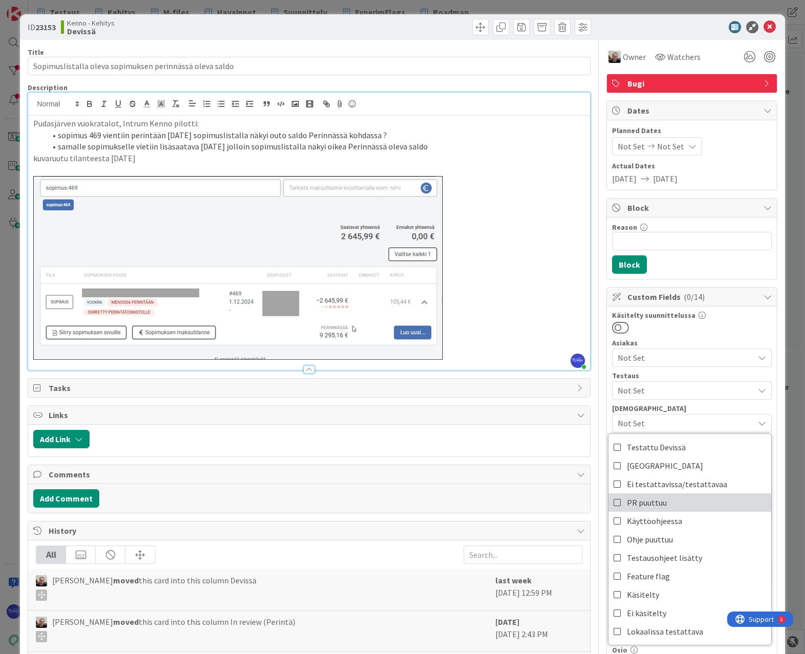
click at [673, 502] on link "PR puuttuu" at bounding box center [690, 502] width 163 height 18
click at [687, 327] on div at bounding box center [692, 327] width 160 height 13
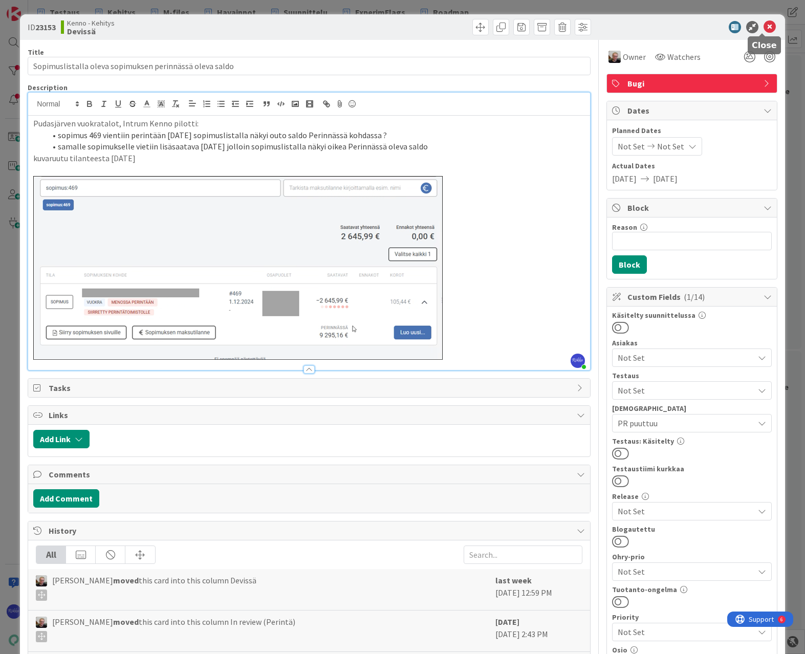
click at [687, 28] on icon at bounding box center [770, 27] width 12 height 12
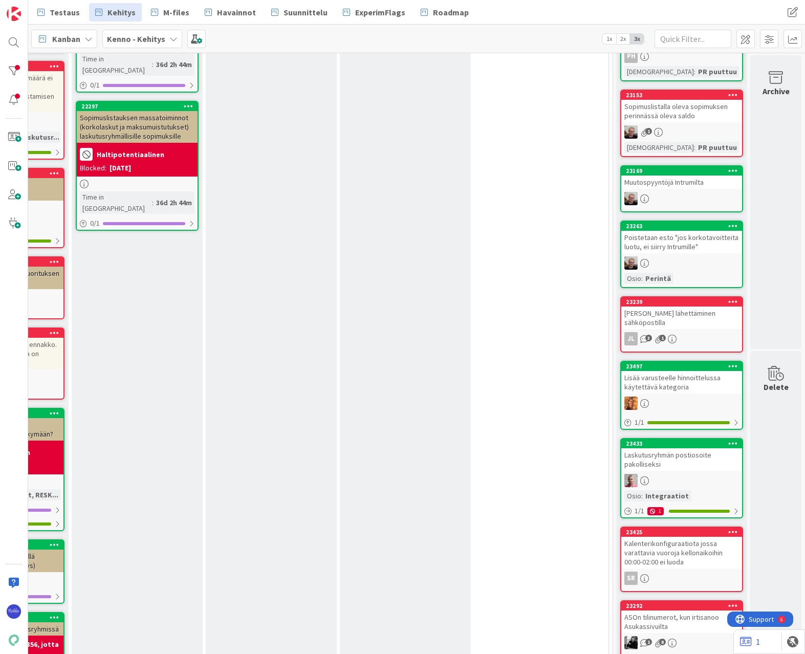
click at [676, 188] on div "Muutospyyntöjä Intrumilta" at bounding box center [681, 182] width 121 height 13
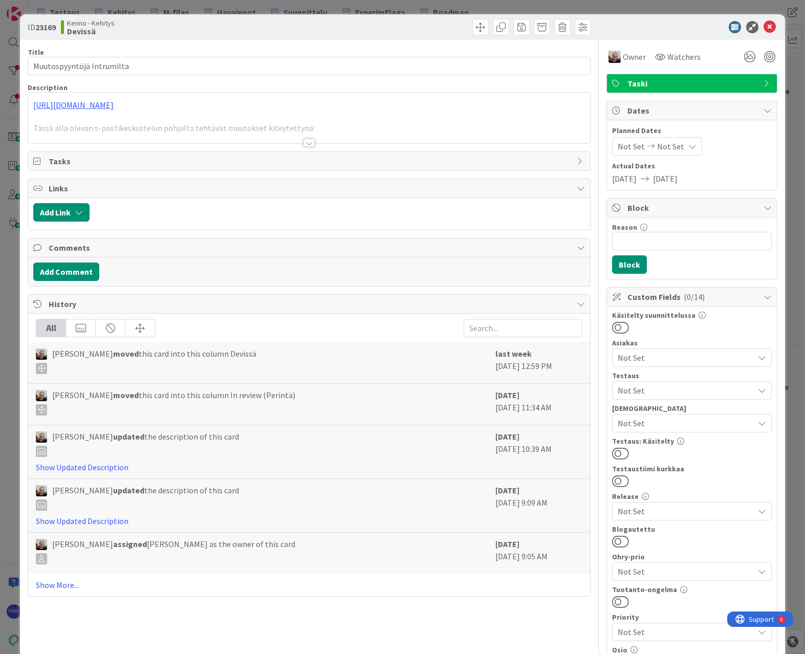
click at [305, 140] on div at bounding box center [309, 143] width 11 height 8
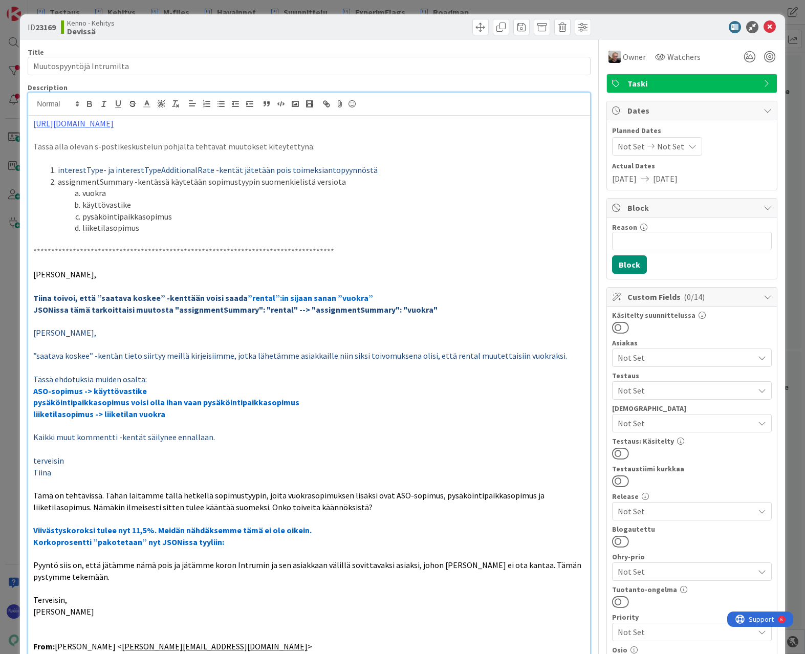
drag, startPoint x: 205, startPoint y: 124, endPoint x: 31, endPoint y: 127, distance: 174.0
click at [31, 127] on div "**********" at bounding box center [308, 552] width 561 height 873
copy link "[URL][DOMAIN_NAME]"
click at [687, 393] on span "Not Set" at bounding box center [686, 390] width 136 height 12
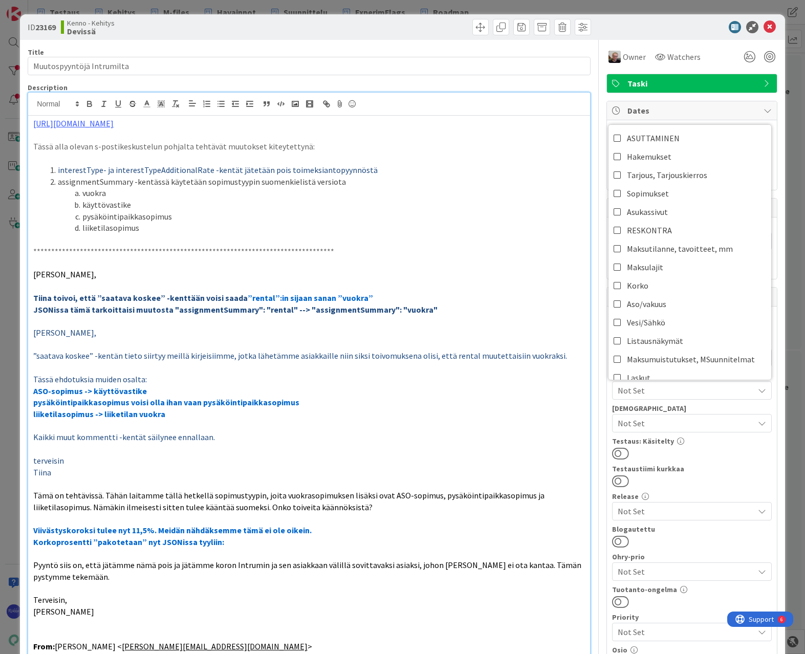
click at [687, 447] on div "Testaus: Käsitelty" at bounding box center [692, 449] width 160 height 23
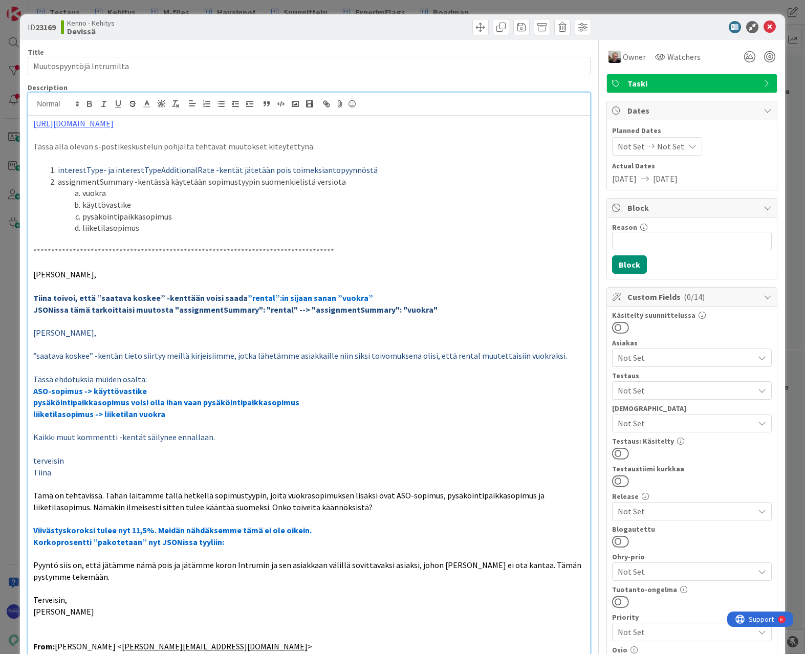
click at [687, 420] on span "Not Set" at bounding box center [686, 423] width 136 height 12
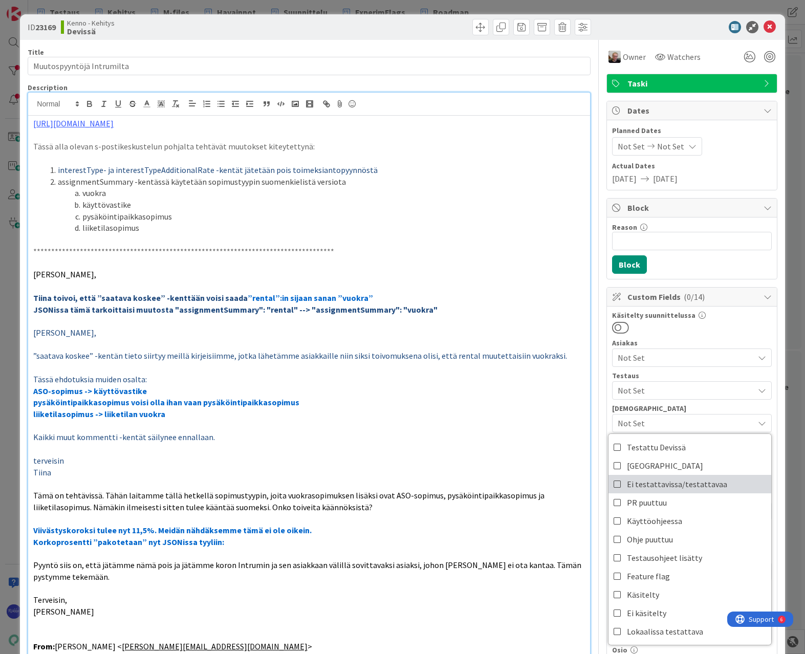
click at [687, 485] on span "Ei testattavissa/testattavaa" at bounding box center [677, 484] width 100 height 15
click at [687, 321] on div at bounding box center [692, 327] width 160 height 13
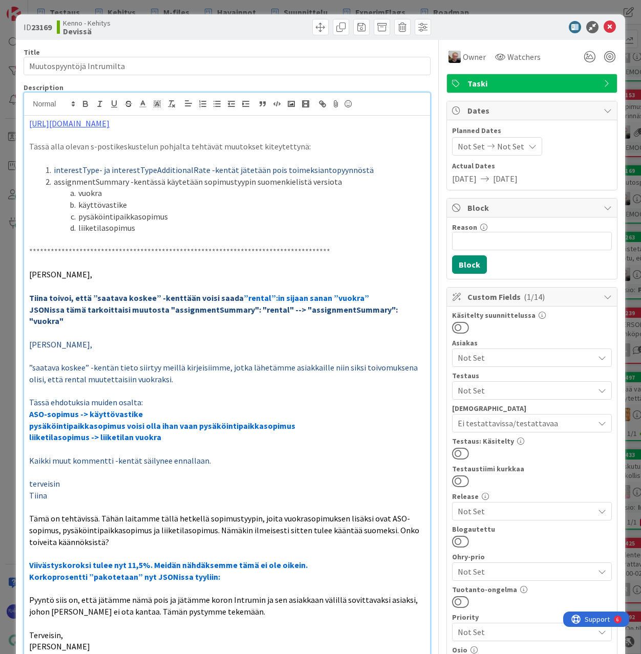
click at [458, 454] on button at bounding box center [460, 453] width 17 height 13
click at [605, 26] on icon at bounding box center [609, 27] width 12 height 12
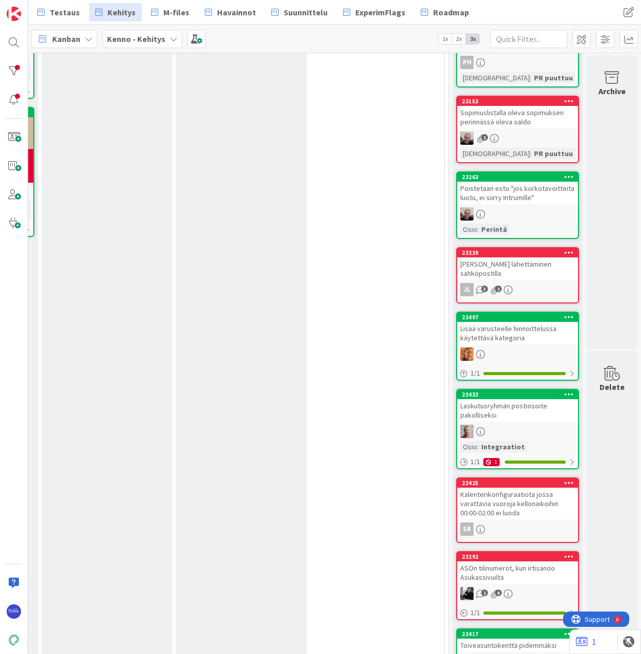
scroll to position [409, 299]
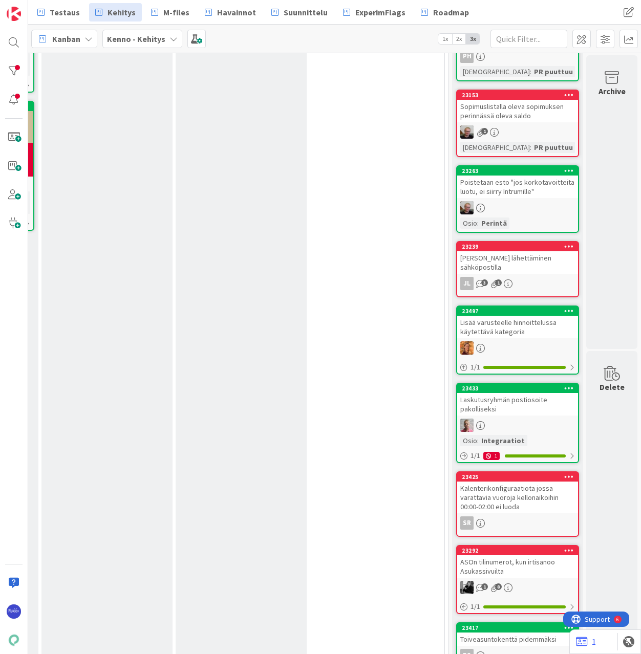
click at [510, 189] on div "Poistetaan esto "jos korkotavoitteita luotu, ei siirry Intrumille"" at bounding box center [517, 187] width 121 height 23
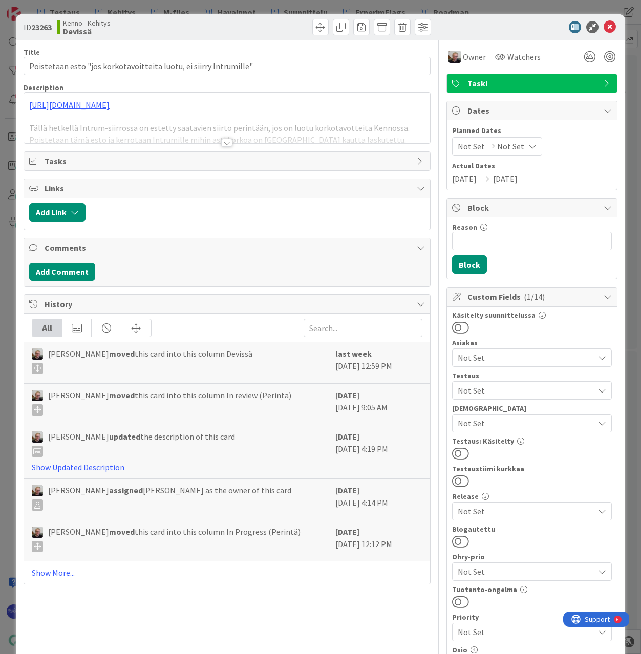
click at [222, 143] on div at bounding box center [226, 143] width 11 height 8
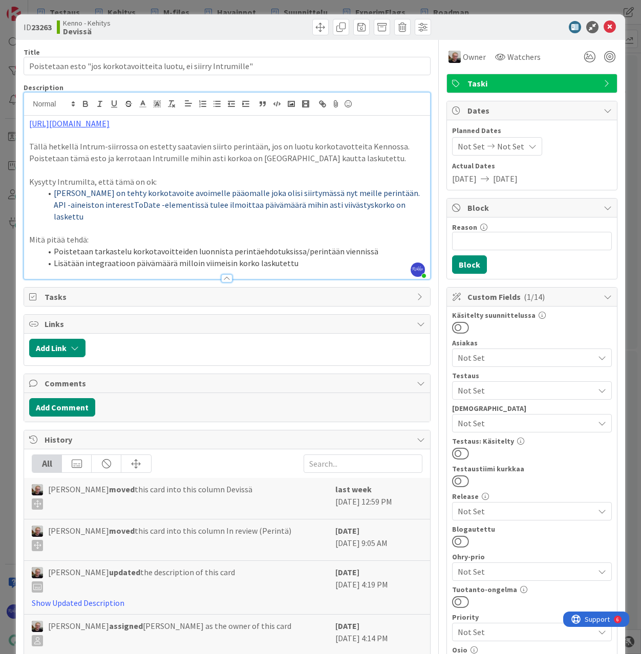
drag, startPoint x: 196, startPoint y: 123, endPoint x: 25, endPoint y: 126, distance: 171.0
click at [25, 126] on div "[URL][DOMAIN_NAME] Tällä hetkellä Intrum-siirrossa on estetty saatavien siirto …" at bounding box center [226, 197] width 405 height 163
copy link "[URL][DOMAIN_NAME]"
click at [525, 386] on span "Not Set" at bounding box center [526, 390] width 136 height 12
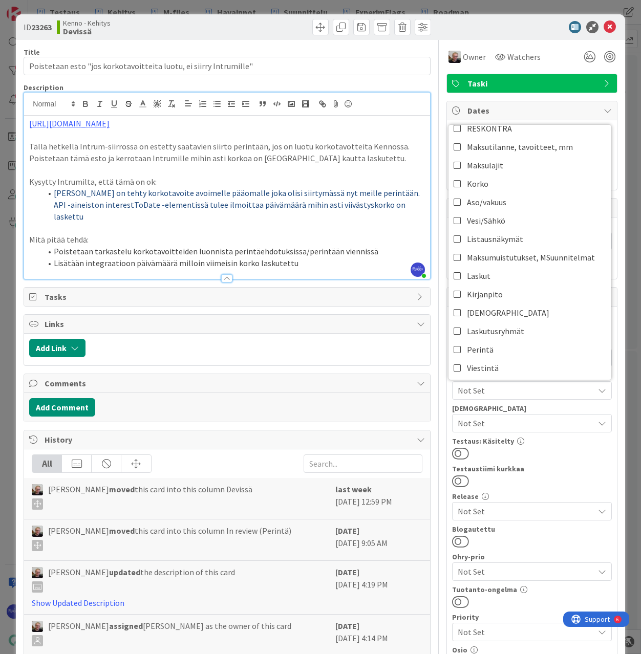
scroll to position [102, 0]
click at [531, 346] on link "Perintä" at bounding box center [529, 349] width 163 height 18
click at [548, 450] on div at bounding box center [532, 453] width 160 height 13
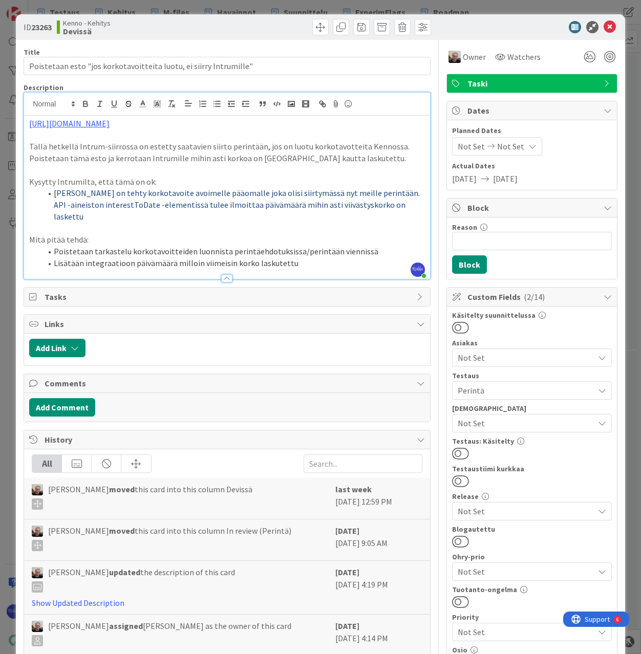
click at [457, 453] on button at bounding box center [460, 453] width 17 height 13
click at [603, 25] on icon at bounding box center [609, 27] width 12 height 12
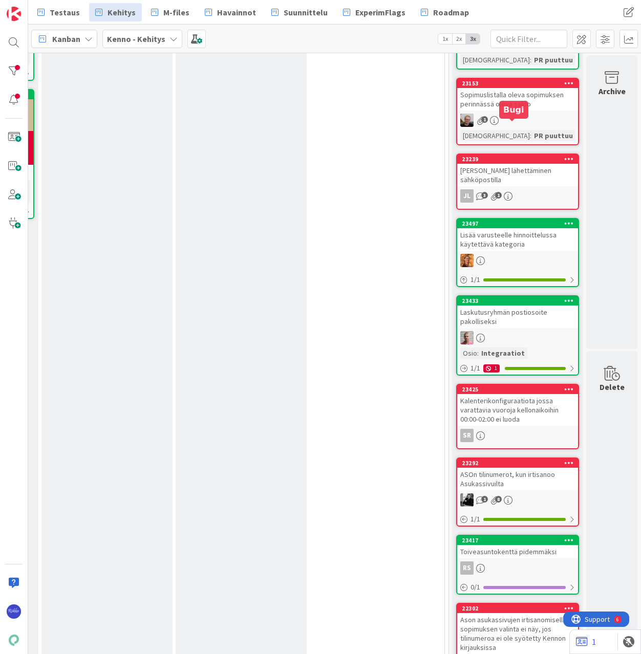
scroll to position [461, 299]
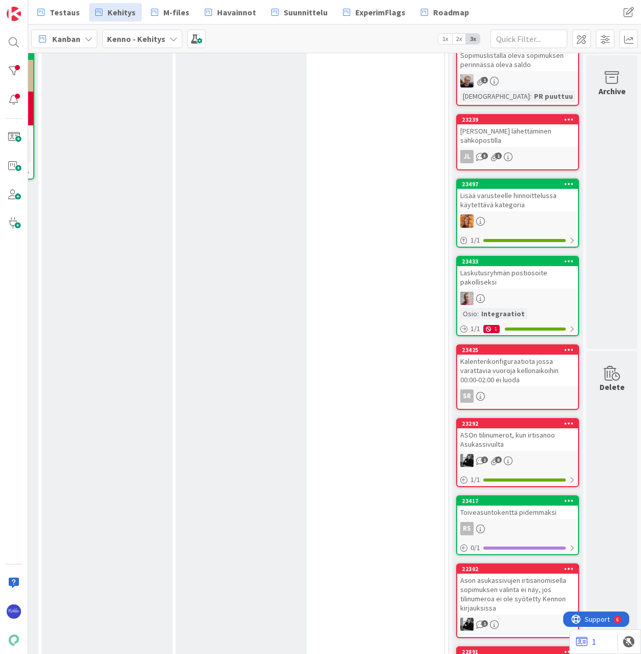
click at [543, 131] on div "[PERSON_NAME] lähettäminen sähköpostilla" at bounding box center [517, 135] width 121 height 23
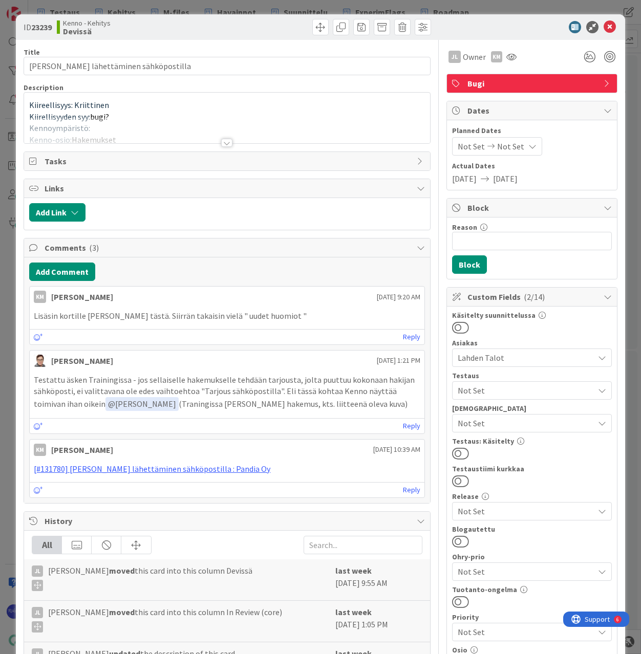
click at [223, 142] on div at bounding box center [226, 143] width 11 height 8
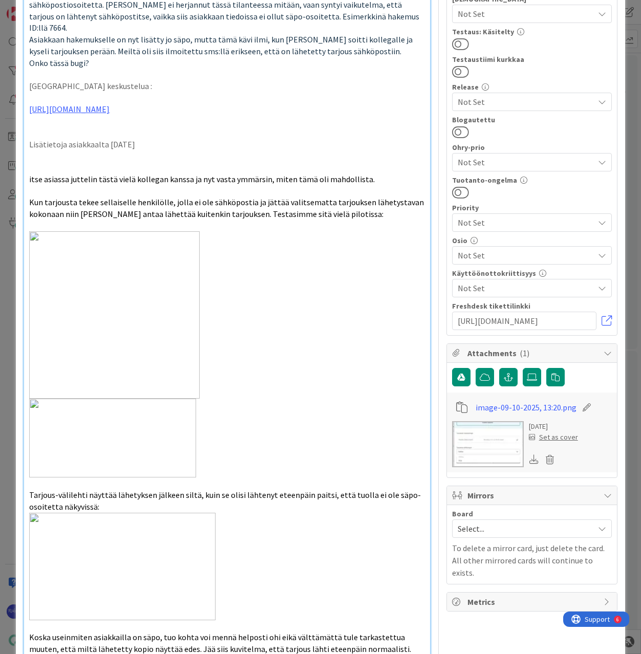
scroll to position [717, 0]
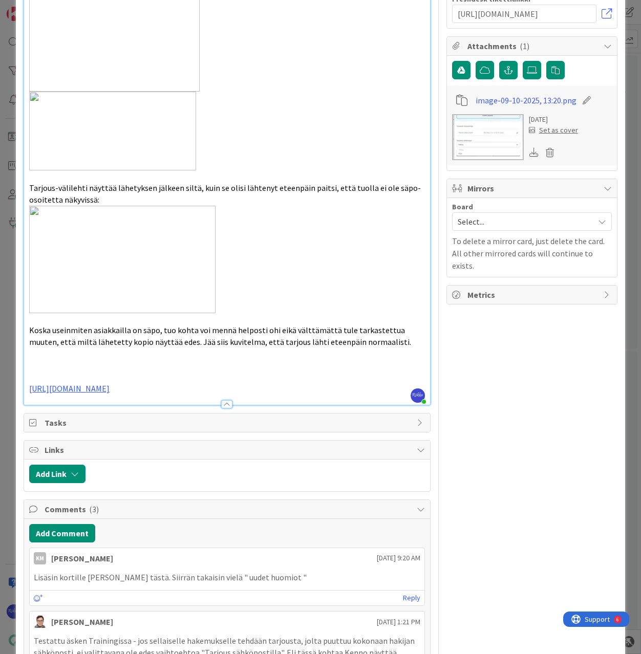
drag, startPoint x: 194, startPoint y: 378, endPoint x: 28, endPoint y: 378, distance: 166.3
copy link "[URL][DOMAIN_NAME]"
click at [295, 325] on span "Koska useinmiten asiakkailla on säpo, tuo kohta voi mennä helposti ohi eikä väl…" at bounding box center [220, 336] width 382 height 22
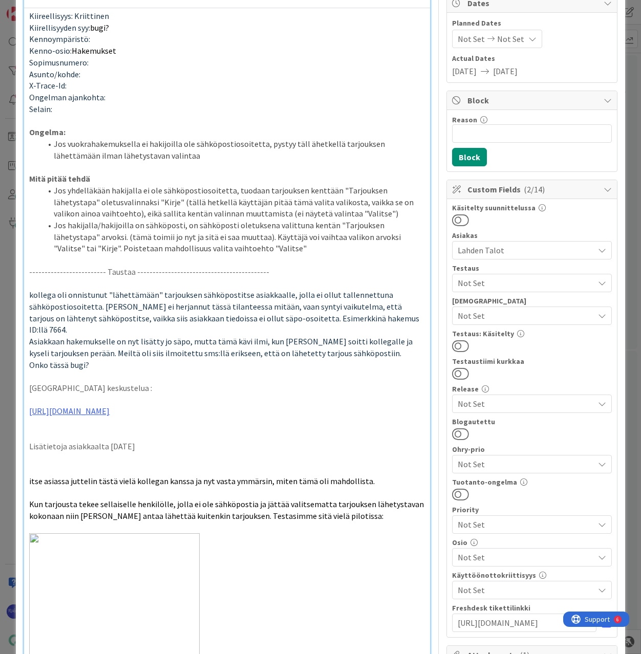
scroll to position [0, 0]
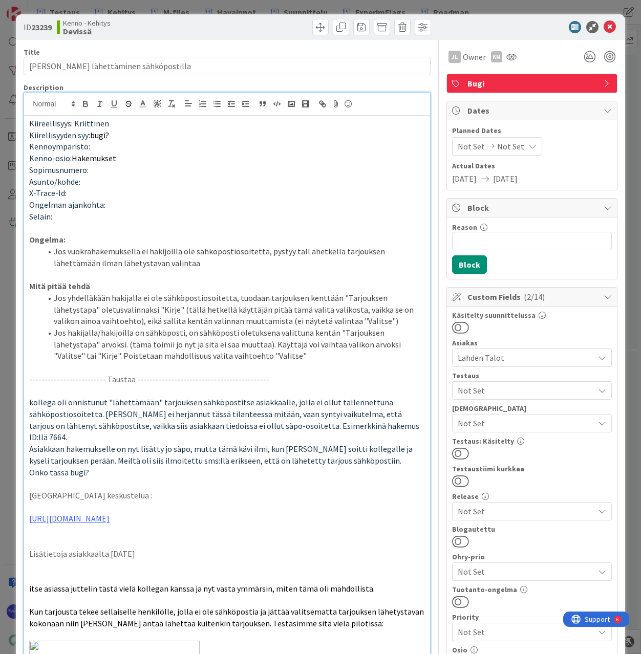
click at [522, 389] on span "Not Set" at bounding box center [526, 390] width 136 height 12
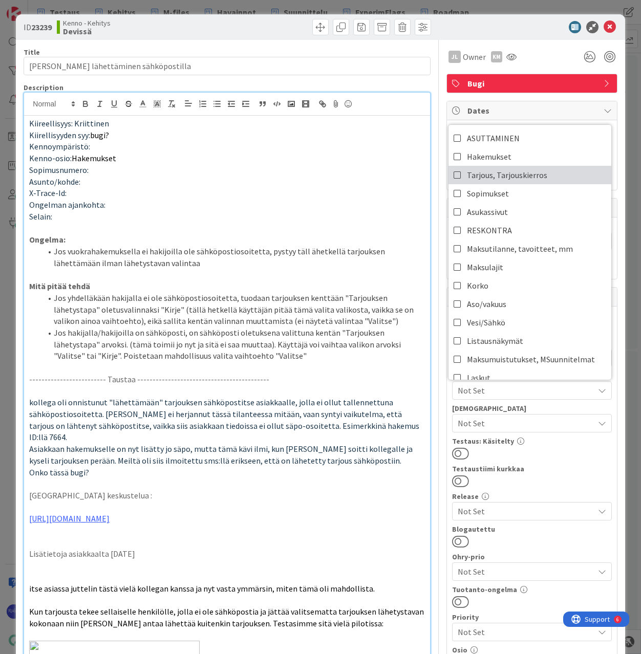
click at [525, 178] on span "Tarjous, Tarjouskierros" at bounding box center [507, 174] width 80 height 15
click at [550, 447] on div at bounding box center [532, 453] width 160 height 13
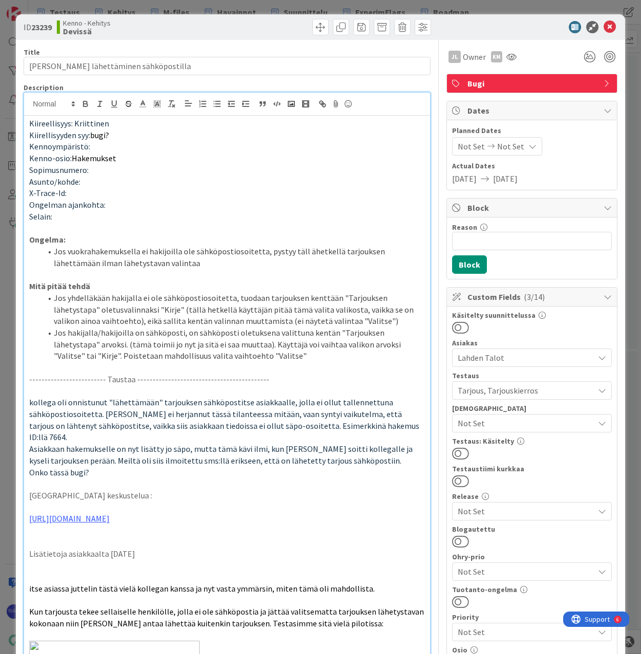
click at [454, 452] on button at bounding box center [460, 453] width 17 height 13
click at [603, 24] on icon at bounding box center [609, 27] width 12 height 12
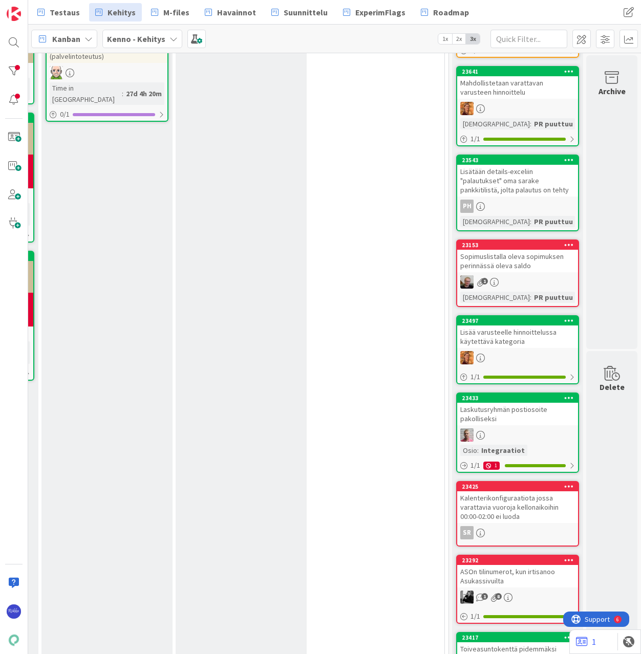
scroll to position [256, 299]
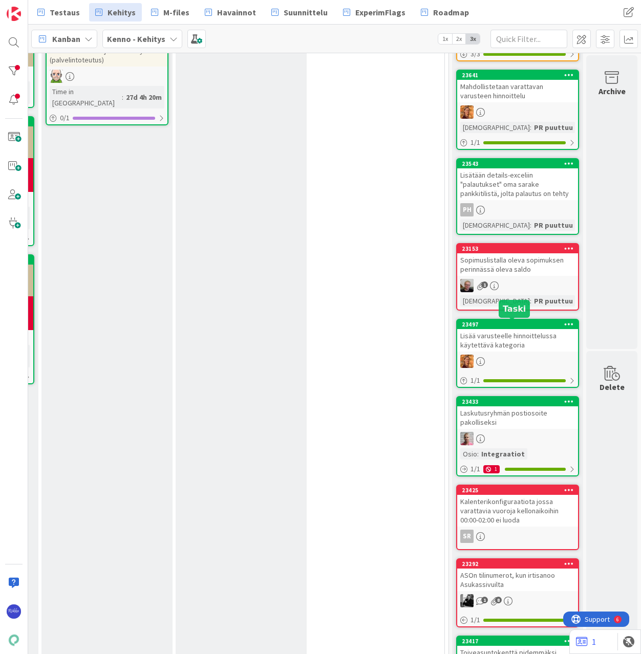
click at [518, 335] on div "Lisää varusteelle hinnoittelussa käytettävä kategoria" at bounding box center [517, 340] width 121 height 23
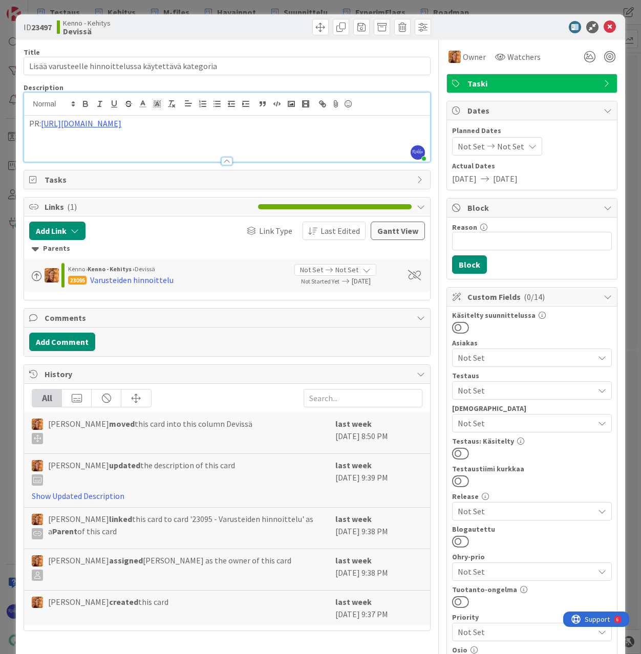
drag, startPoint x: 213, startPoint y: 107, endPoint x: 44, endPoint y: 127, distance: 171.2
click at [44, 127] on p "PR: [URL][DOMAIN_NAME]" at bounding box center [226, 124] width 395 height 12
copy p "[URL][DOMAIN_NAME]"
click at [530, 388] on span "Not Set" at bounding box center [526, 390] width 136 height 12
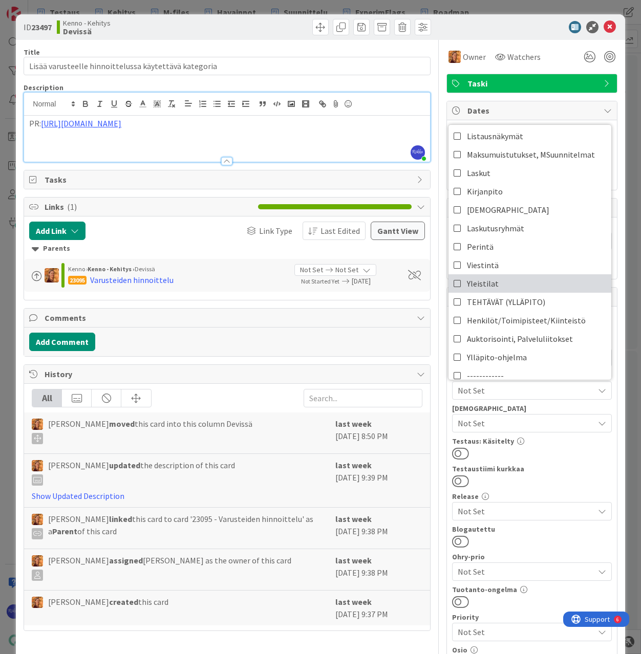
click at [511, 283] on link "Yleistilat" at bounding box center [529, 283] width 163 height 18
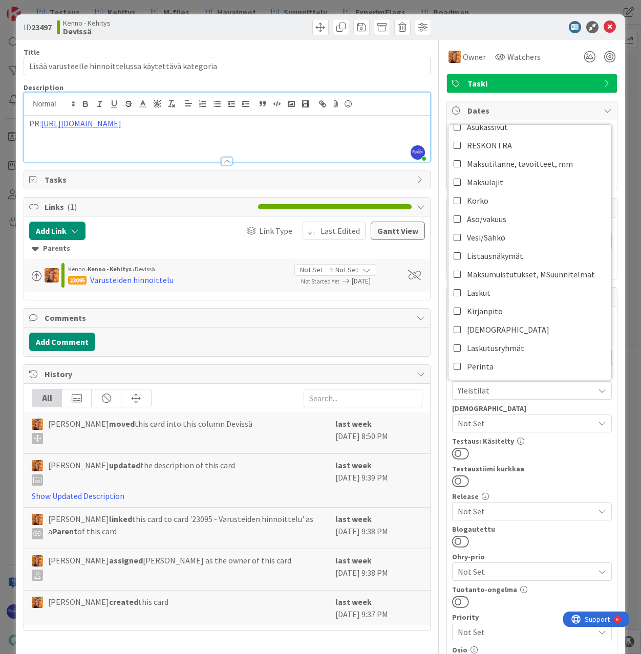
click at [536, 449] on div at bounding box center [532, 453] width 160 height 13
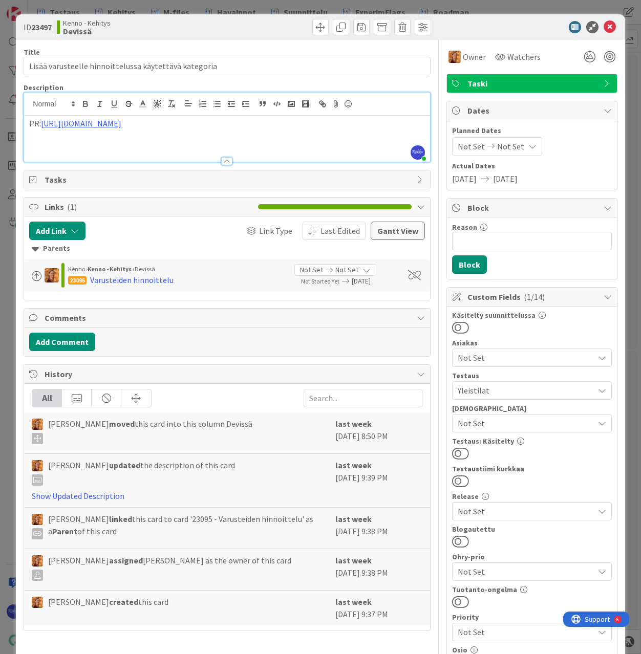
click at [538, 422] on span "Not Set" at bounding box center [526, 423] width 136 height 12
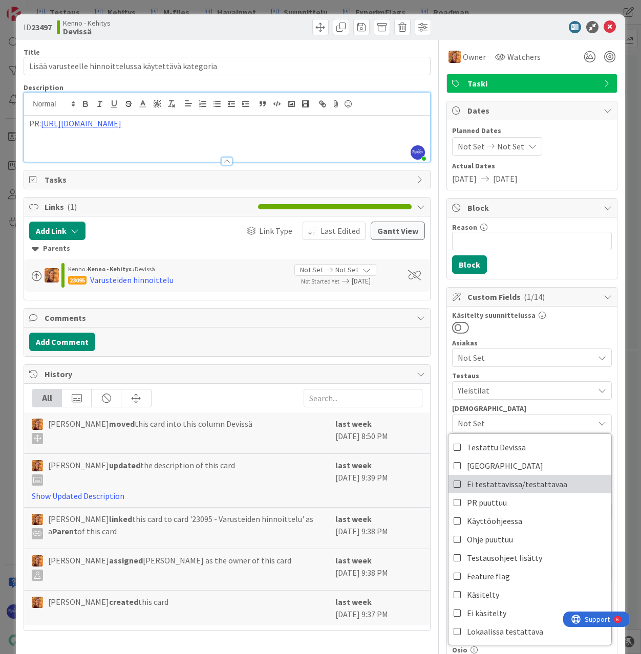
click at [545, 482] on span "Ei testattavissa/testattavaa" at bounding box center [517, 484] width 100 height 15
click at [553, 319] on div "Käsitelty suunnittelussa" at bounding box center [532, 323] width 160 height 23
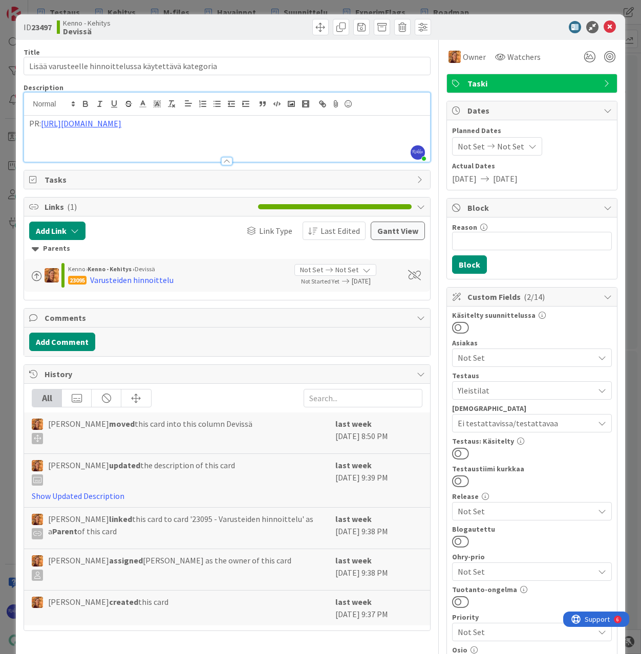
click at [458, 453] on button at bounding box center [460, 453] width 17 height 13
click at [603, 24] on icon at bounding box center [609, 27] width 12 height 12
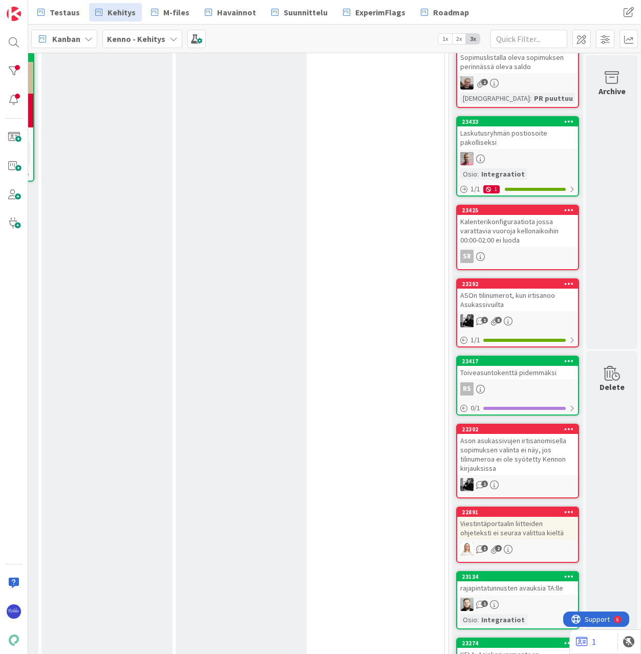
scroll to position [461, 299]
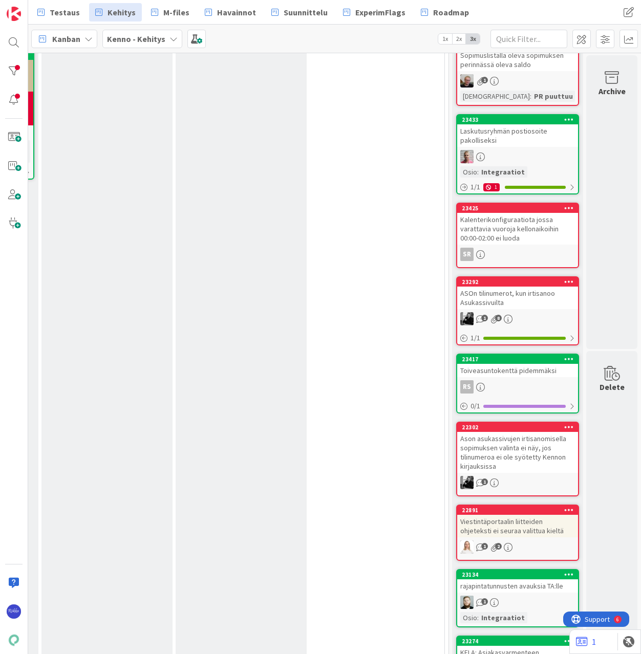
click at [519, 139] on div "Laskutusryhmän postiosoite pakolliseksi" at bounding box center [517, 135] width 121 height 23
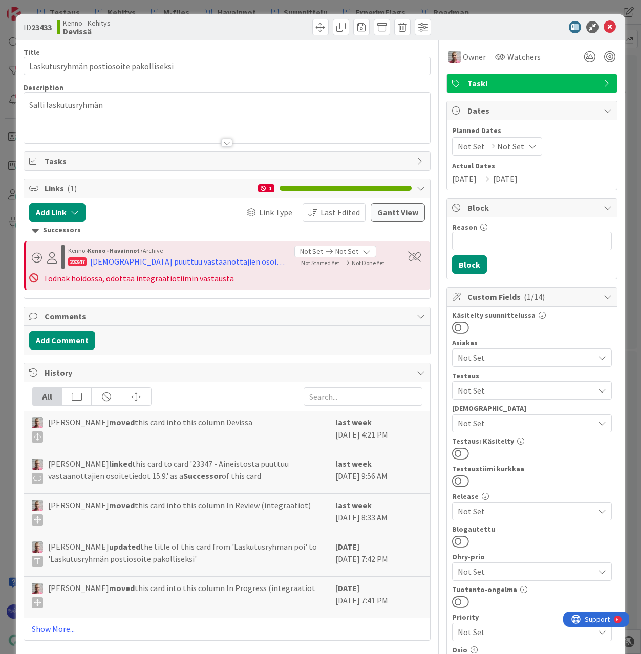
click at [225, 141] on div at bounding box center [226, 143] width 11 height 8
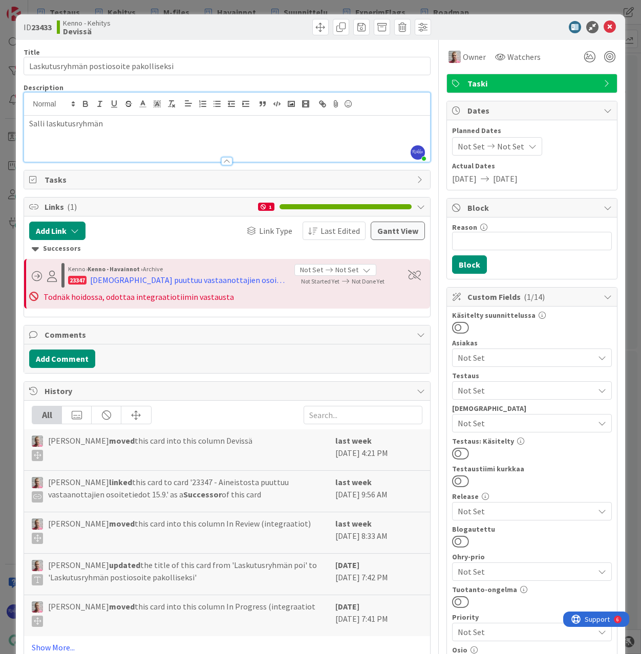
click at [522, 424] on span "Not Set" at bounding box center [526, 423] width 136 height 12
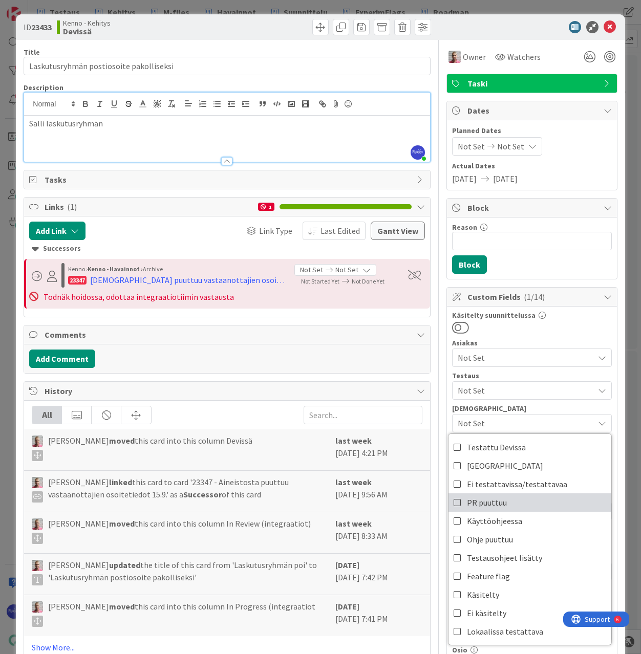
click at [525, 504] on link "PR puuttuu" at bounding box center [529, 502] width 163 height 18
click at [568, 326] on div at bounding box center [532, 327] width 160 height 13
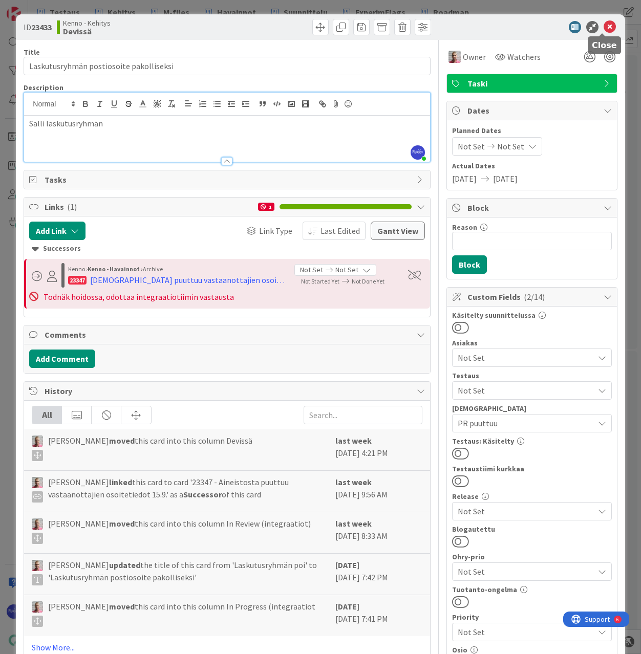
click at [603, 28] on icon at bounding box center [609, 27] width 12 height 12
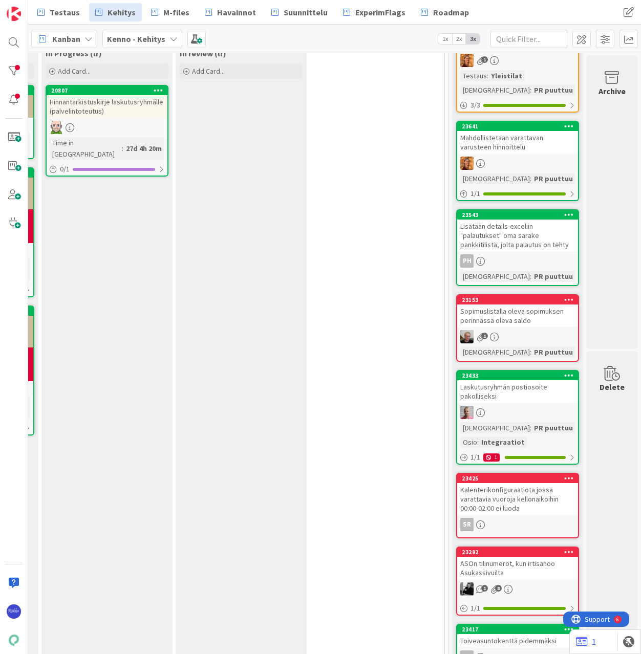
scroll to position [461, 299]
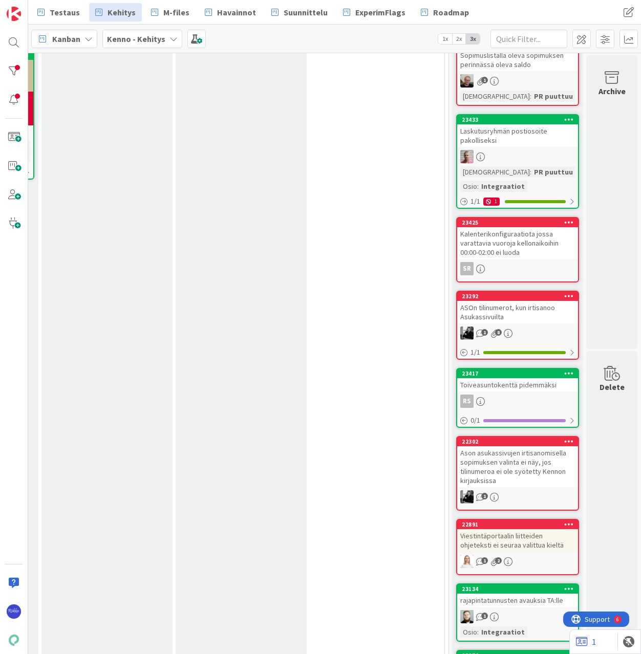
click at [531, 241] on div "Kalenterikonfiguraatiota jossa varattavia vuoroja kellonaikoihin 00:00-02:00 ei…" at bounding box center [517, 243] width 121 height 32
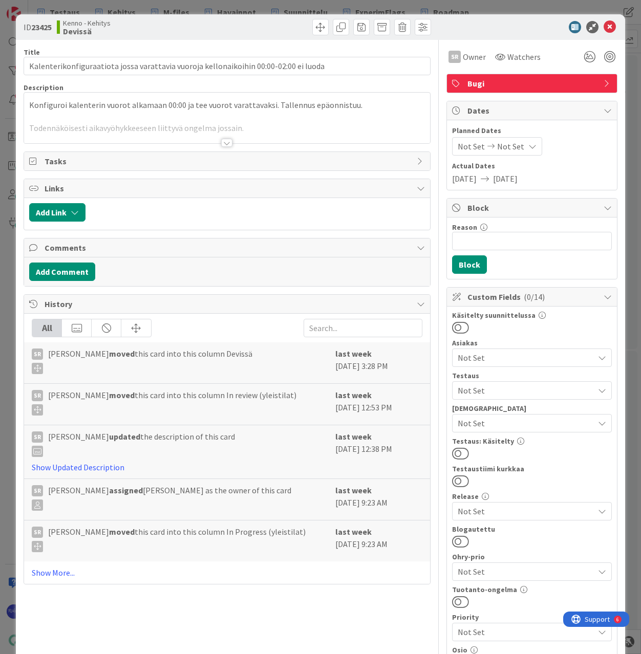
click at [225, 140] on div at bounding box center [226, 143] width 11 height 8
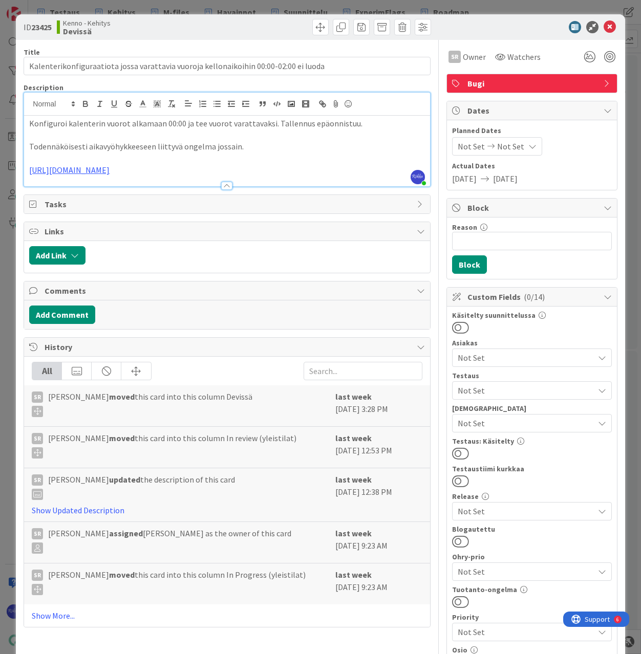
drag, startPoint x: 206, startPoint y: 168, endPoint x: 22, endPoint y: 168, distance: 183.7
click at [22, 168] on div "ID 23425 Kenno - Kehitys Devissä Title 85 / 128 Kalenterikonfiguraatiota jossa …" at bounding box center [320, 481] width 609 height 935
click at [508, 422] on span "Not Set" at bounding box center [526, 423] width 136 height 12
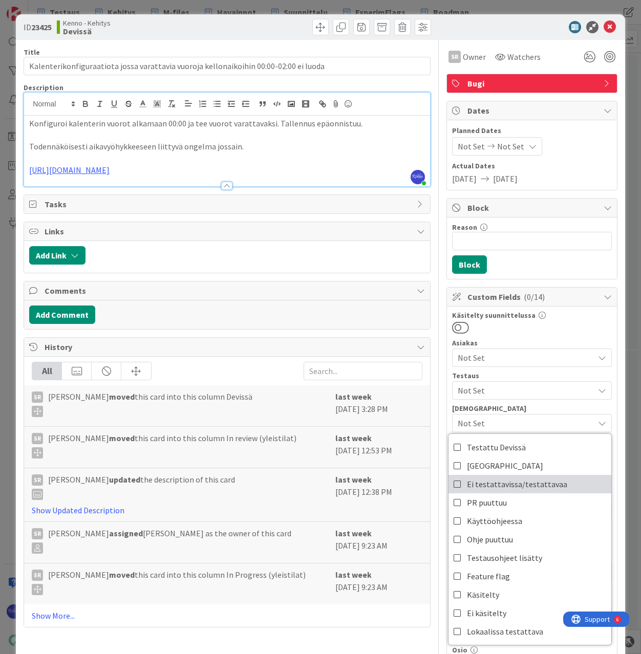
click at [516, 478] on span "Ei testattavissa/testattavaa" at bounding box center [517, 484] width 100 height 15
click at [555, 317] on div "Käsitelty suunnittelussa" at bounding box center [532, 315] width 160 height 7
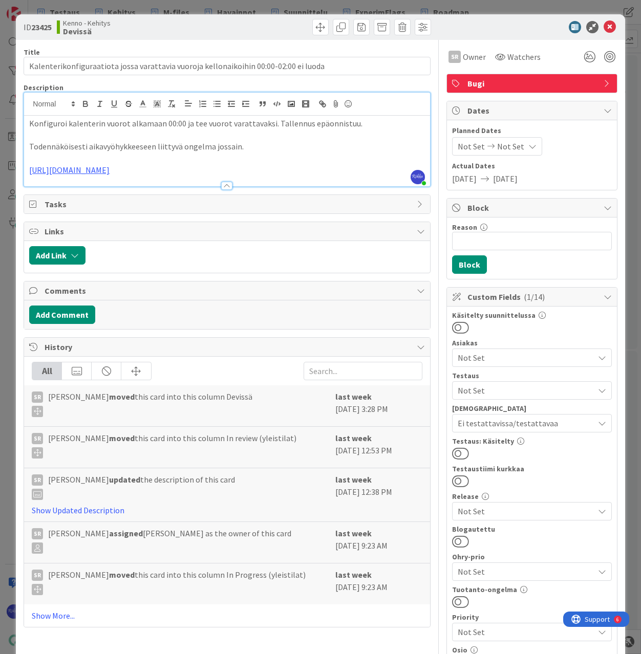
click at [459, 451] on button at bounding box center [460, 453] width 17 height 13
click at [603, 25] on icon at bounding box center [609, 27] width 12 height 12
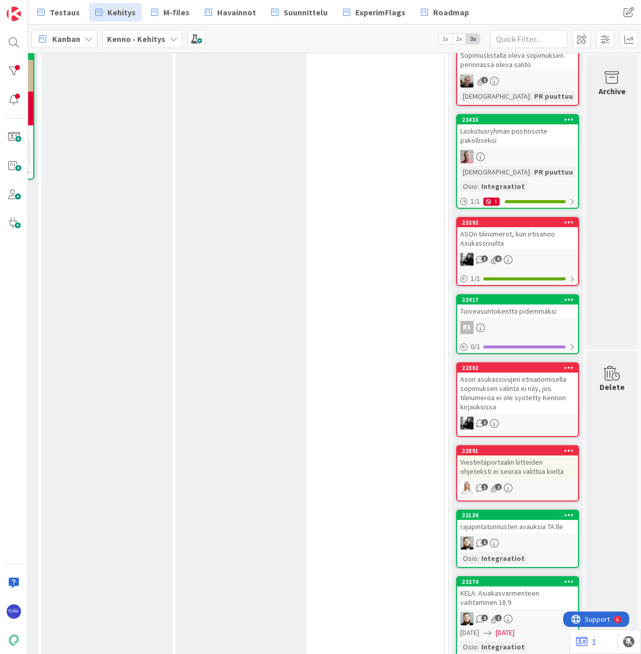
click at [531, 233] on div "ASOn tilinumerot, kun irtisanoo Asukassivuilta" at bounding box center [517, 238] width 121 height 23
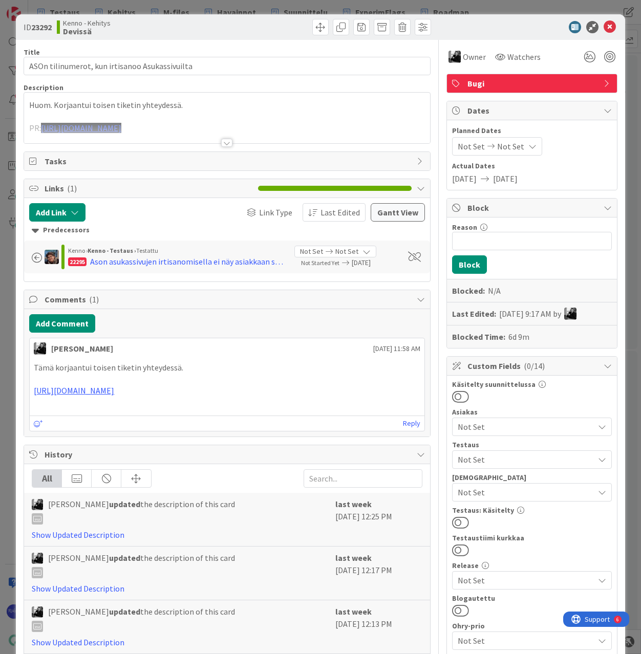
click at [223, 141] on div at bounding box center [226, 143] width 11 height 8
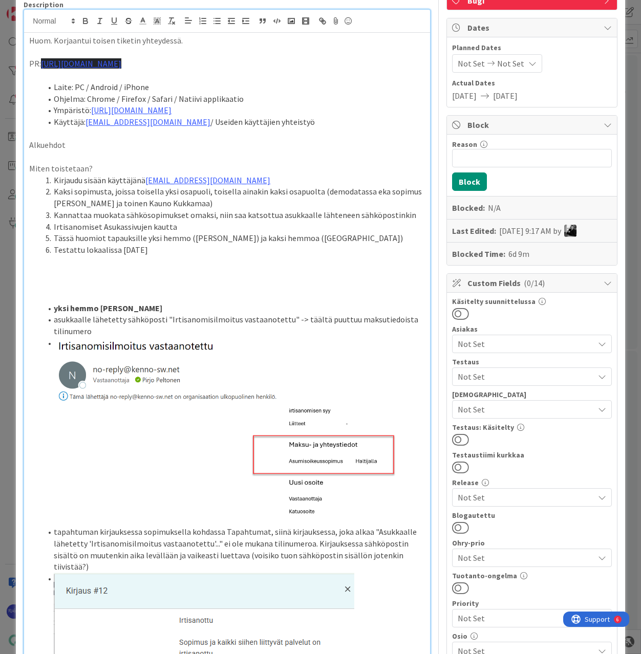
scroll to position [102, 0]
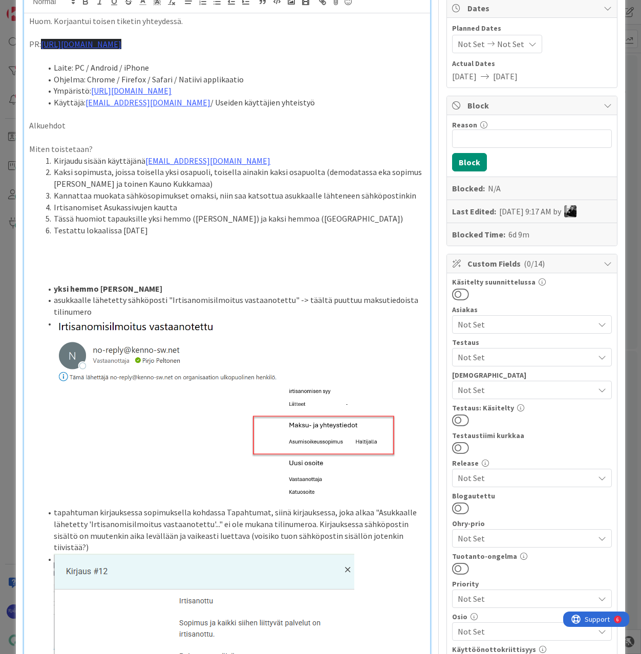
click at [287, 285] on li "yksi hemmo [PERSON_NAME]" at bounding box center [232, 289] width 383 height 12
click at [524, 354] on span "Not Set" at bounding box center [526, 357] width 136 height 12
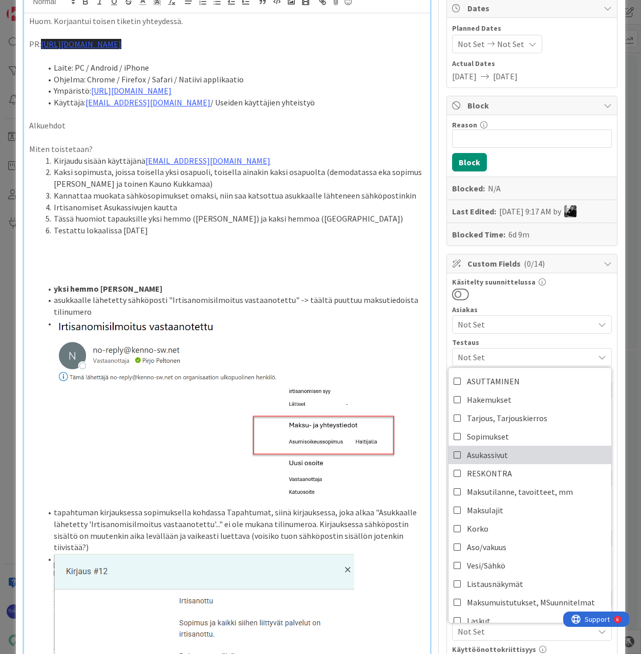
click at [531, 454] on link "Asukassivut" at bounding box center [529, 455] width 163 height 18
click at [565, 286] on div "Käsitelty suunnittelussa" at bounding box center [532, 289] width 160 height 23
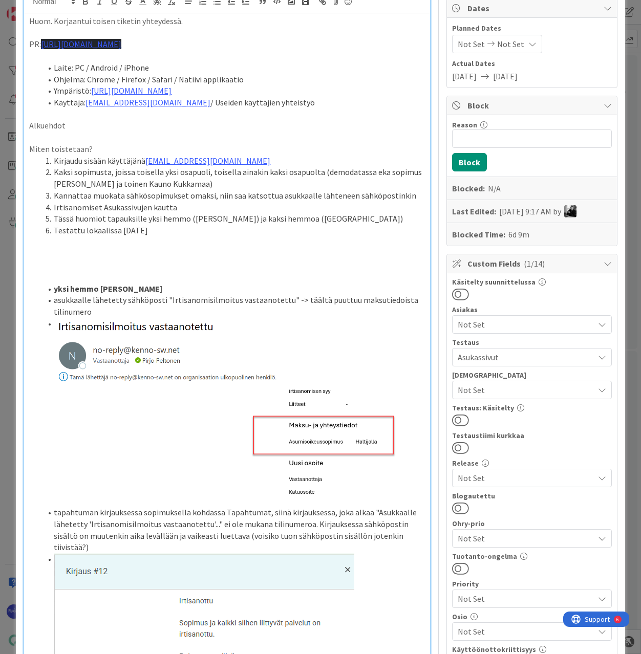
click at [457, 420] on button at bounding box center [460, 420] width 17 height 13
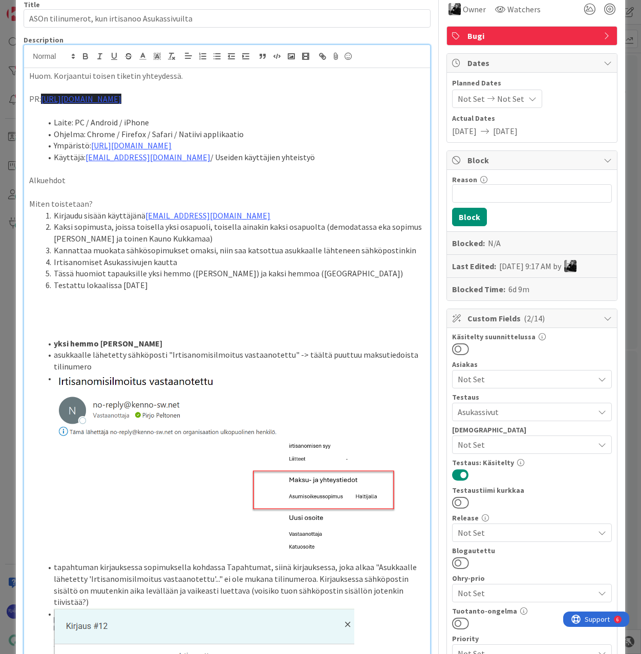
scroll to position [0, 0]
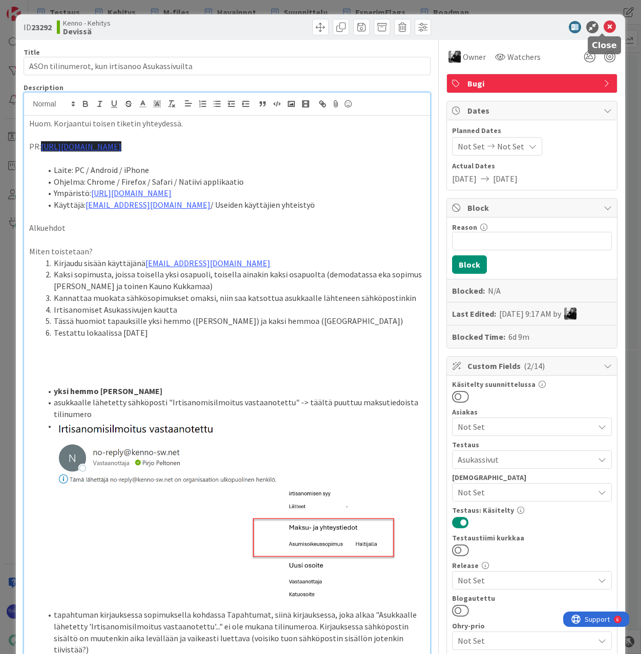
click at [603, 29] on icon at bounding box center [609, 27] width 12 height 12
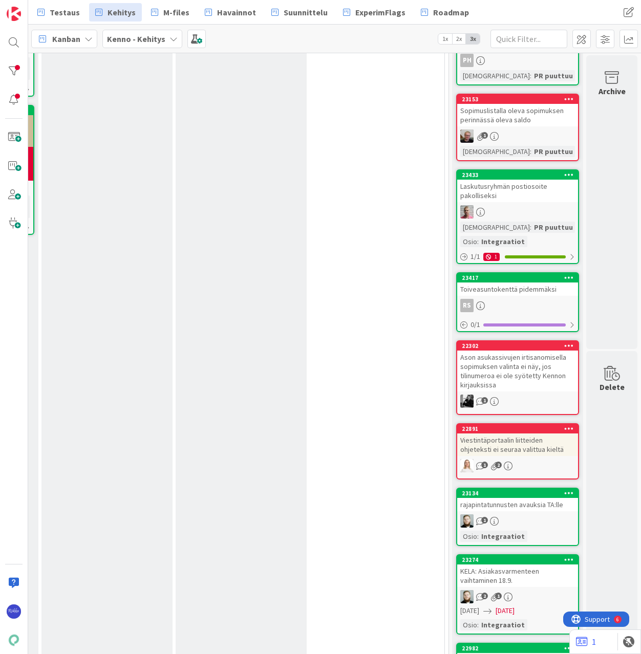
scroll to position [409, 299]
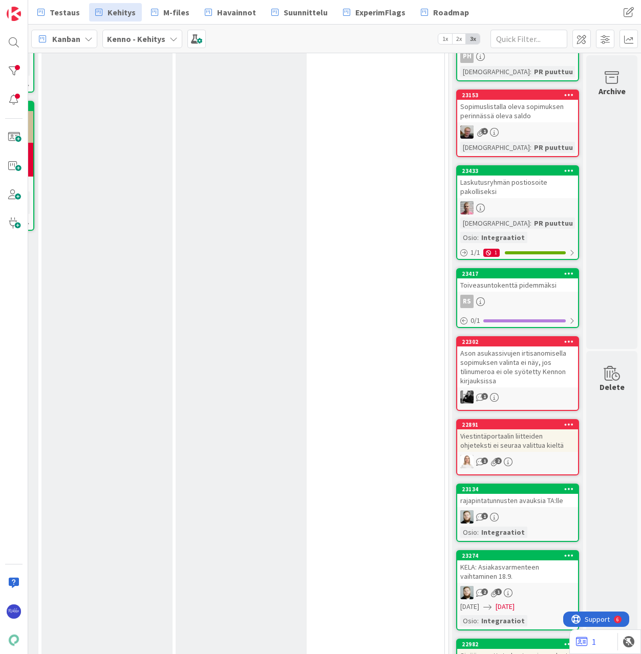
click at [512, 292] on div "23417 Toiveasuntokenttä pidemmäksi RS 0 / 1" at bounding box center [517, 298] width 123 height 60
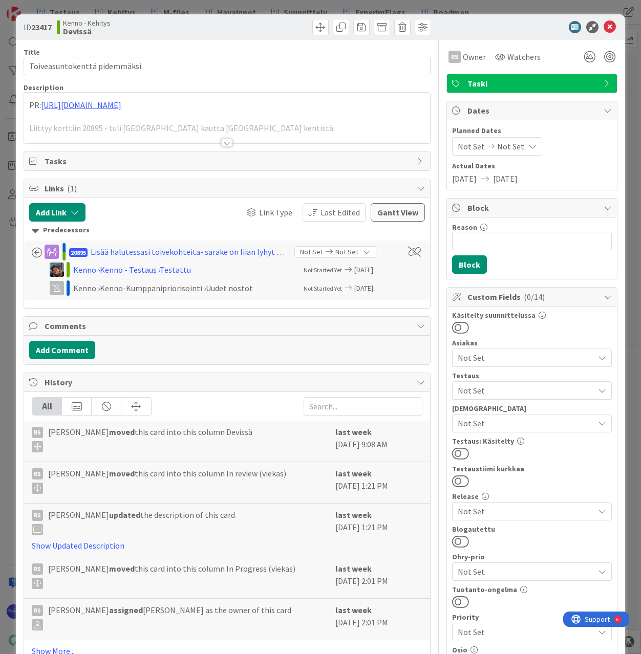
click at [223, 143] on div at bounding box center [226, 143] width 11 height 8
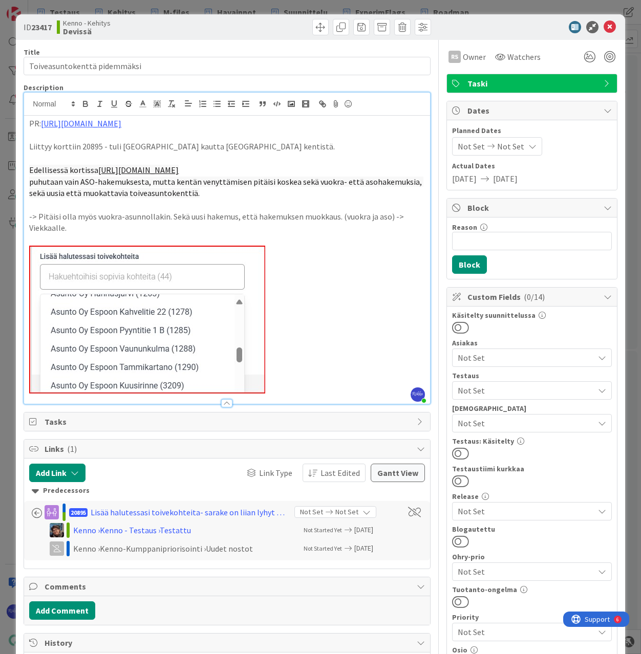
click at [384, 394] on p at bounding box center [226, 320] width 395 height 148
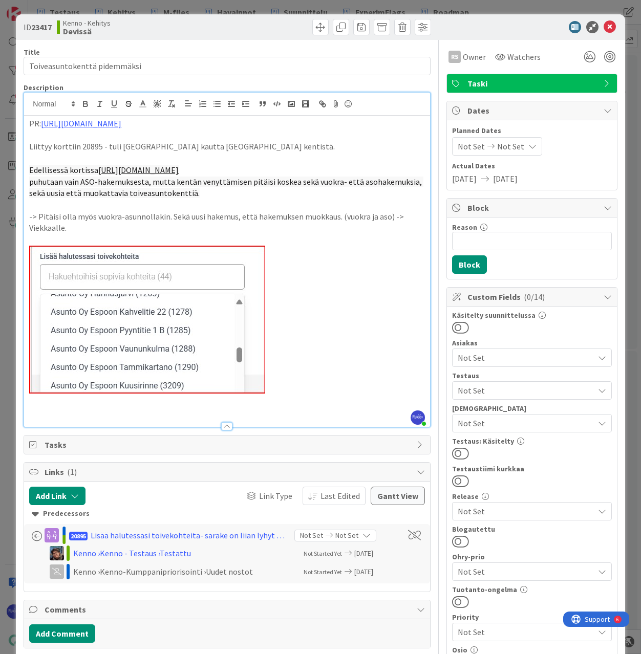
click at [72, 417] on p at bounding box center [226, 411] width 395 height 12
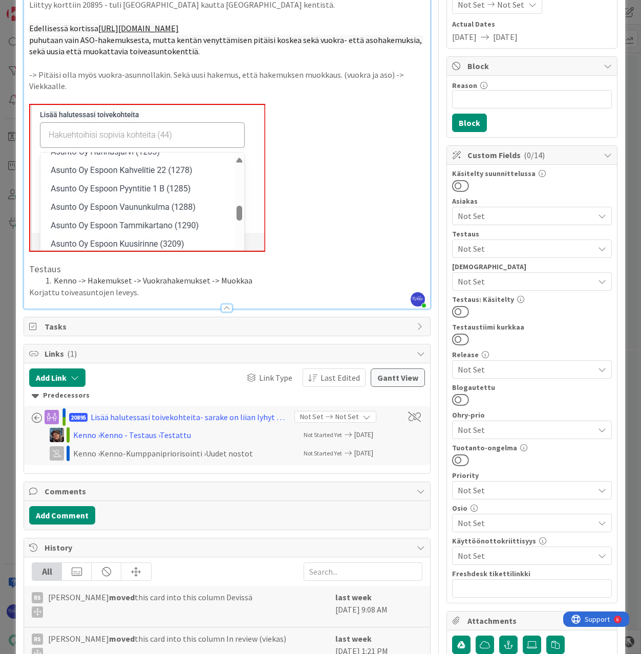
scroll to position [205, 0]
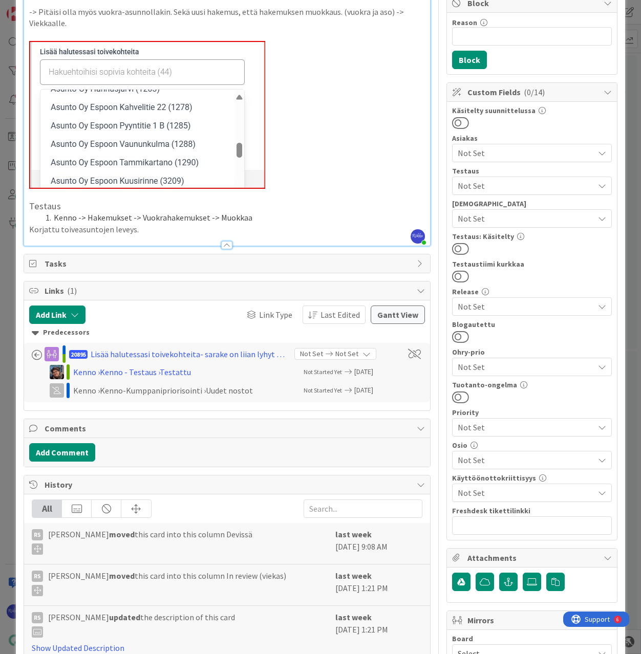
click at [173, 235] on p "Korjattu toiveasuntojen leveys." at bounding box center [226, 230] width 395 height 12
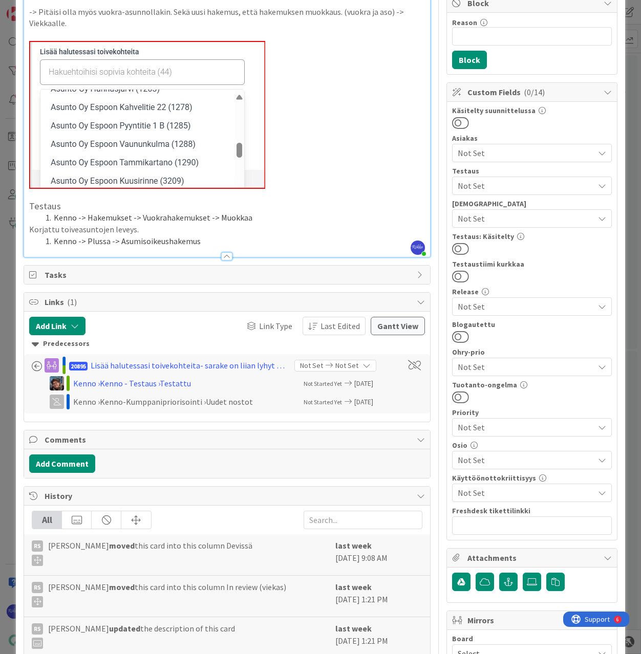
click at [54, 224] on span at bounding box center [54, 218] width 0 height 12
click at [30, 235] on p "Korjattu toiveasuntojen leveys." at bounding box center [226, 230] width 395 height 12
click at [54, 247] on span at bounding box center [54, 241] width 0 height 12
click at [227, 247] on li "Kenno -> Plussa -> Asumisoikeushakemus" at bounding box center [232, 241] width 383 height 12
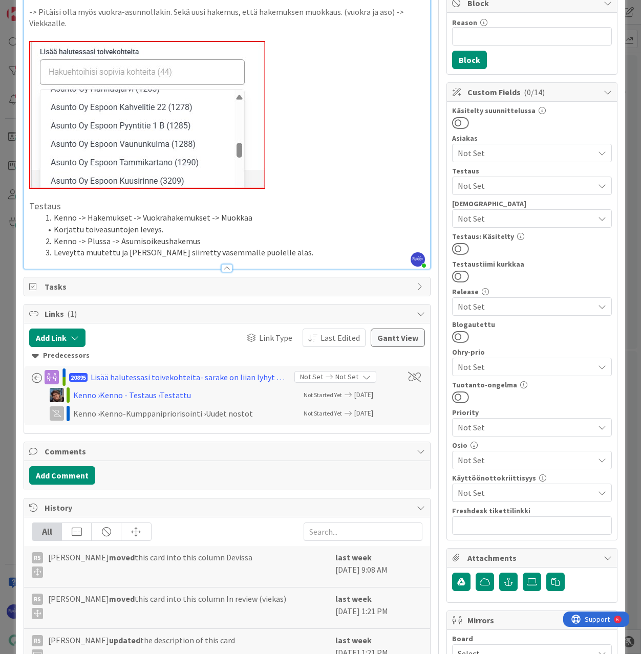
click at [52, 258] on li "Leveyttä muutettu ja [PERSON_NAME] siirretty vasemmalle puolelle alas." at bounding box center [232, 253] width 383 height 12
click at [536, 216] on span "Not Set" at bounding box center [526, 218] width 136 height 12
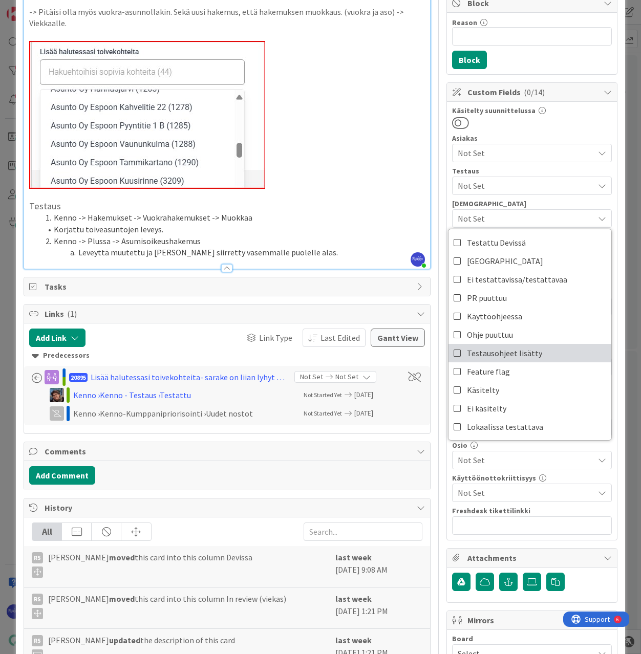
click at [532, 355] on link "Testausohjeet lisätty" at bounding box center [529, 353] width 163 height 18
click at [525, 182] on span "Not Set" at bounding box center [526, 186] width 136 height 12
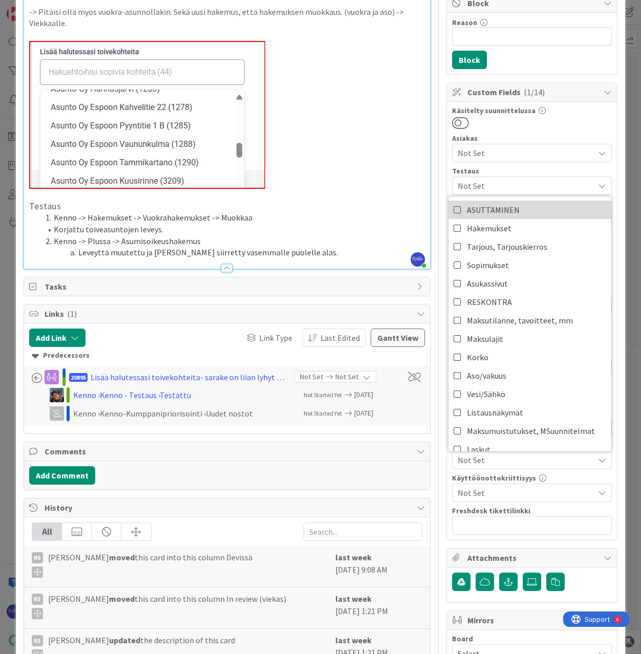
click at [524, 215] on link "ASUTTAMINEN" at bounding box center [529, 210] width 163 height 18
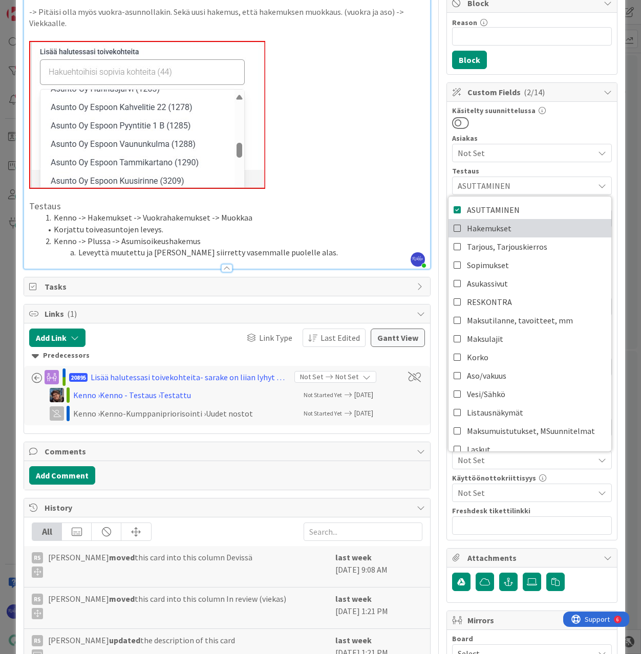
click at [523, 226] on link "Hakemukset" at bounding box center [529, 228] width 163 height 18
click at [326, 201] on p at bounding box center [226, 195] width 395 height 12
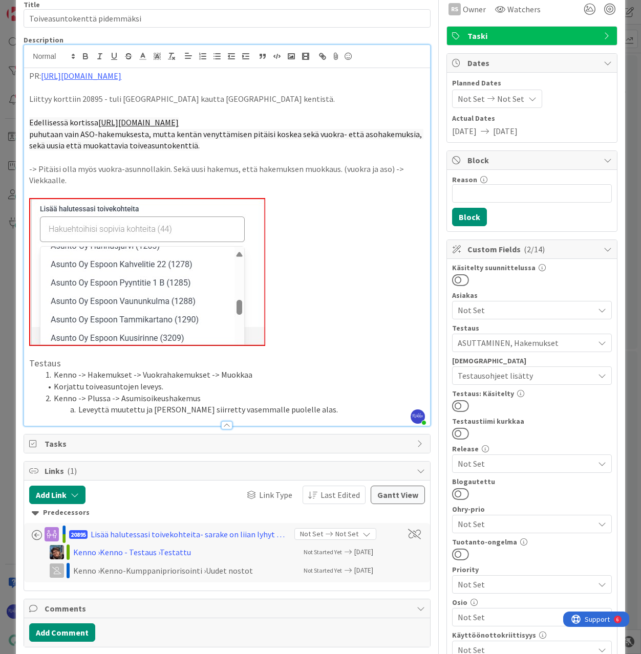
scroll to position [0, 0]
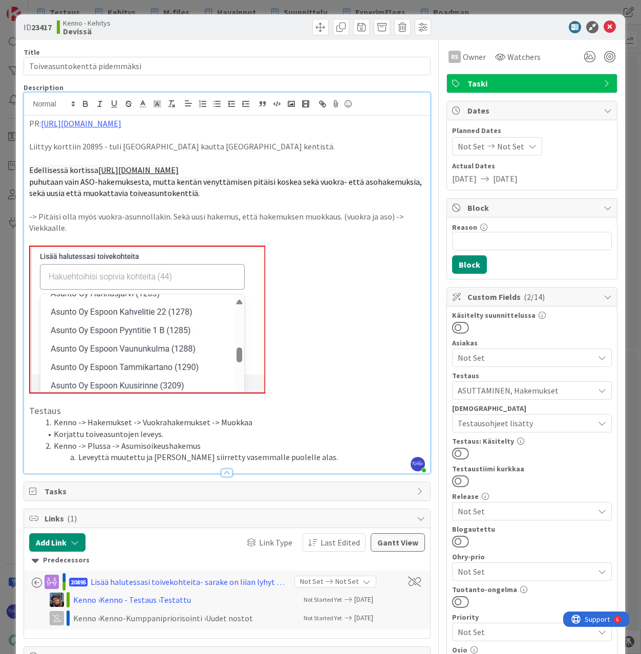
click at [457, 454] on button at bounding box center [460, 453] width 17 height 13
click at [603, 27] on icon at bounding box center [609, 27] width 12 height 12
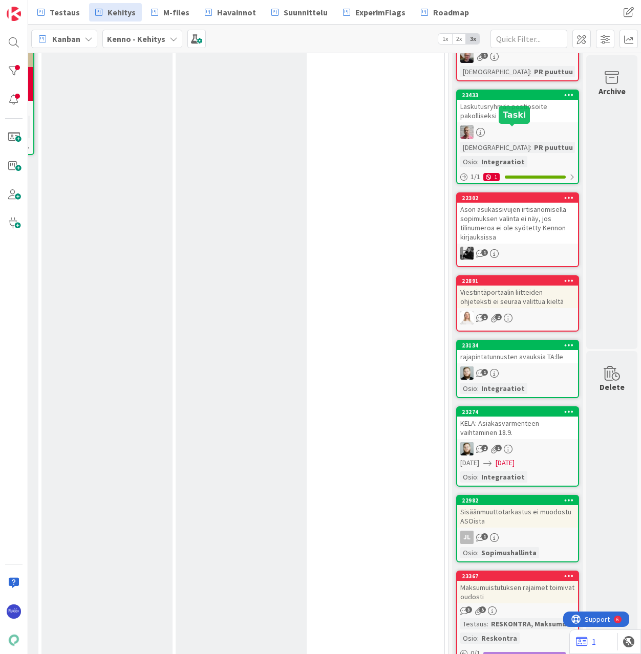
scroll to position [512, 299]
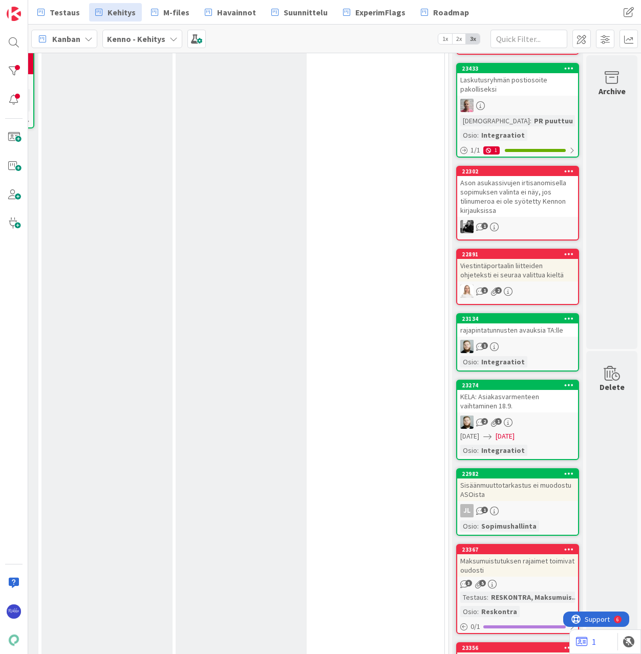
click at [506, 194] on div "Ason asukassivujen irtisanomisella sopimuksen valinta ei näy, jos tilinumeroa e…" at bounding box center [517, 196] width 121 height 41
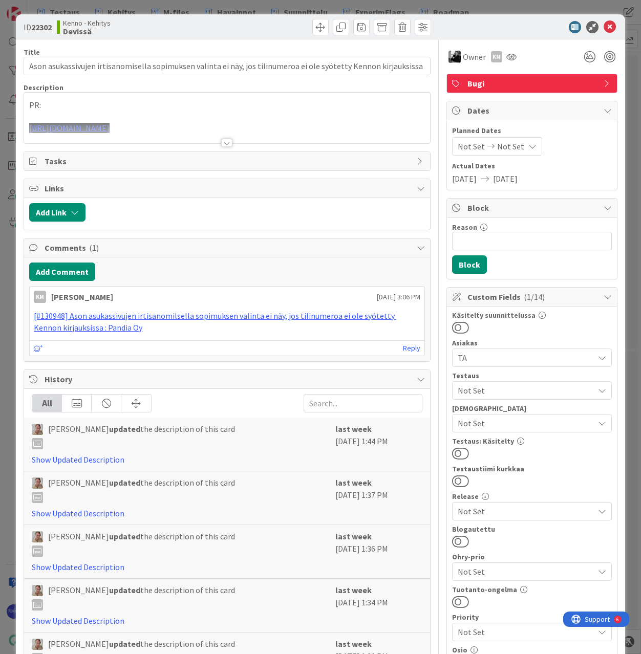
click at [222, 142] on div at bounding box center [226, 143] width 11 height 8
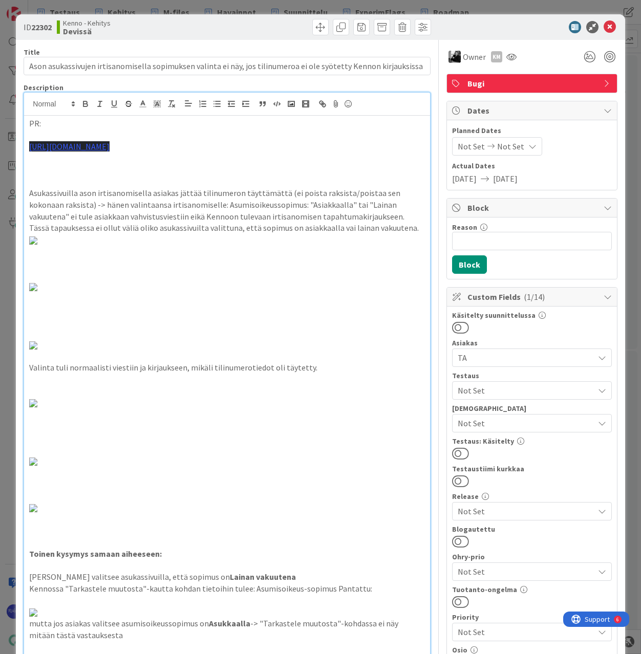
click at [270, 144] on p "[URL][DOMAIN_NAME]" at bounding box center [226, 147] width 395 height 12
